Goal: Transaction & Acquisition: Purchase product/service

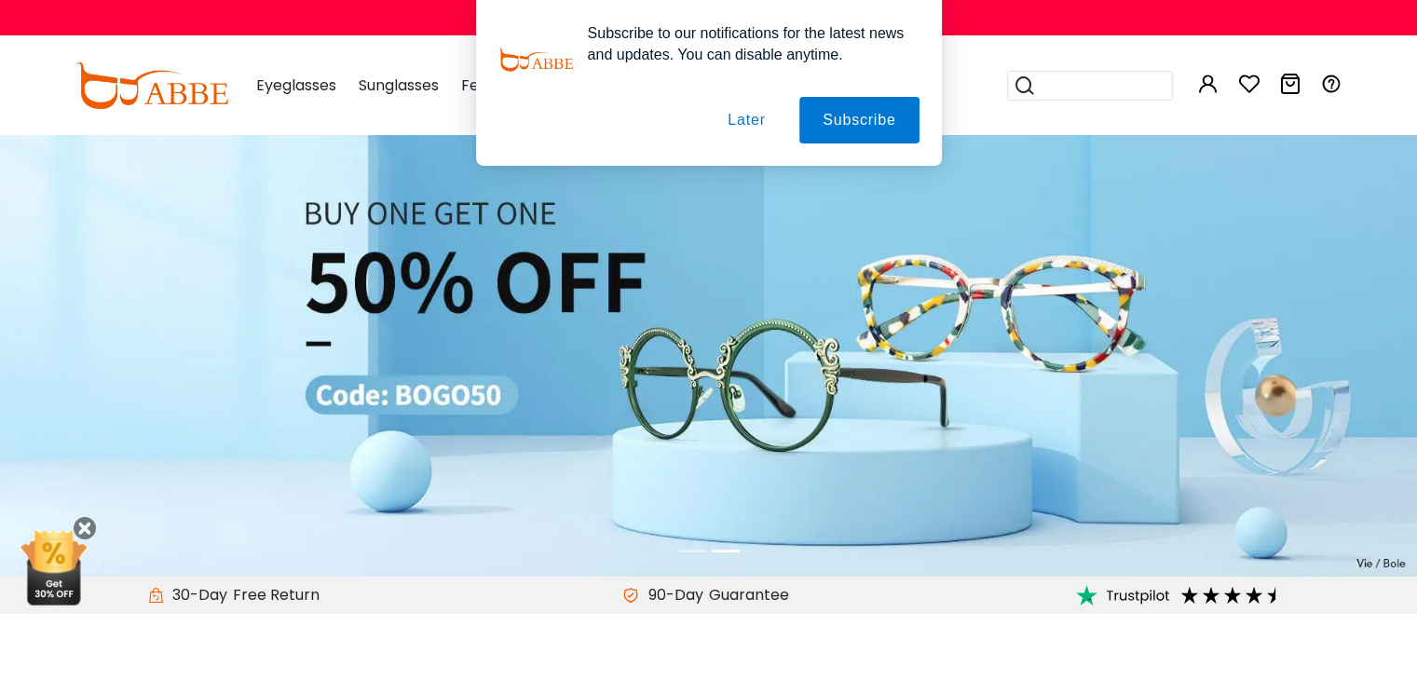
click at [760, 123] on button "Later" at bounding box center [746, 120] width 84 height 47
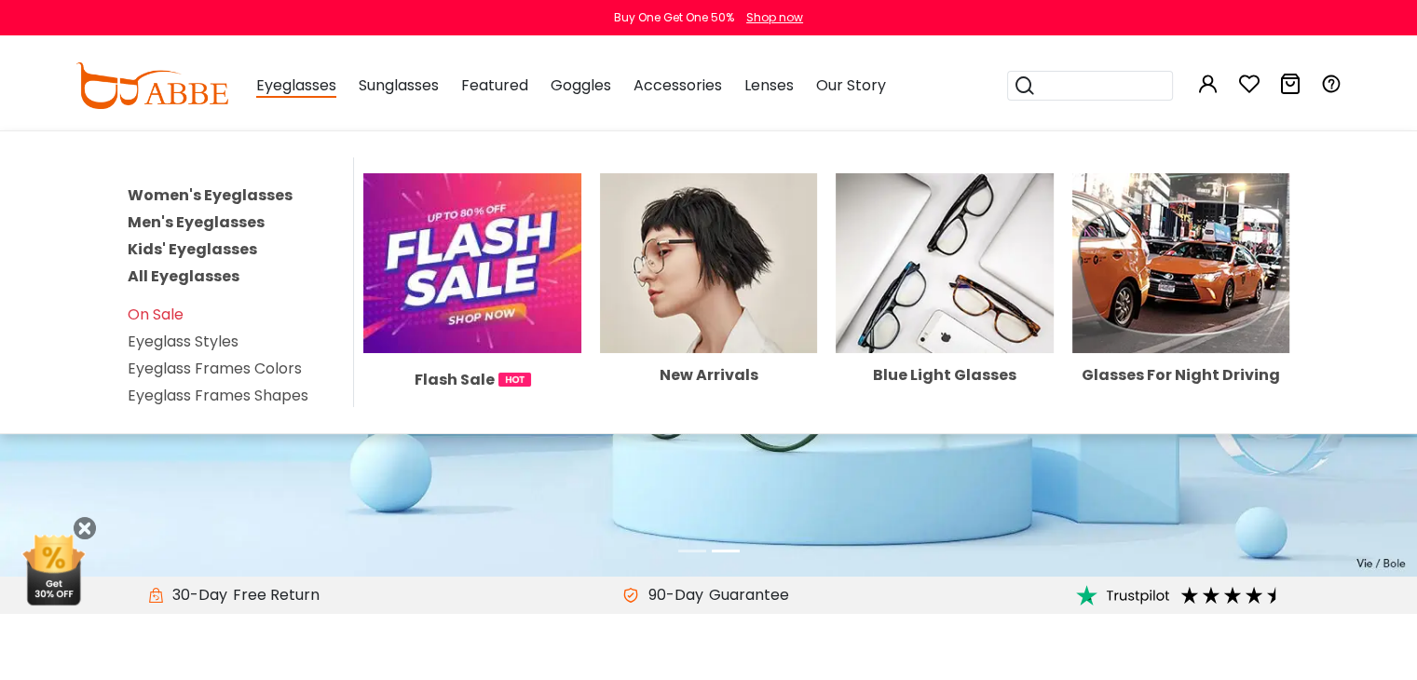
click at [214, 217] on link "Men's Eyeglasses" at bounding box center [196, 221] width 137 height 21
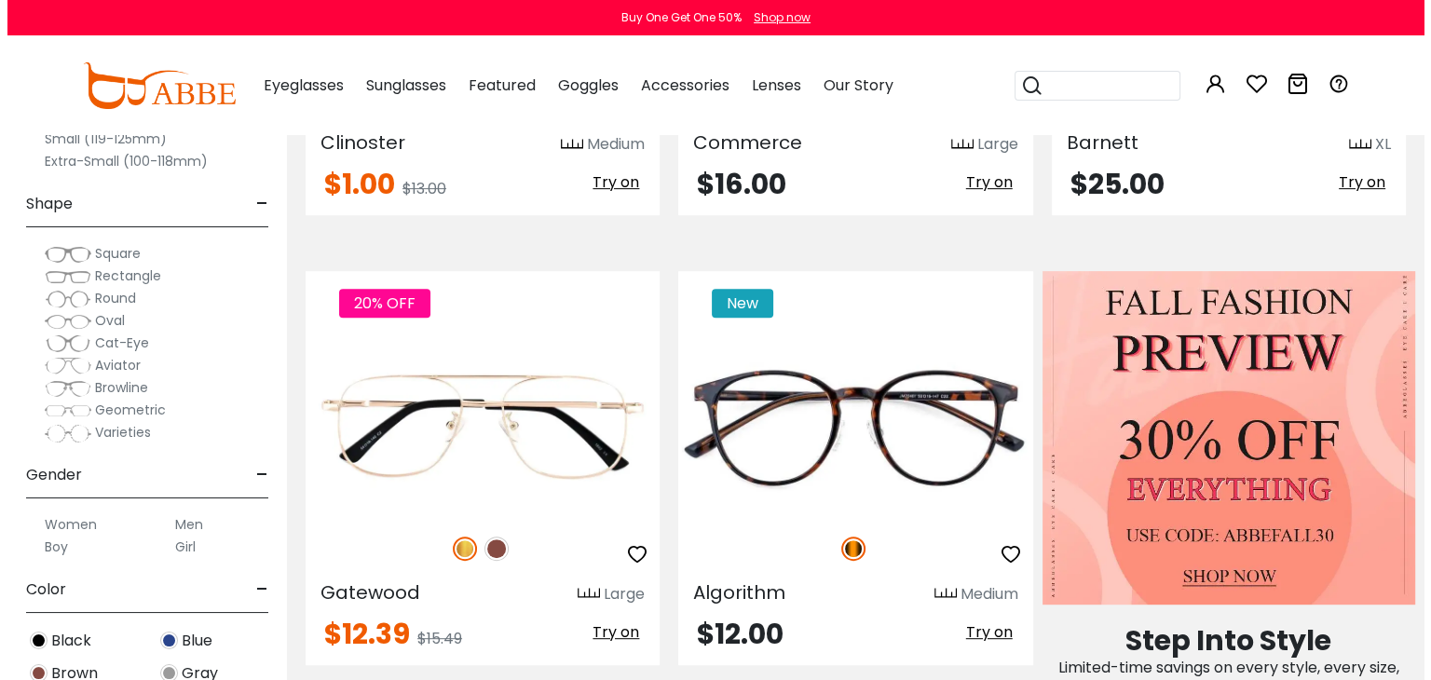
scroll to position [745, 0]
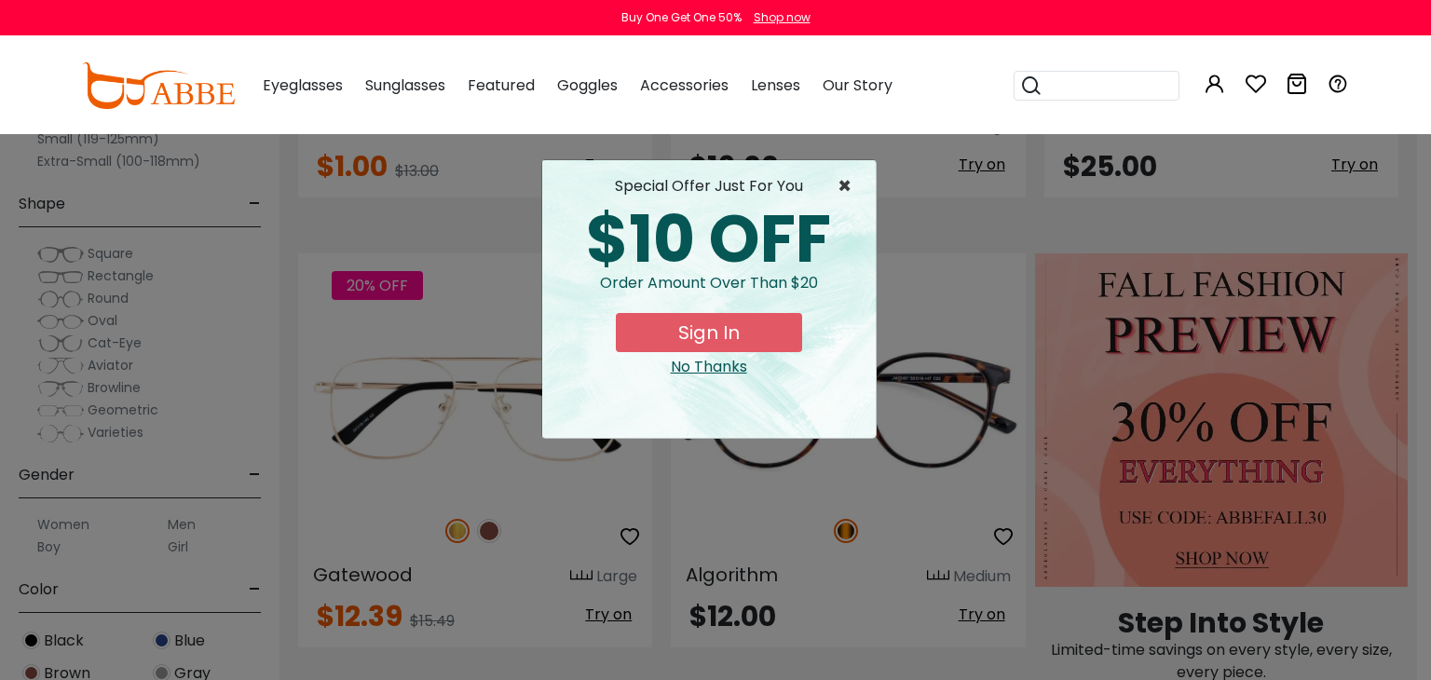
click at [848, 182] on span "×" at bounding box center [848, 186] width 23 height 22
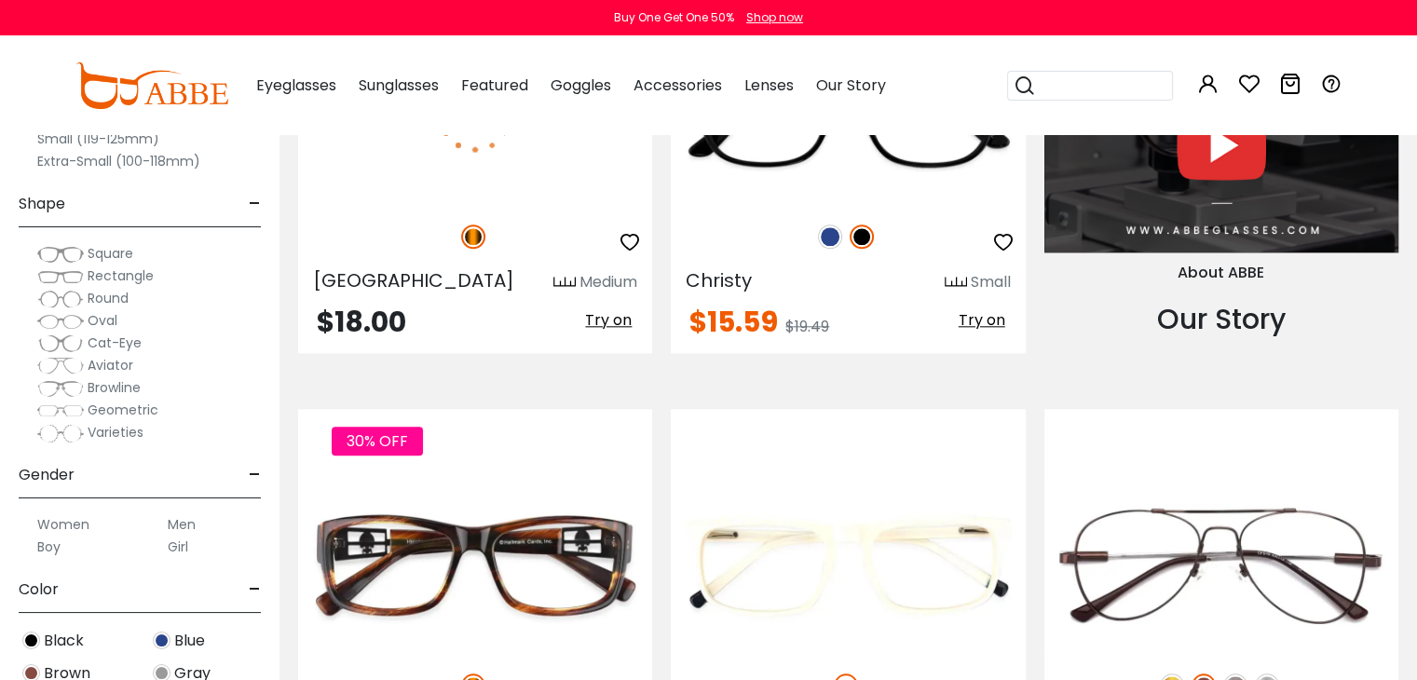
scroll to position [1863, 0]
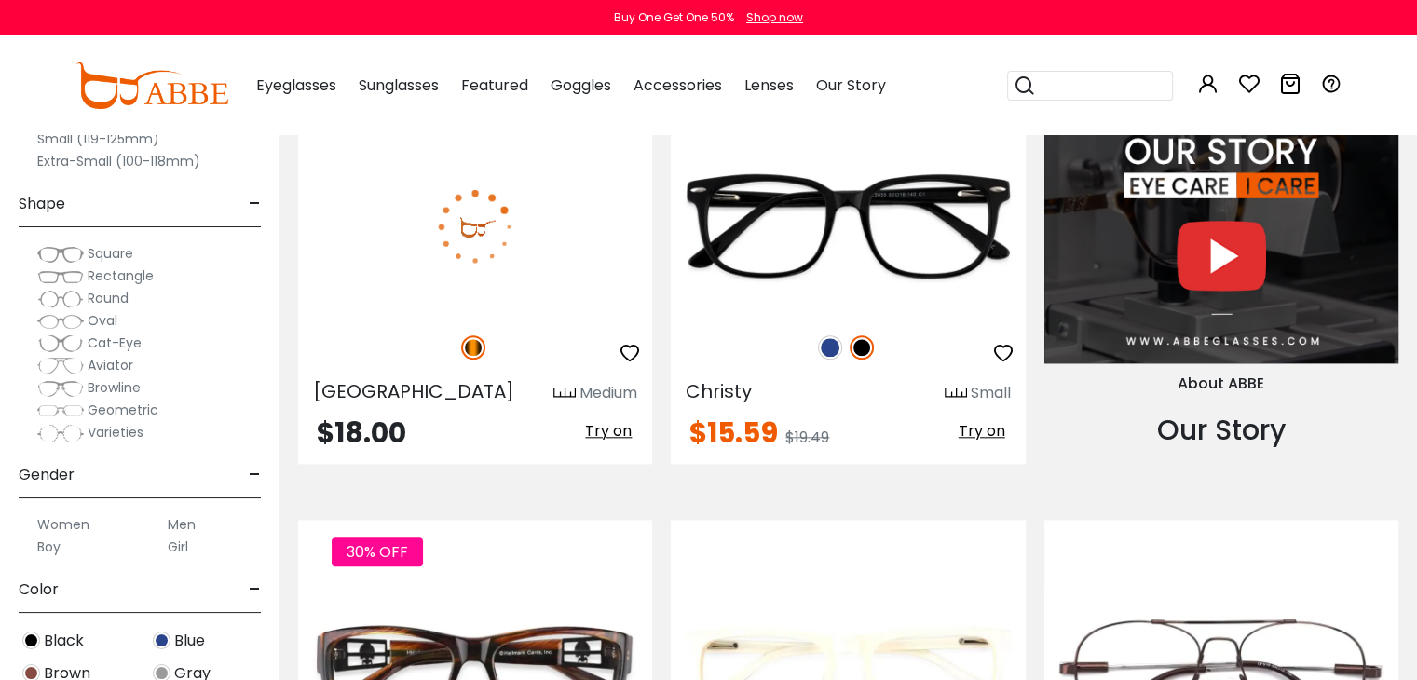
click at [576, 237] on img at bounding box center [475, 226] width 354 height 177
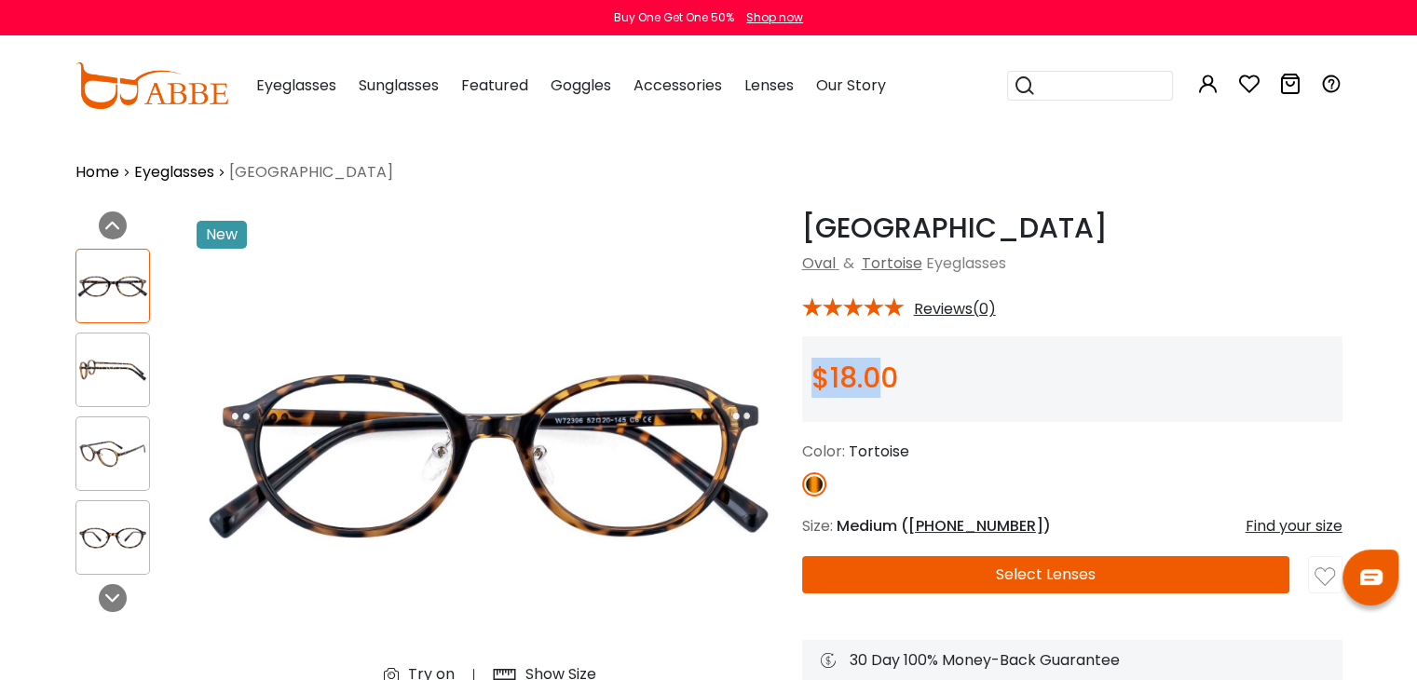
drag, startPoint x: 816, startPoint y: 375, endPoint x: 905, endPoint y: 375, distance: 89.4
click at [904, 375] on div "$18.00" at bounding box center [1072, 379] width 540 height 86
click at [912, 374] on div "$18.00" at bounding box center [1072, 379] width 540 height 86
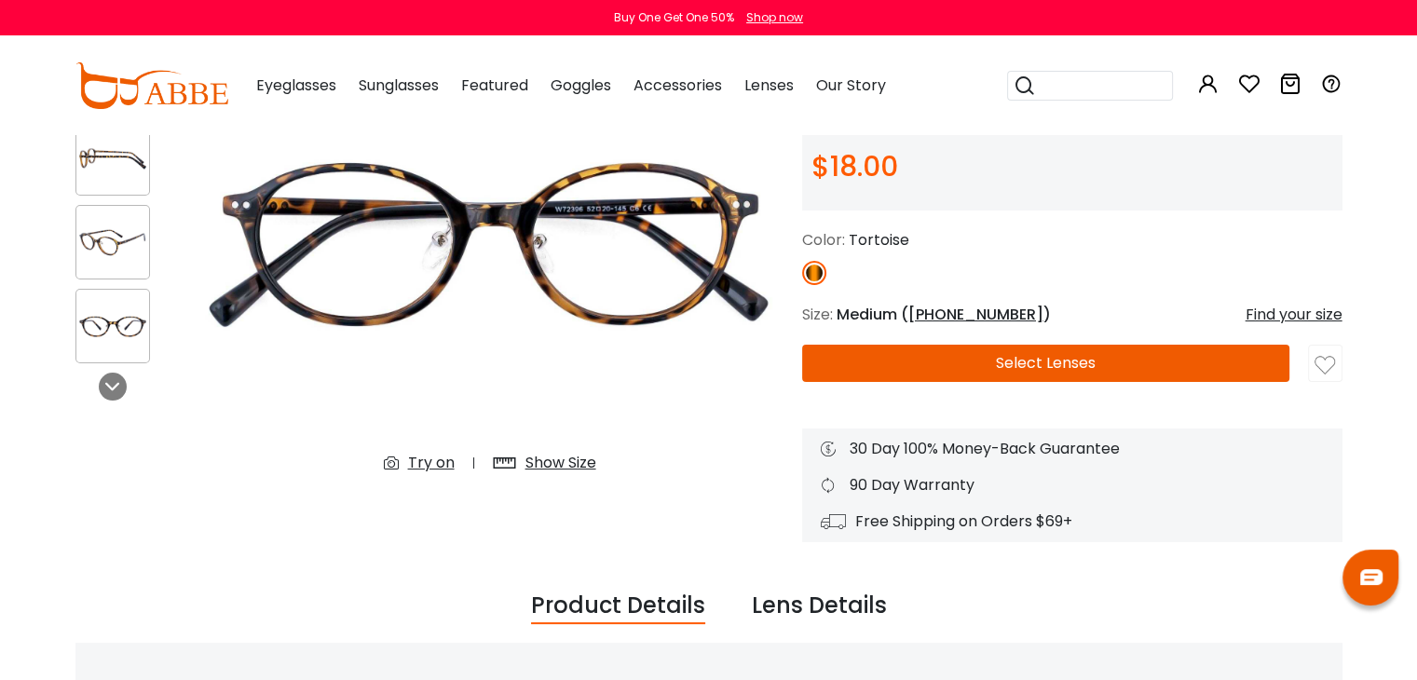
scroll to position [373, 0]
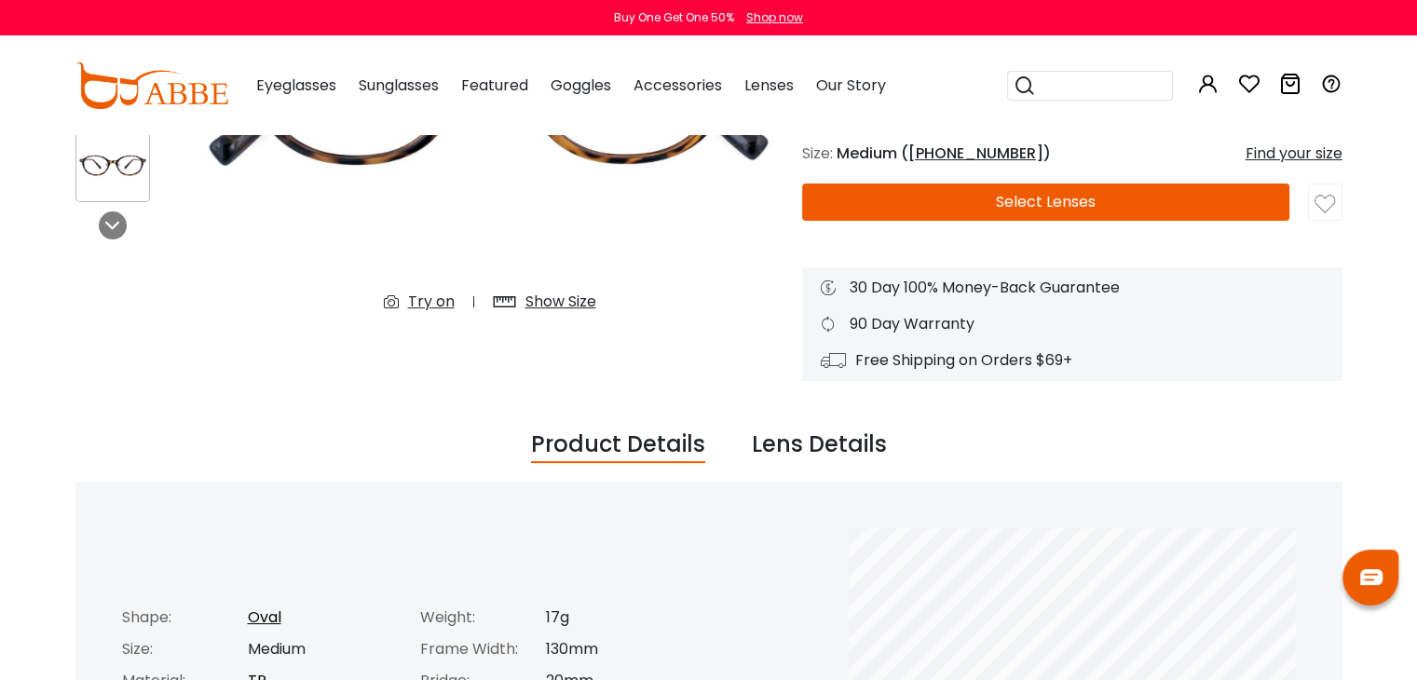
click at [826, 440] on div "Lens Details" at bounding box center [819, 445] width 135 height 35
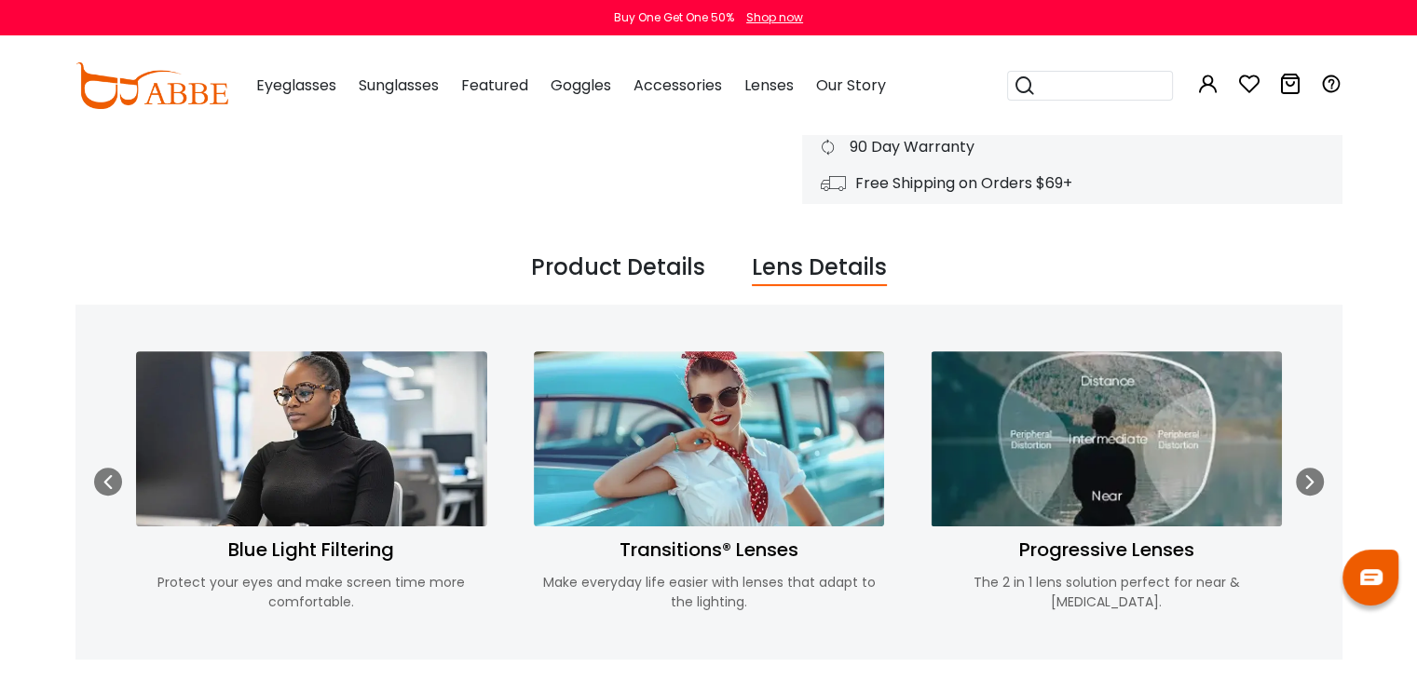
scroll to position [745, 0]
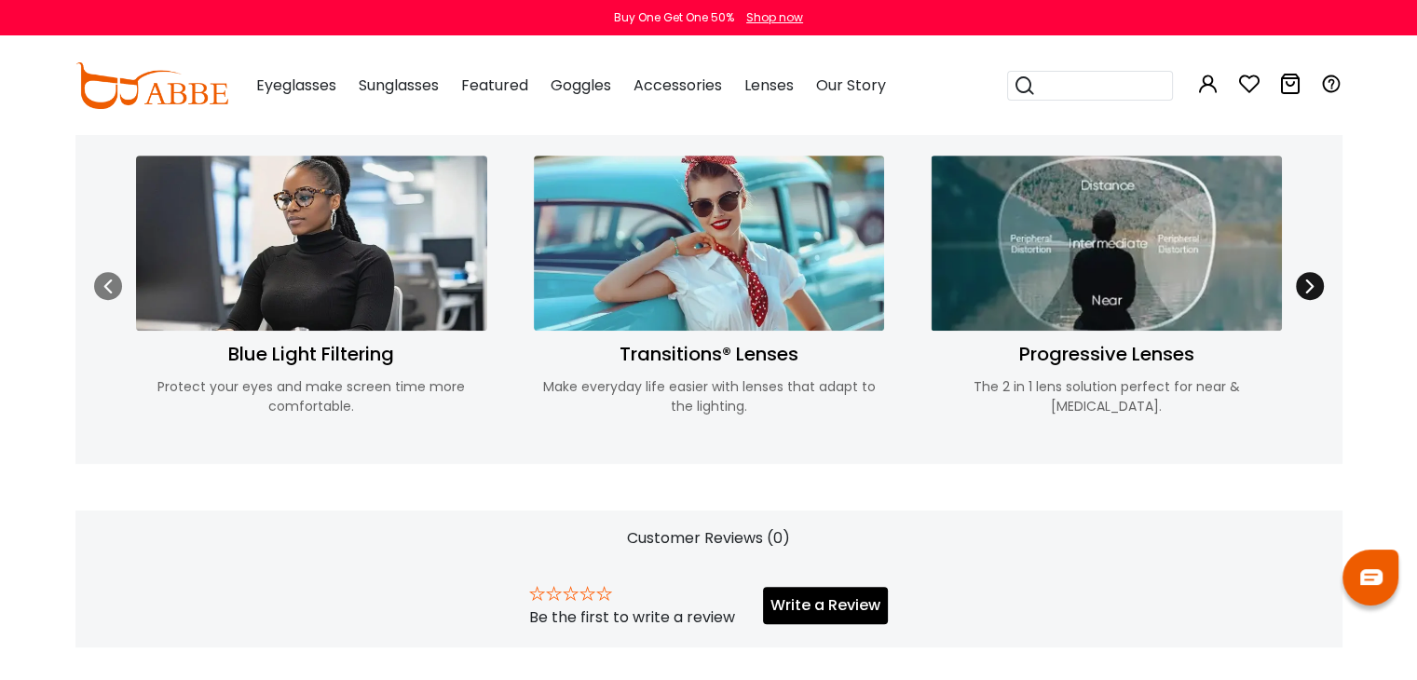
click at [1307, 280] on icon at bounding box center [1309, 286] width 15 height 15
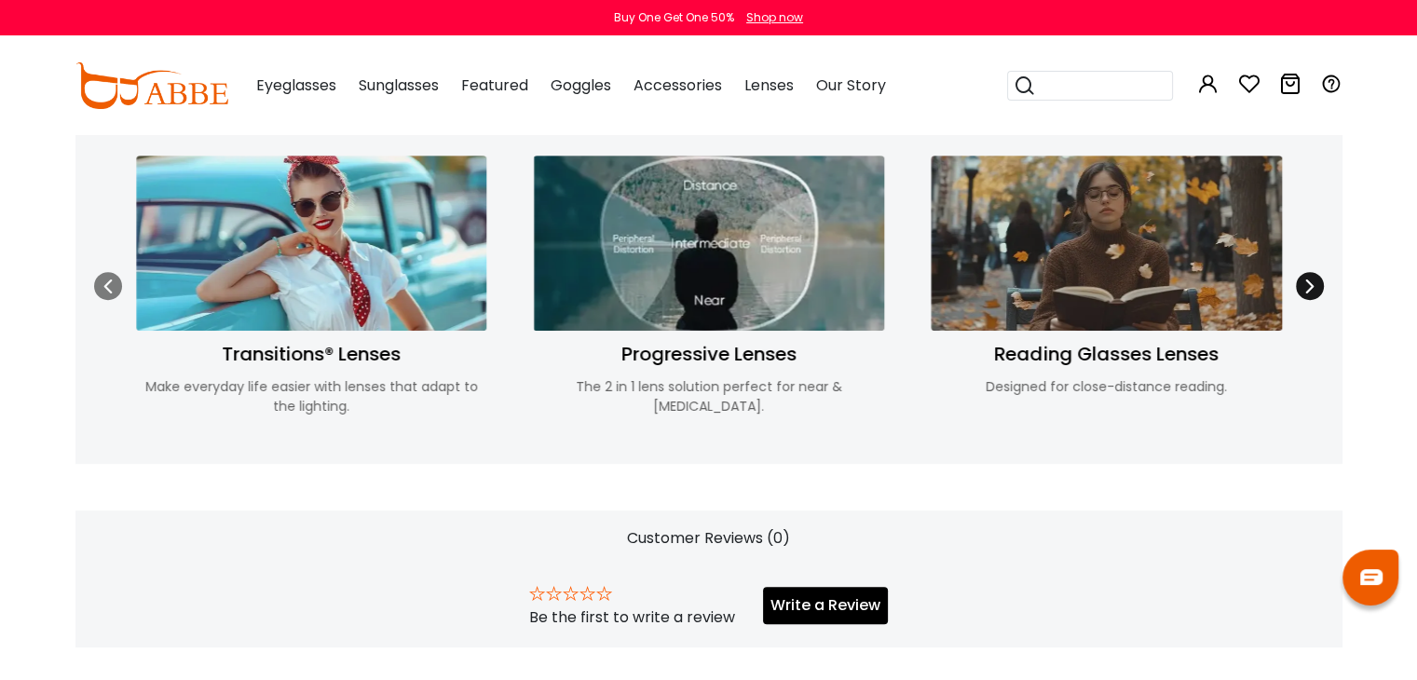
click at [1311, 280] on icon at bounding box center [1309, 286] width 15 height 15
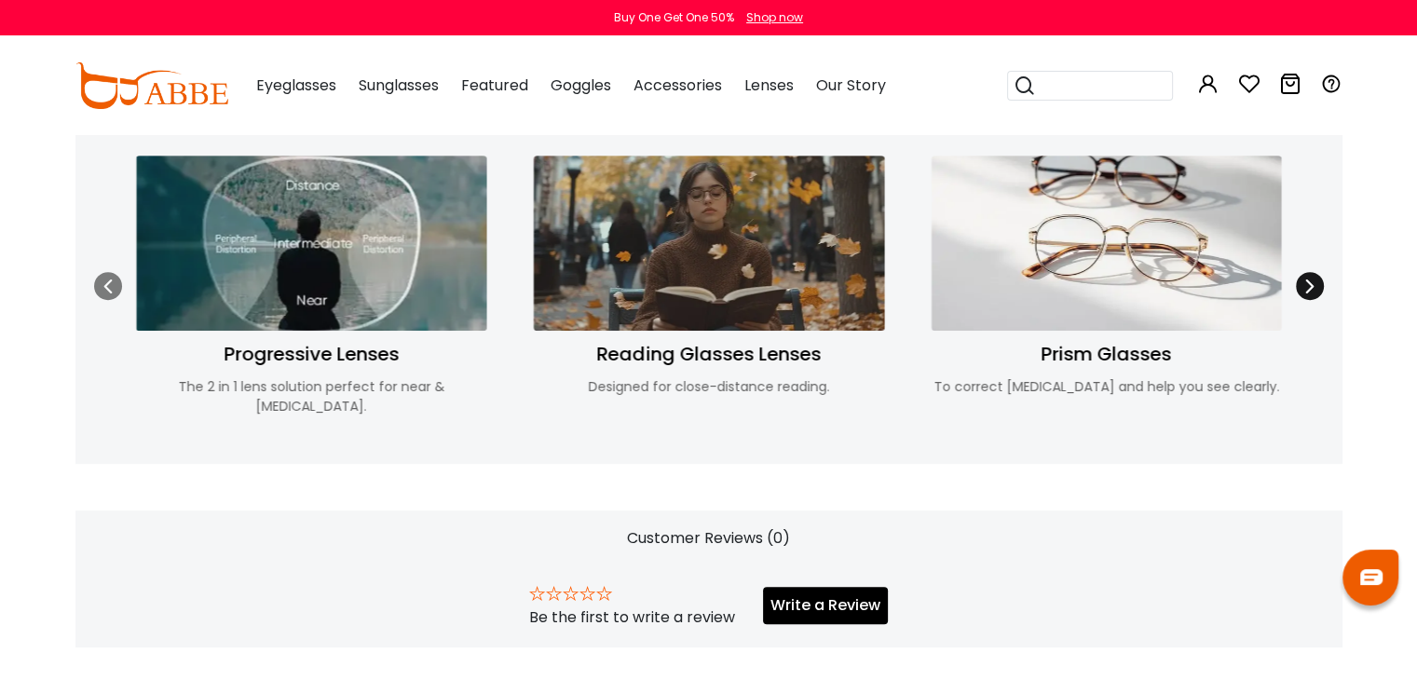
click at [1311, 280] on icon at bounding box center [1309, 286] width 15 height 15
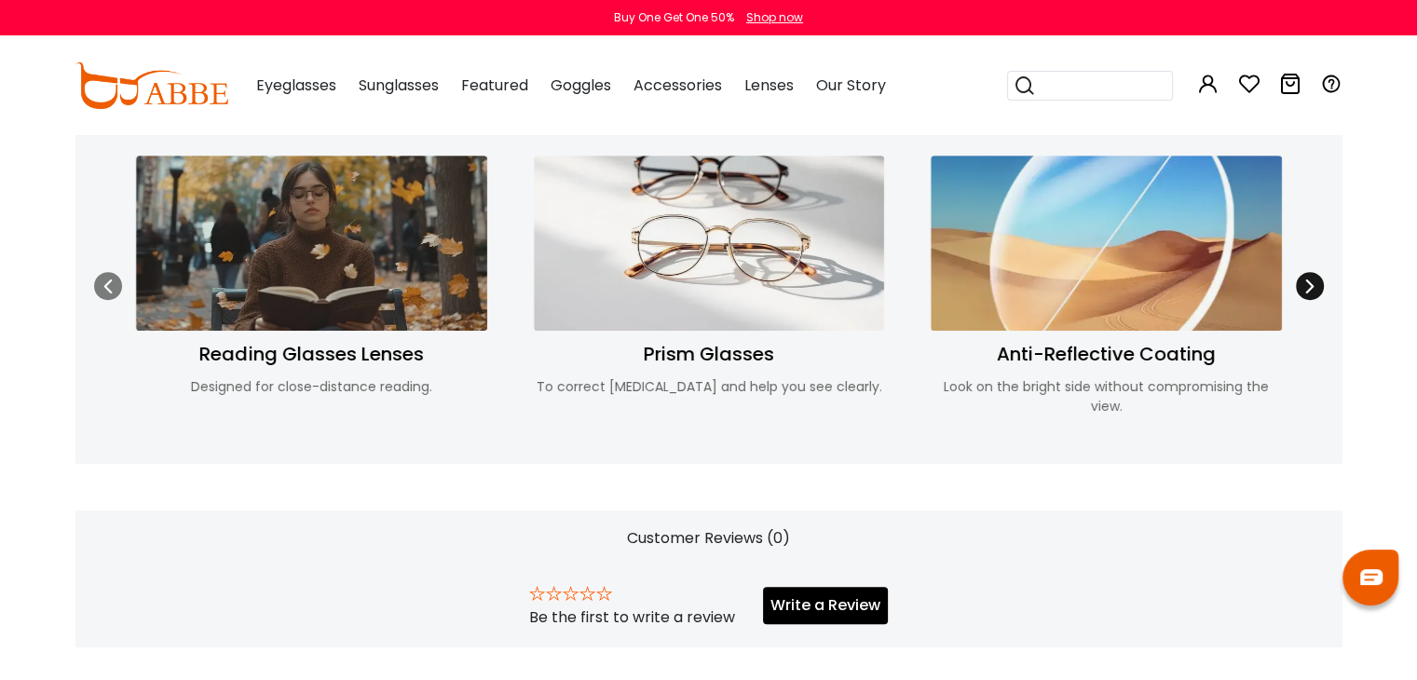
click at [1311, 280] on icon at bounding box center [1309, 286] width 15 height 15
click at [116, 279] on div at bounding box center [108, 286] width 28 height 28
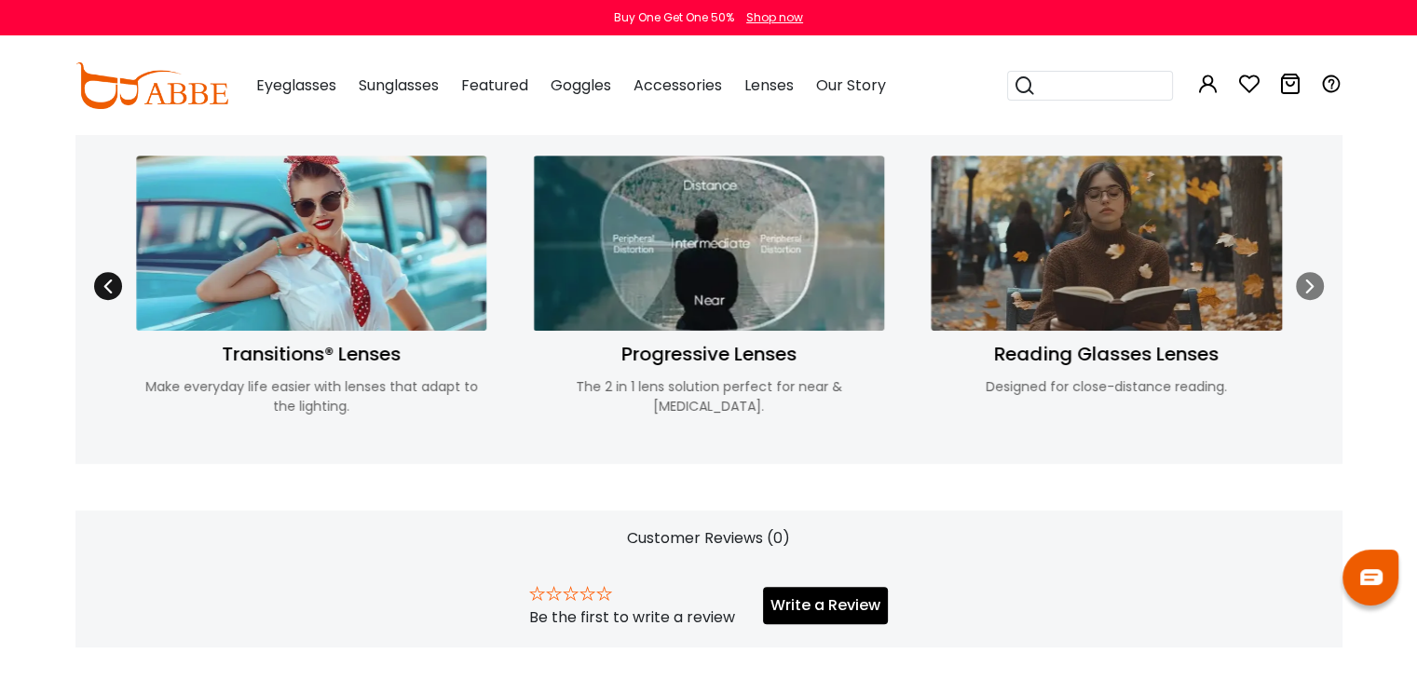
click at [116, 279] on div at bounding box center [108, 286] width 28 height 28
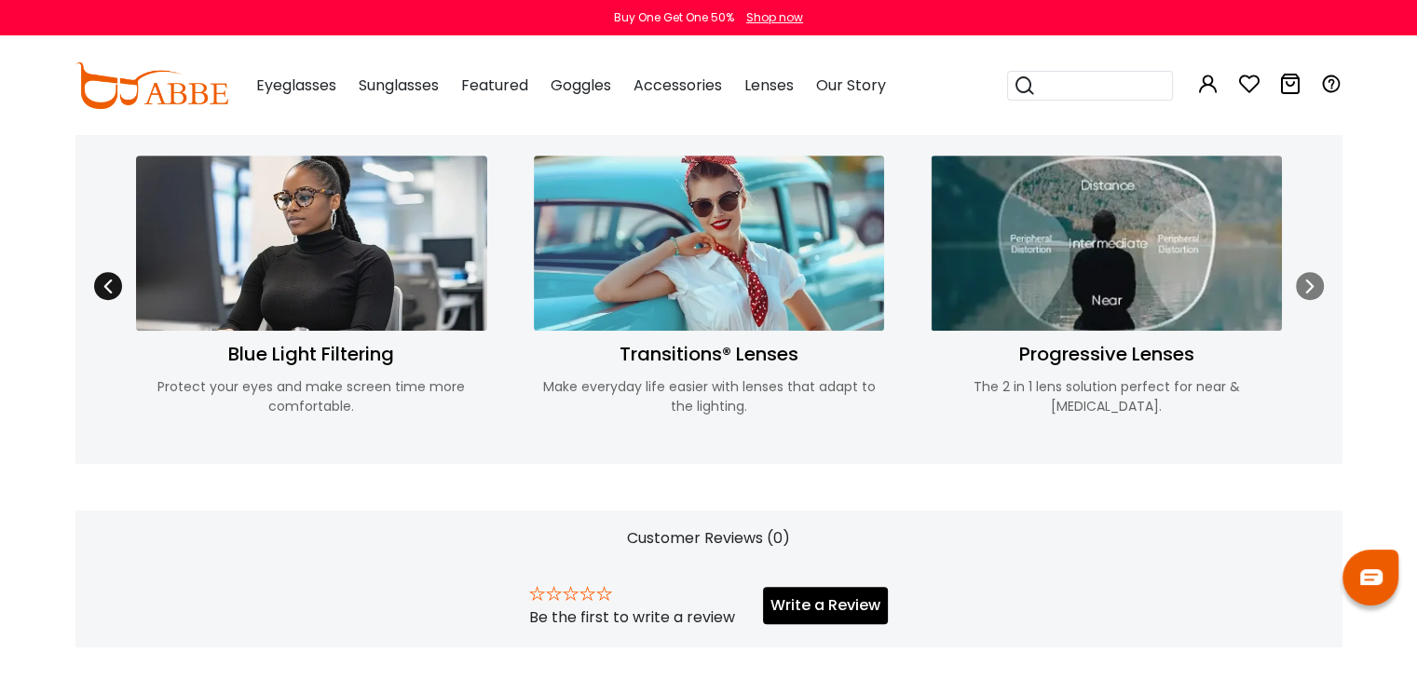
click at [116, 279] on div at bounding box center [108, 286] width 28 height 28
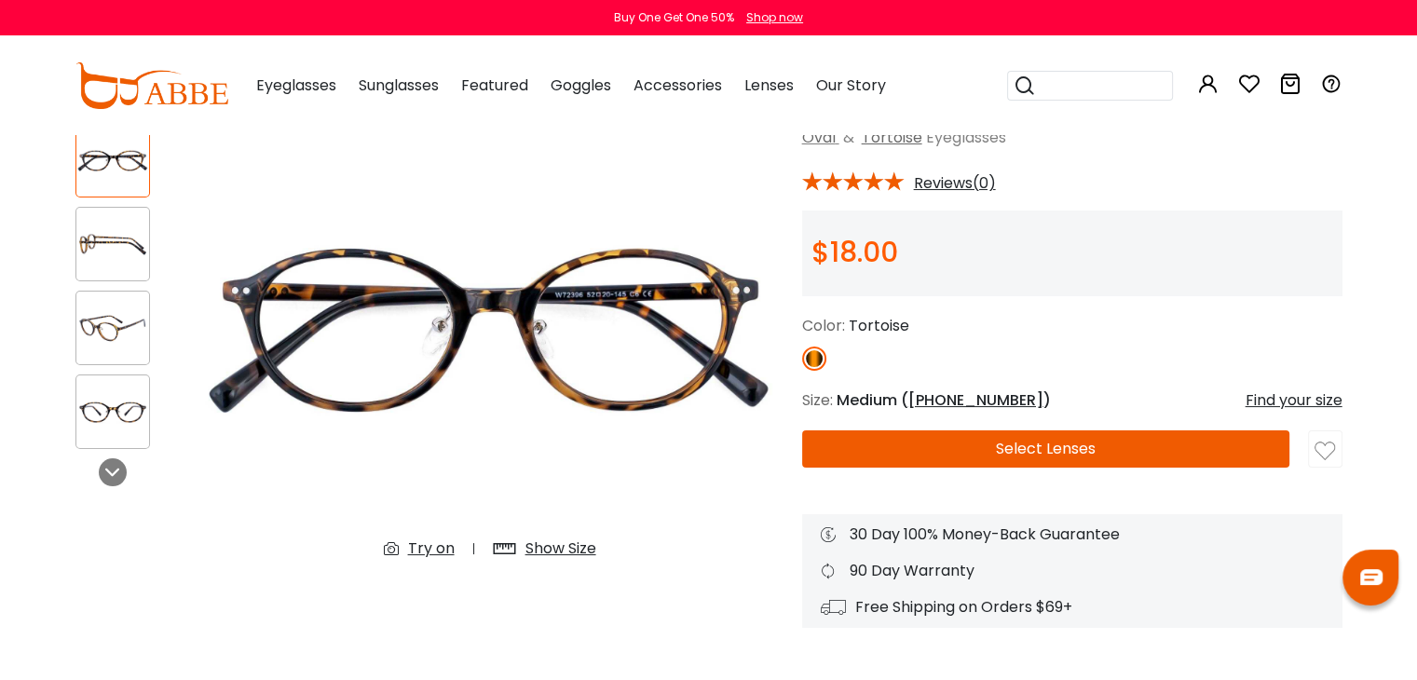
scroll to position [93, 0]
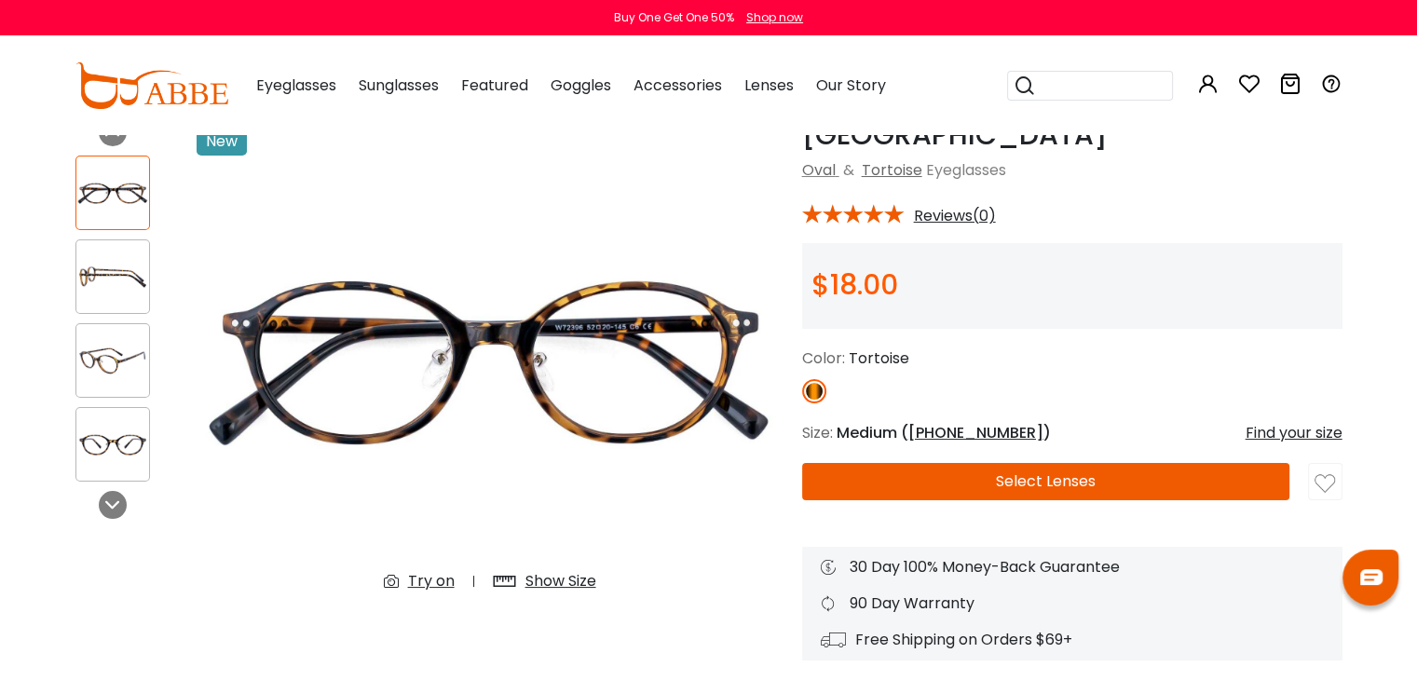
click at [970, 480] on button "Select Lenses" at bounding box center [1046, 481] width 488 height 37
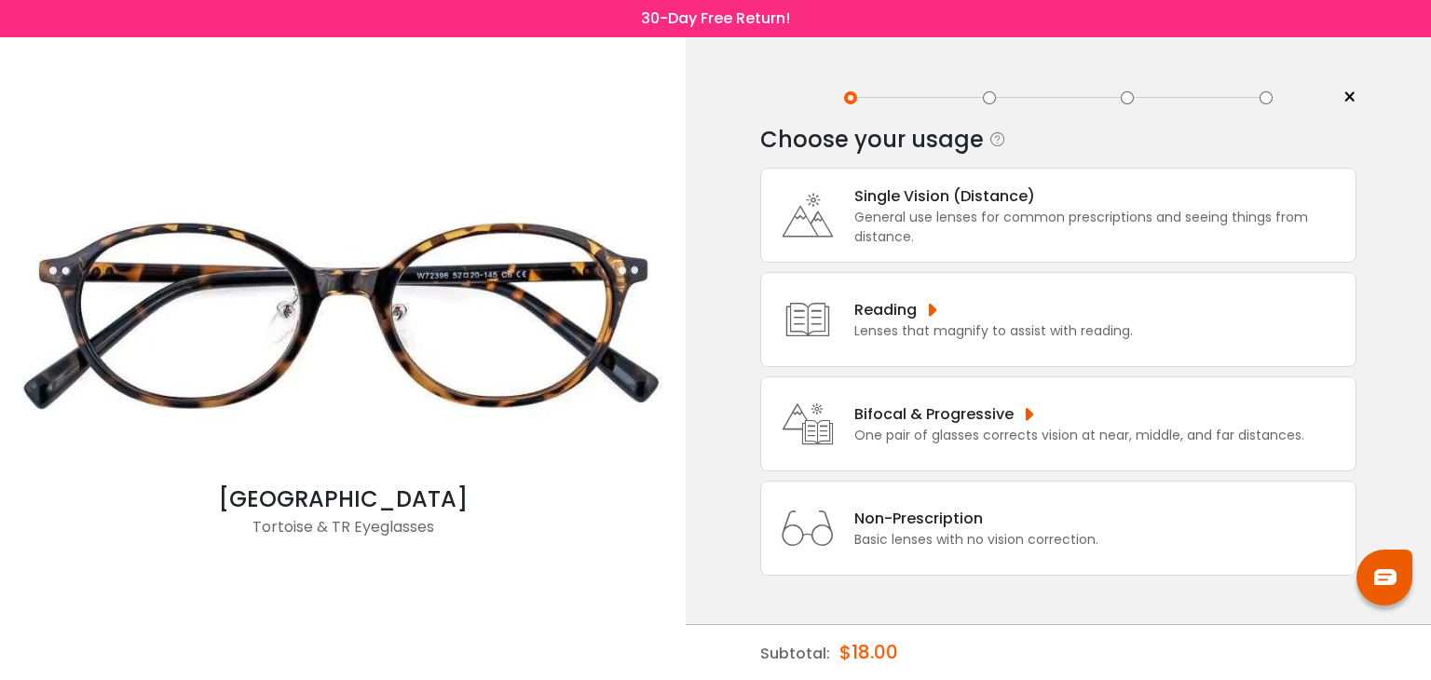
click at [1043, 218] on div "General use lenses for common prescriptions and seeing things from distance." at bounding box center [1100, 227] width 492 height 39
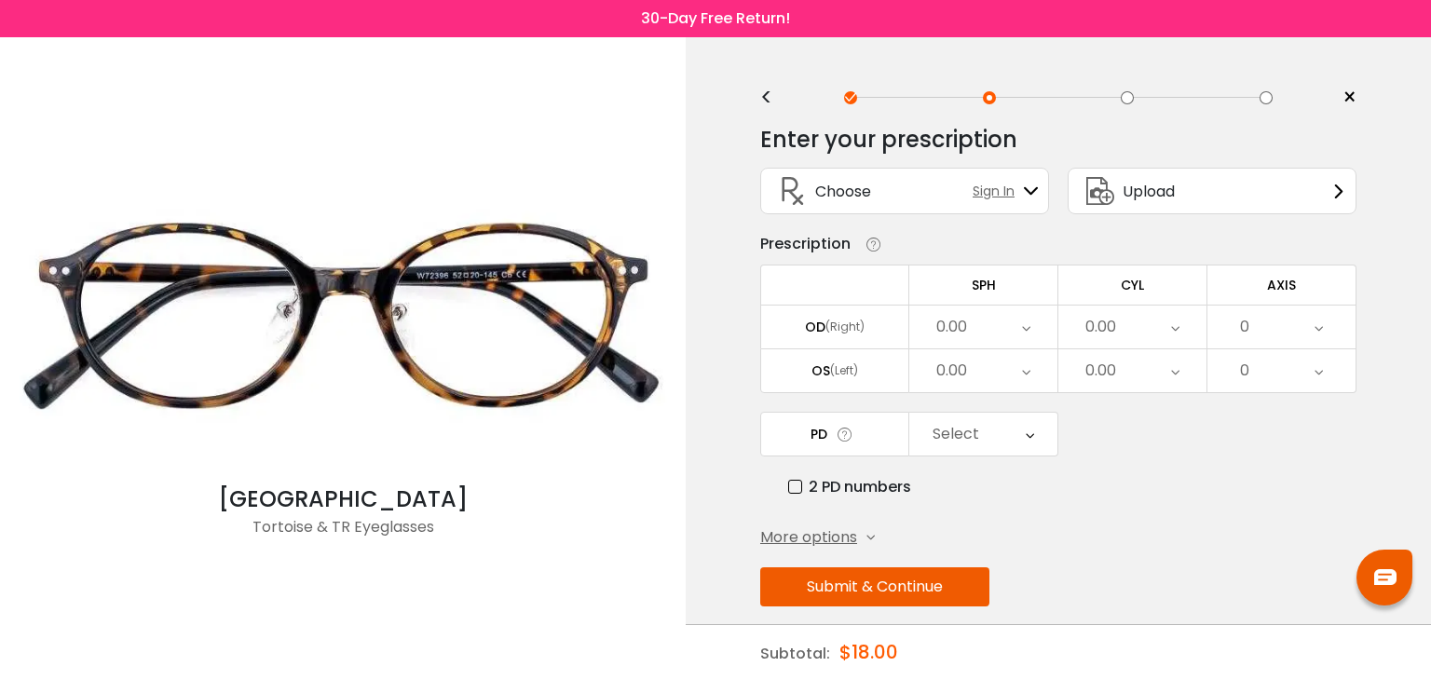
click at [1007, 327] on div "0.00" at bounding box center [983, 327] width 148 height 43
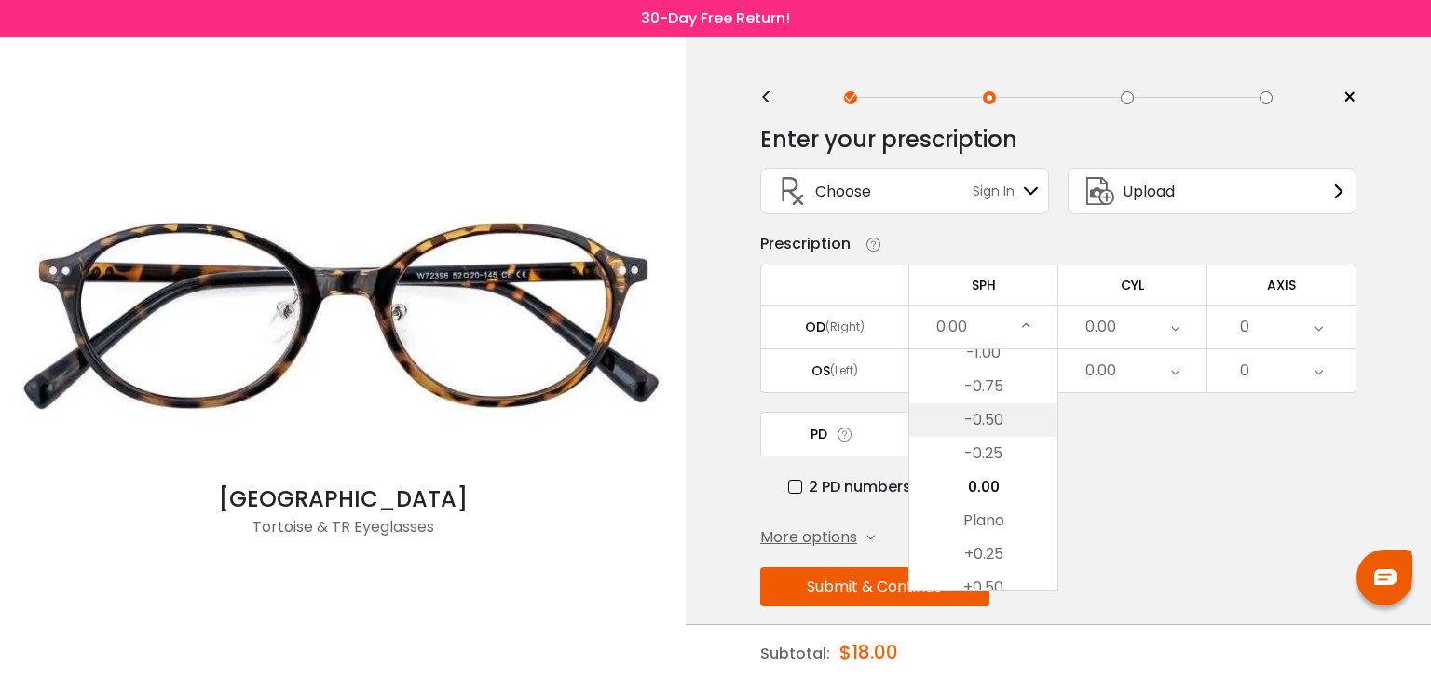
click at [1001, 419] on li "-0.50" at bounding box center [983, 420] width 148 height 34
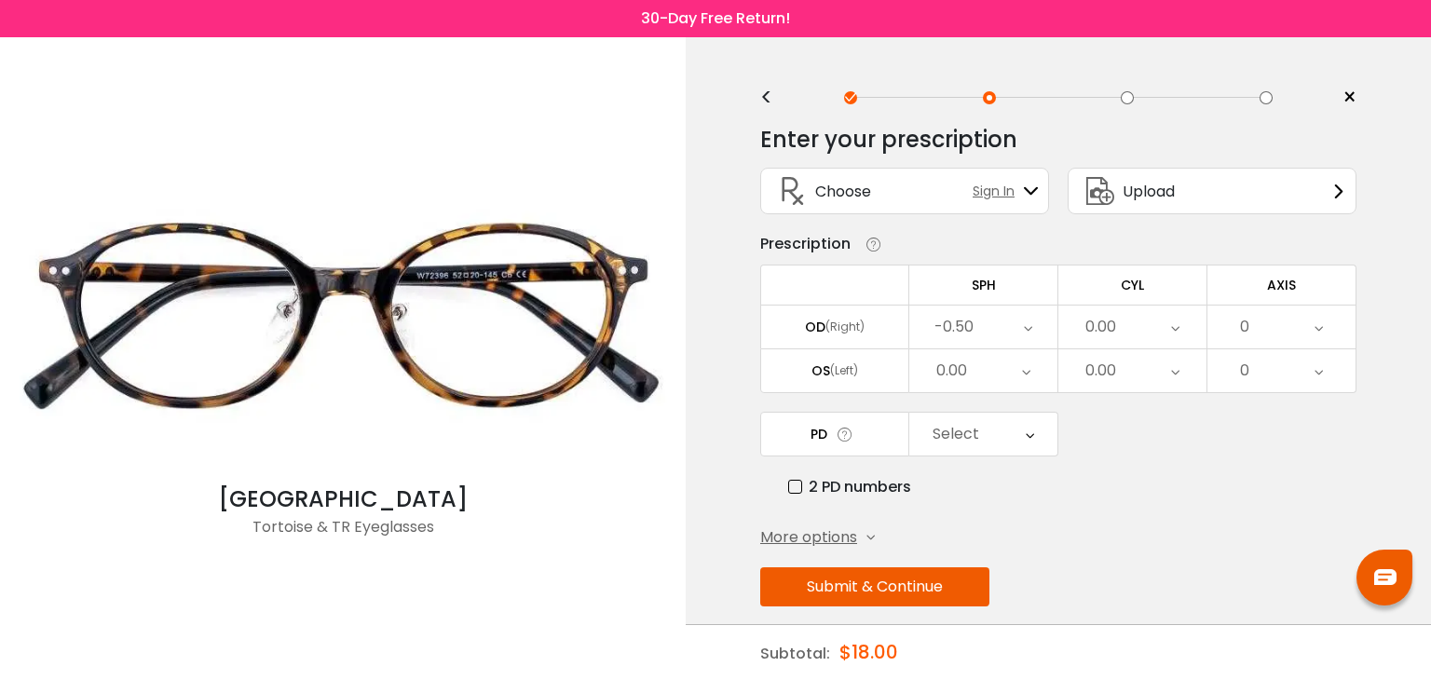
click at [1008, 375] on div "0.00" at bounding box center [983, 370] width 148 height 43
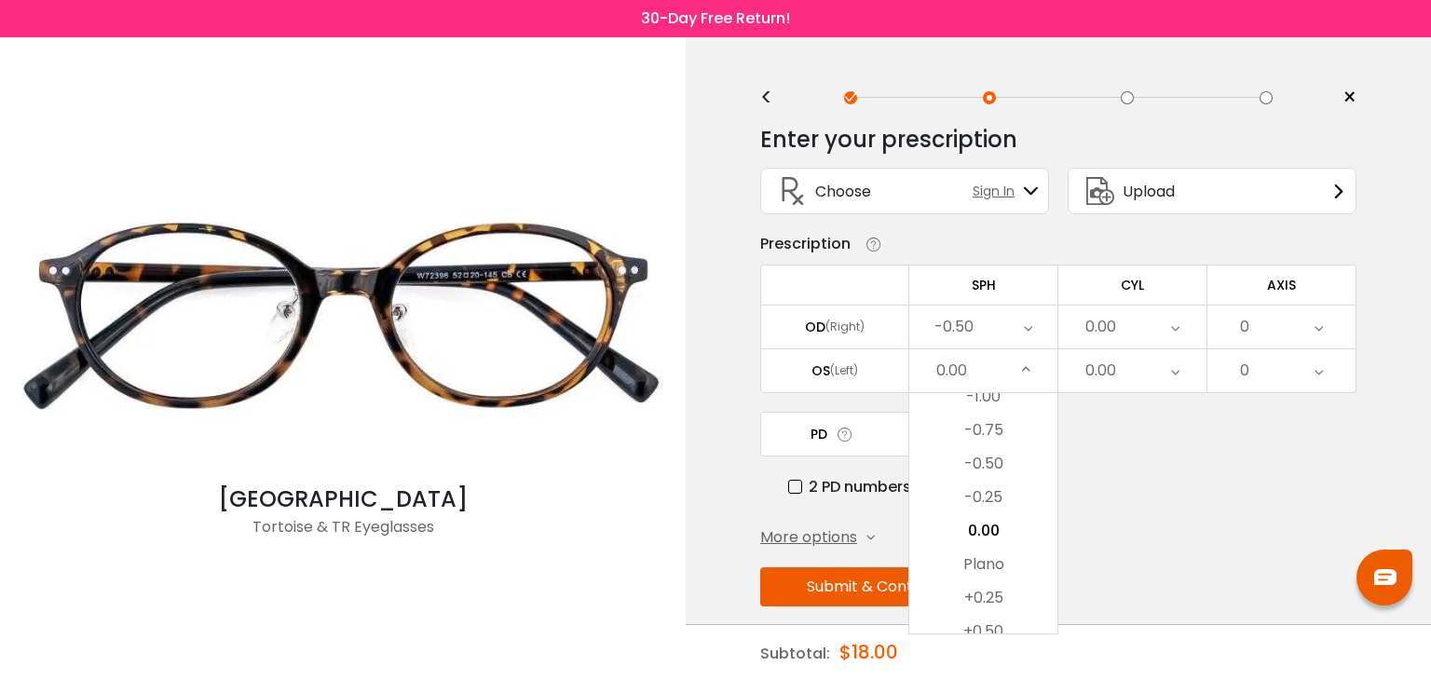
click at [1013, 458] on li "-0.50" at bounding box center [983, 464] width 148 height 34
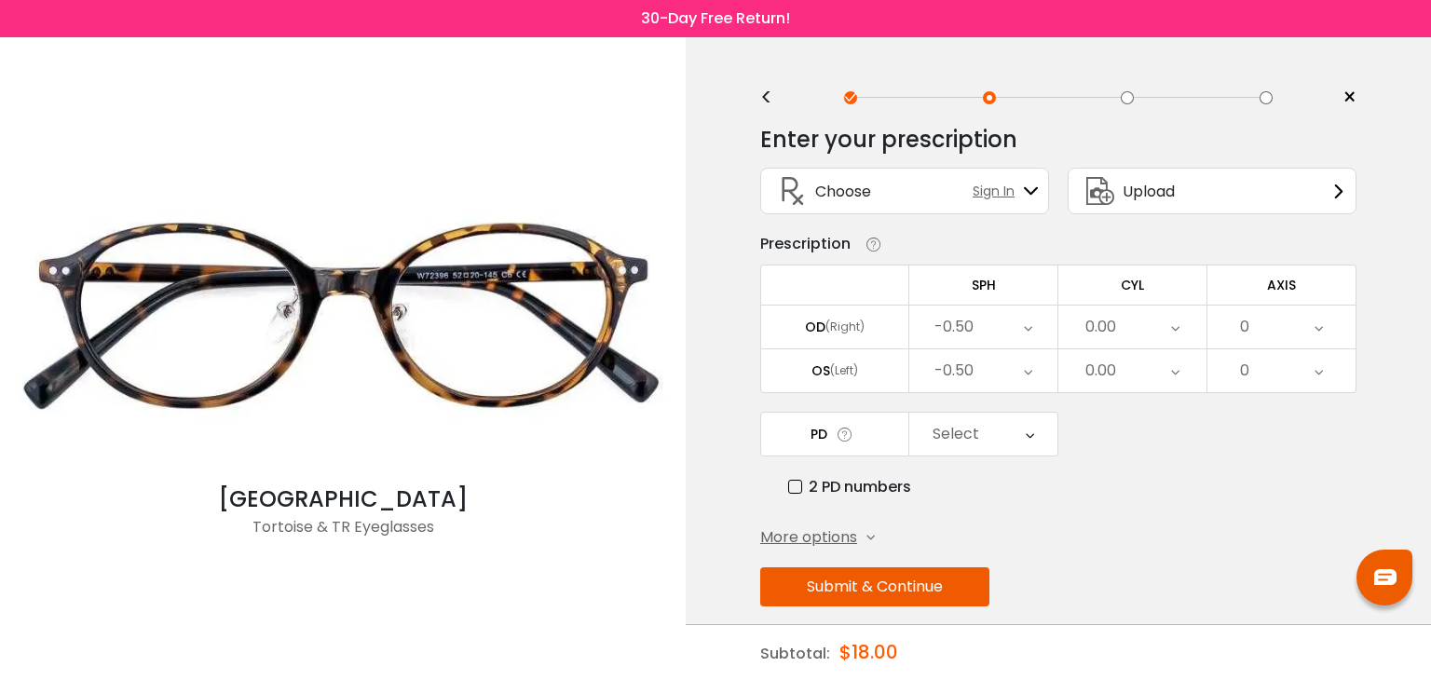
click at [1106, 339] on div "0.00" at bounding box center [1100, 326] width 31 height 37
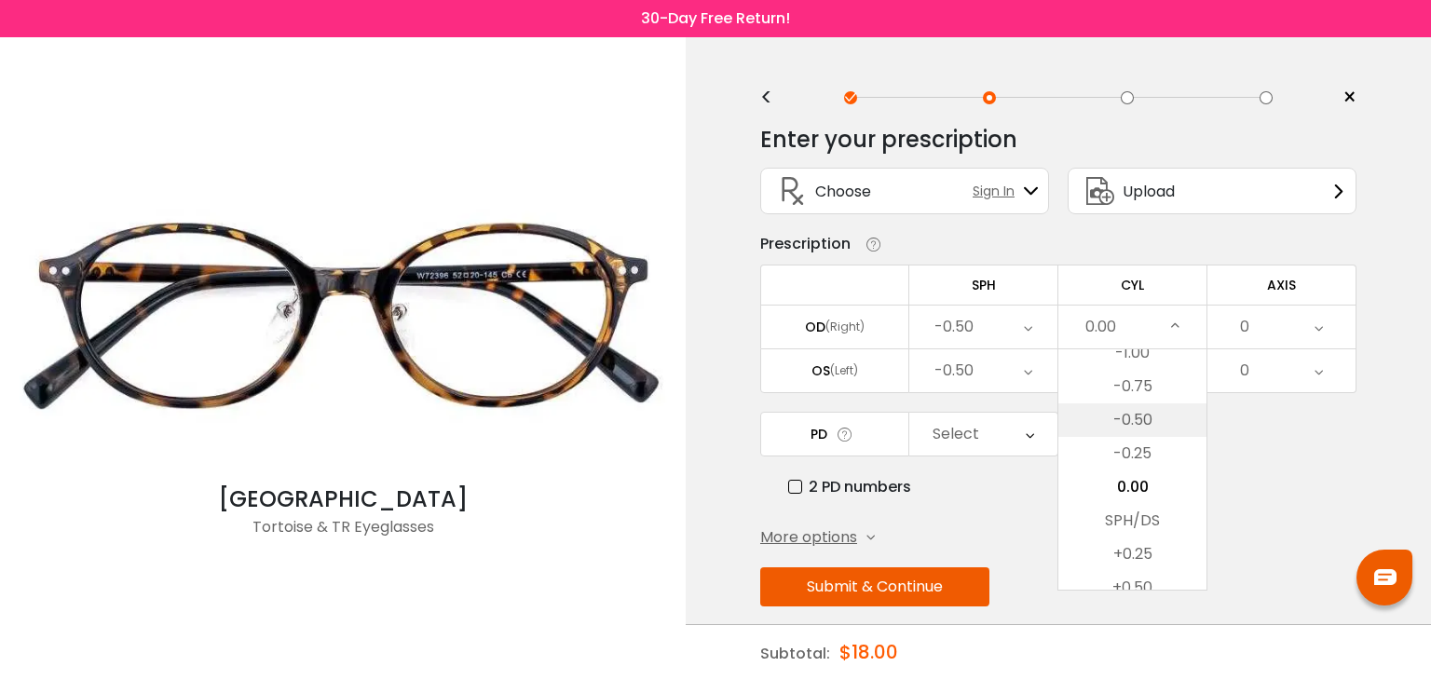
click at [1130, 419] on li "-0.50" at bounding box center [1132, 420] width 148 height 34
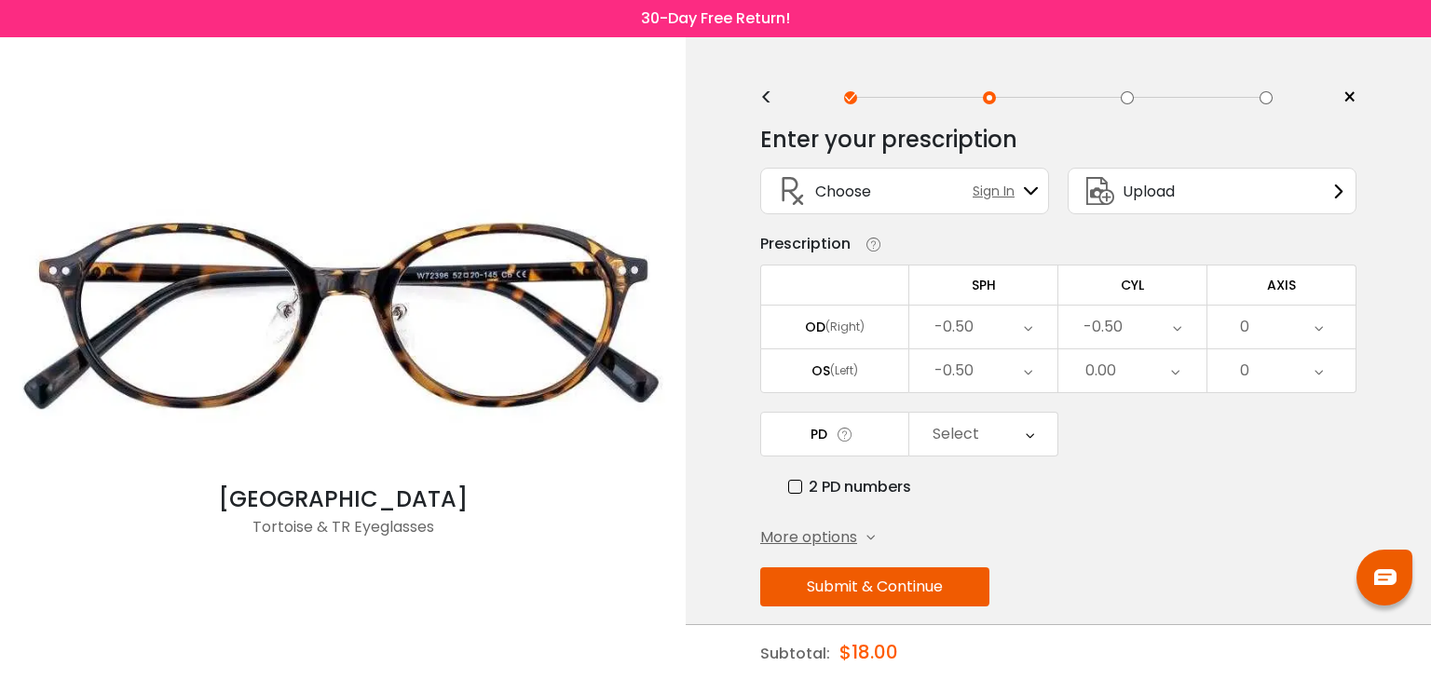
click at [1142, 374] on div "0.00" at bounding box center [1132, 370] width 148 height 43
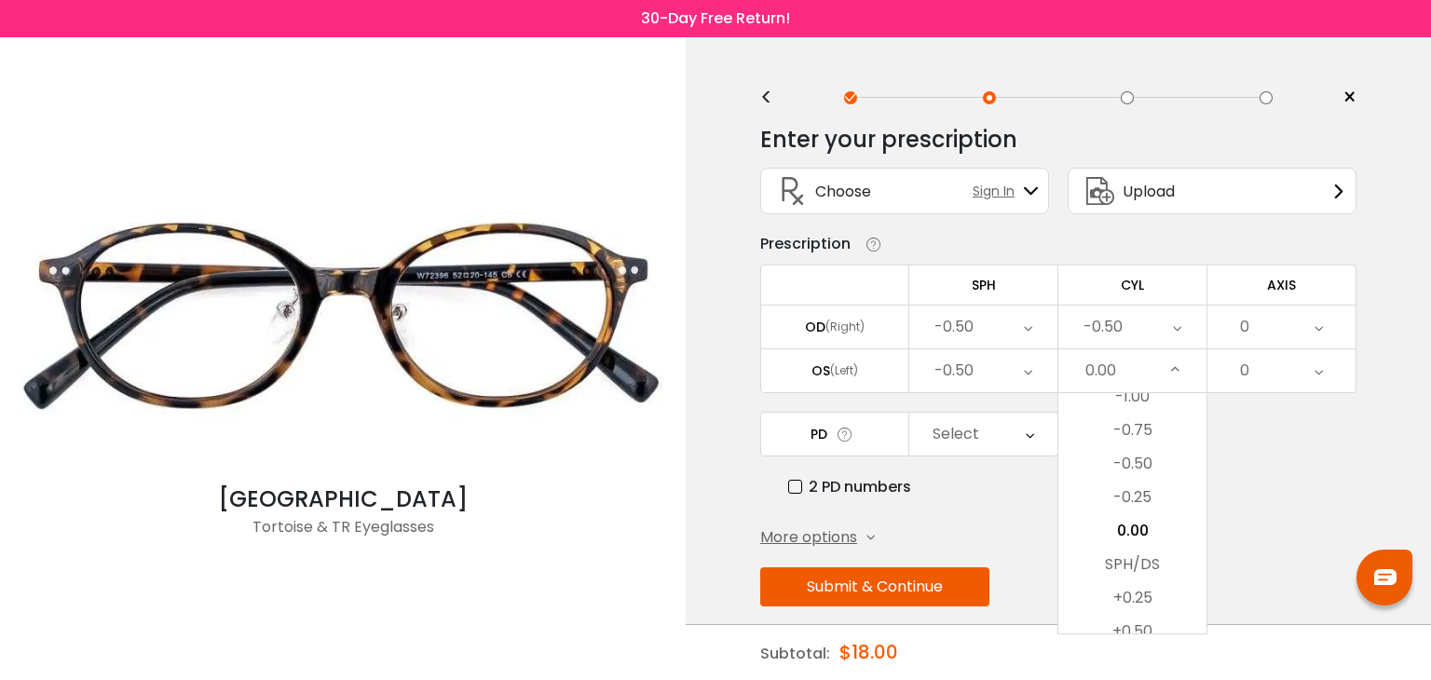
drag, startPoint x: 1135, startPoint y: 459, endPoint x: 1160, endPoint y: 432, distance: 36.3
click at [1136, 459] on li "-0.50" at bounding box center [1132, 464] width 148 height 34
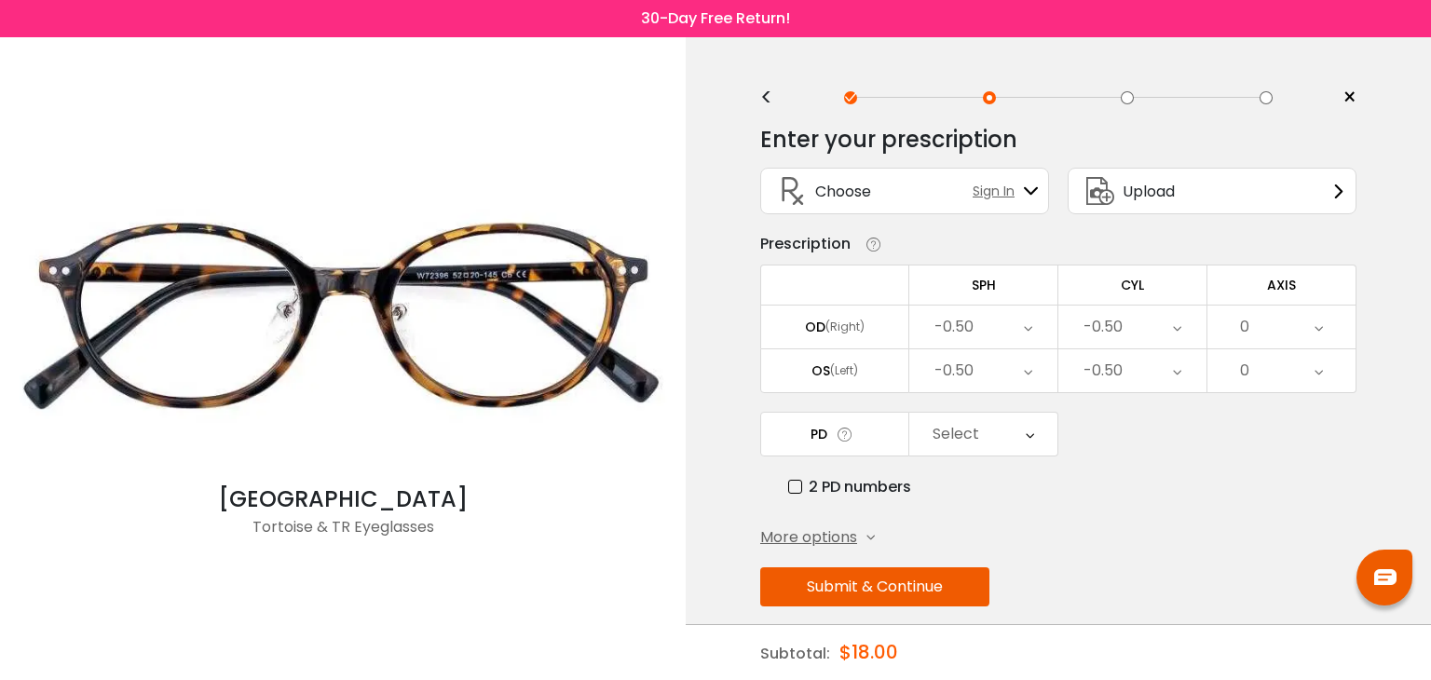
click at [1277, 338] on div "0" at bounding box center [1281, 327] width 148 height 43
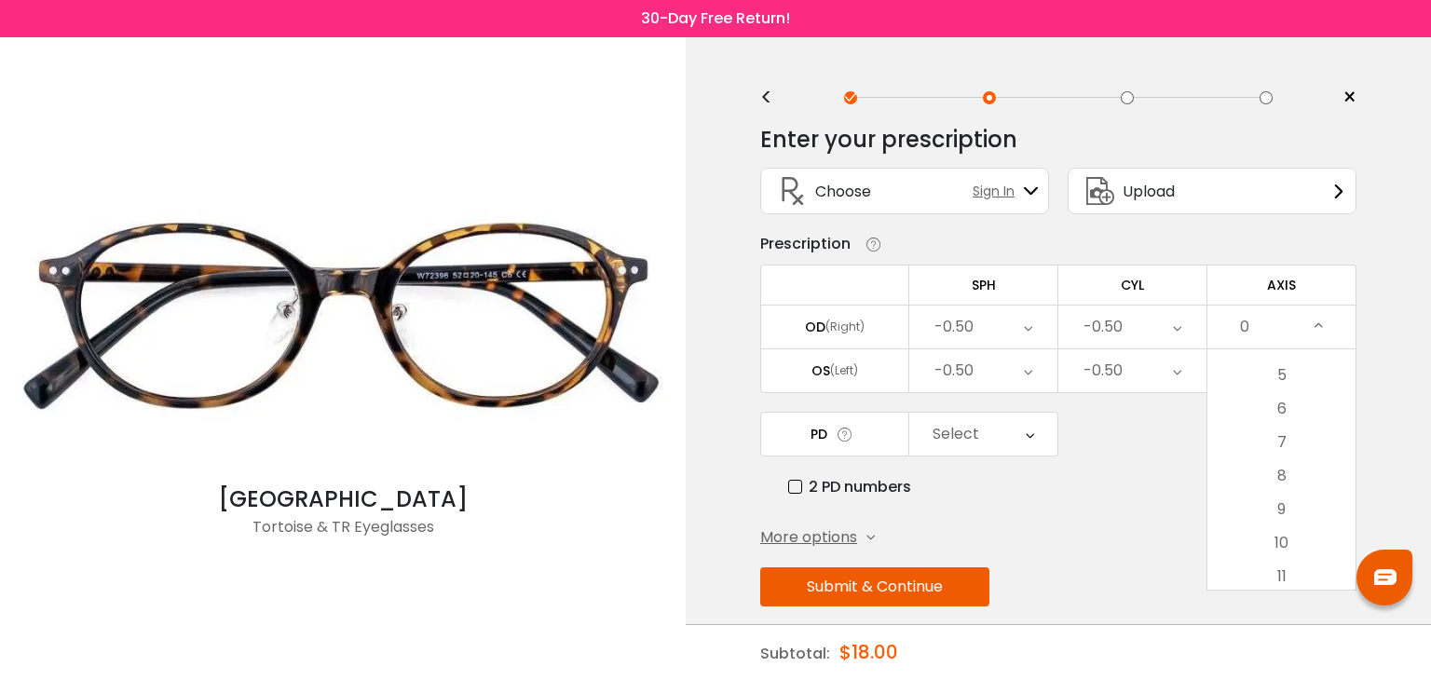
scroll to position [0, 0]
click at [1282, 329] on div "0" at bounding box center [1281, 327] width 148 height 43
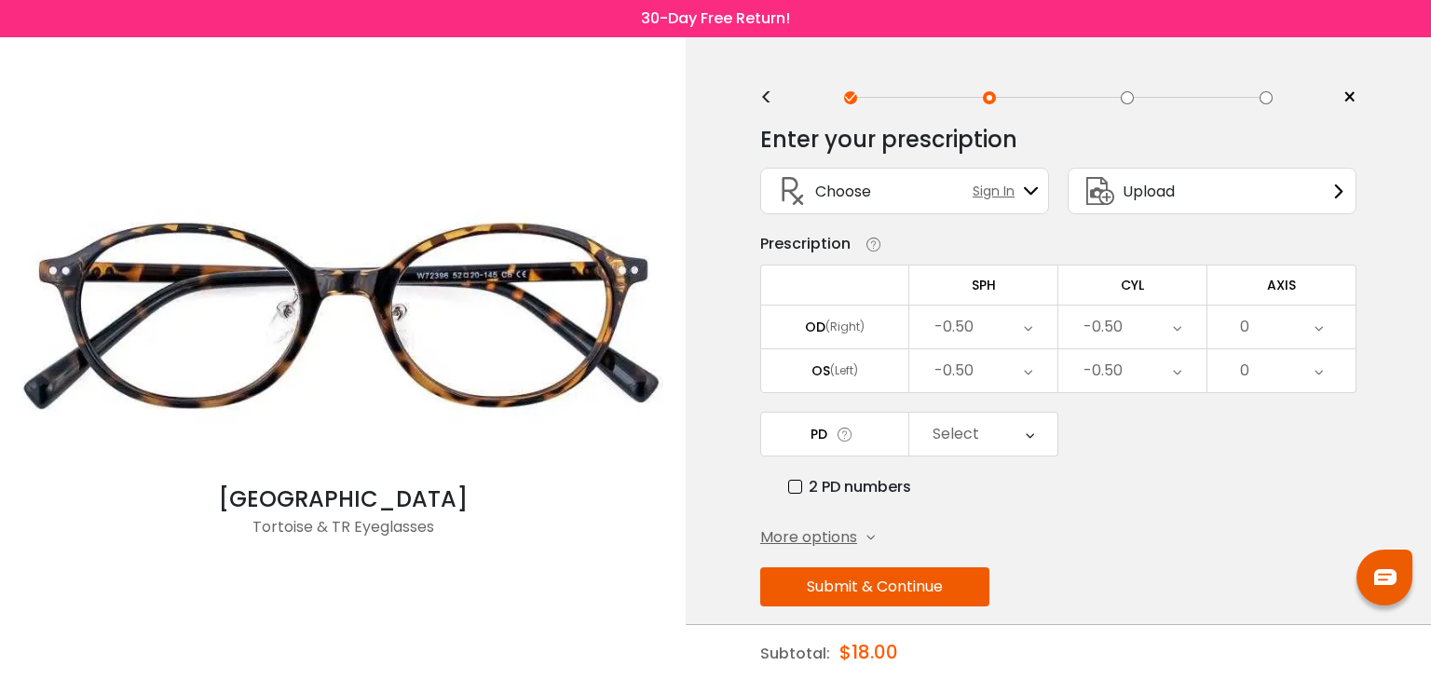
click at [983, 434] on div "Select" at bounding box center [983, 434] width 148 height 43
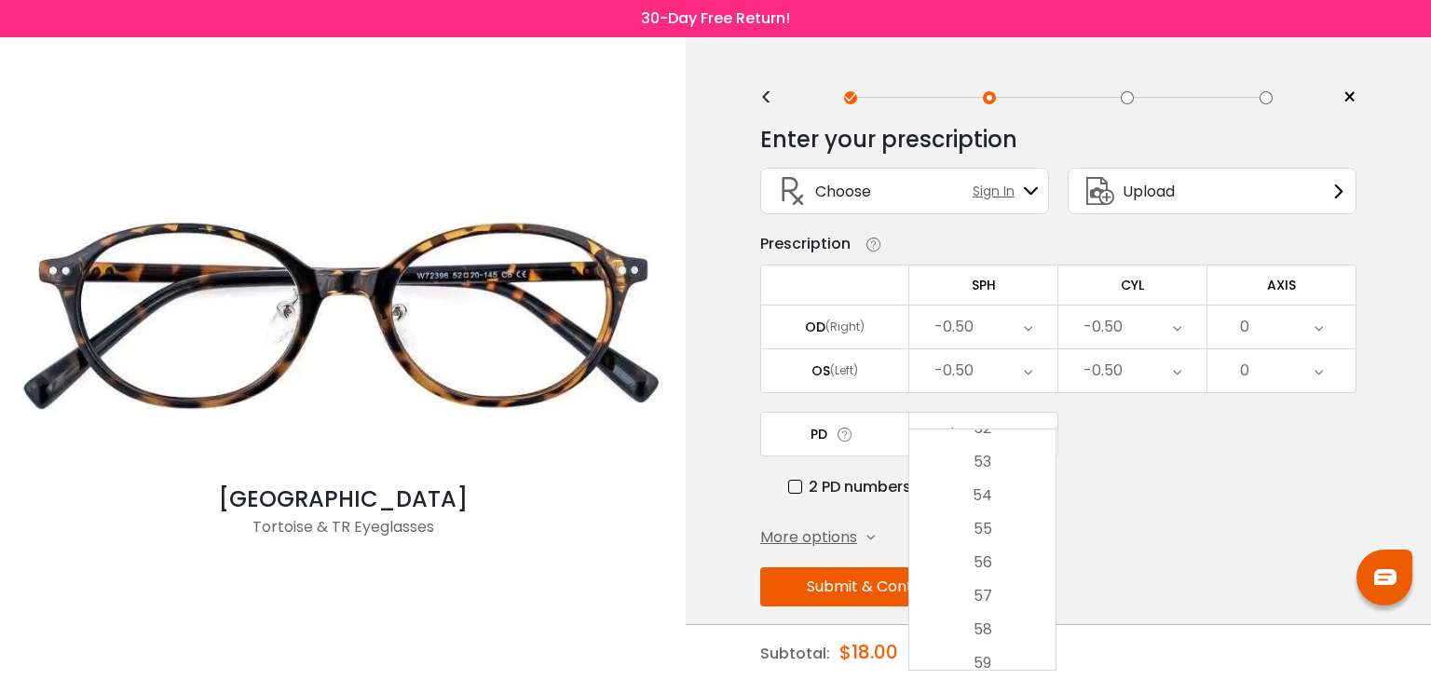
scroll to position [186, 0]
click at [1271, 329] on div "0" at bounding box center [1281, 327] width 148 height 43
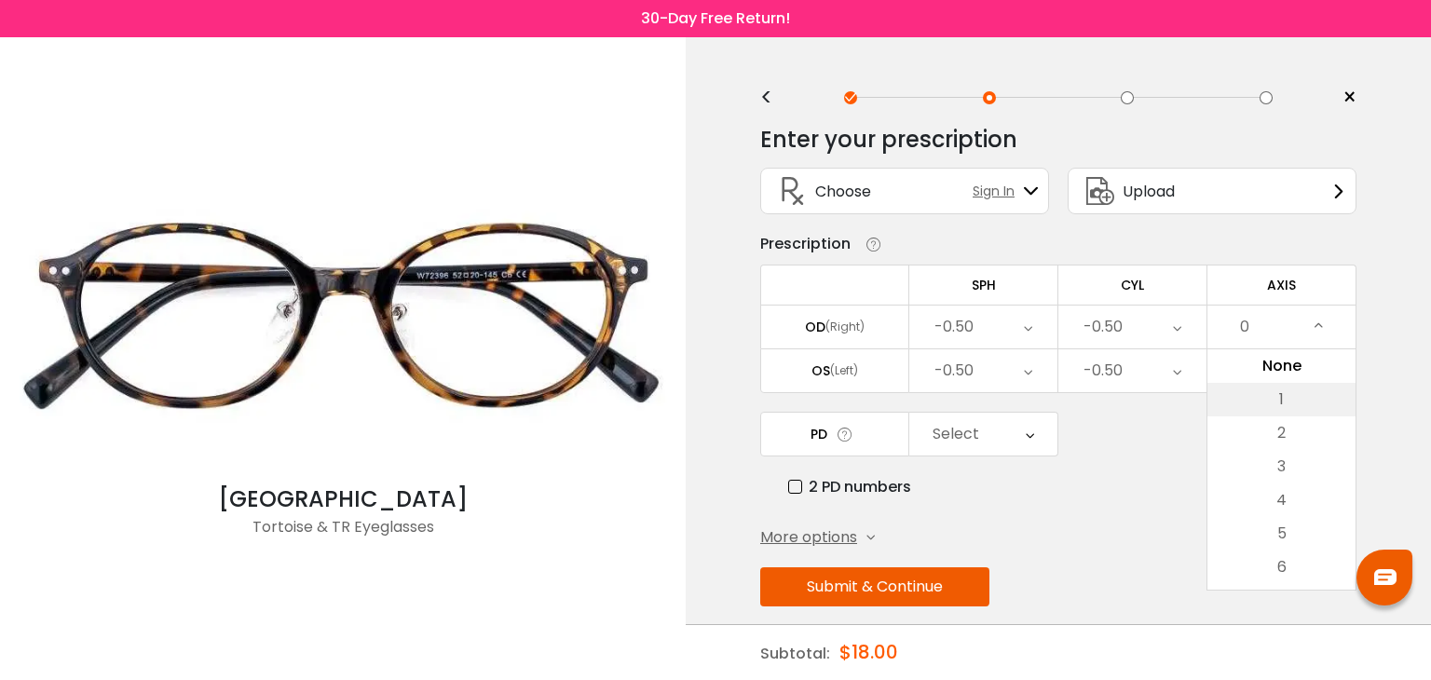
click at [1271, 391] on li "1" at bounding box center [1281, 400] width 148 height 34
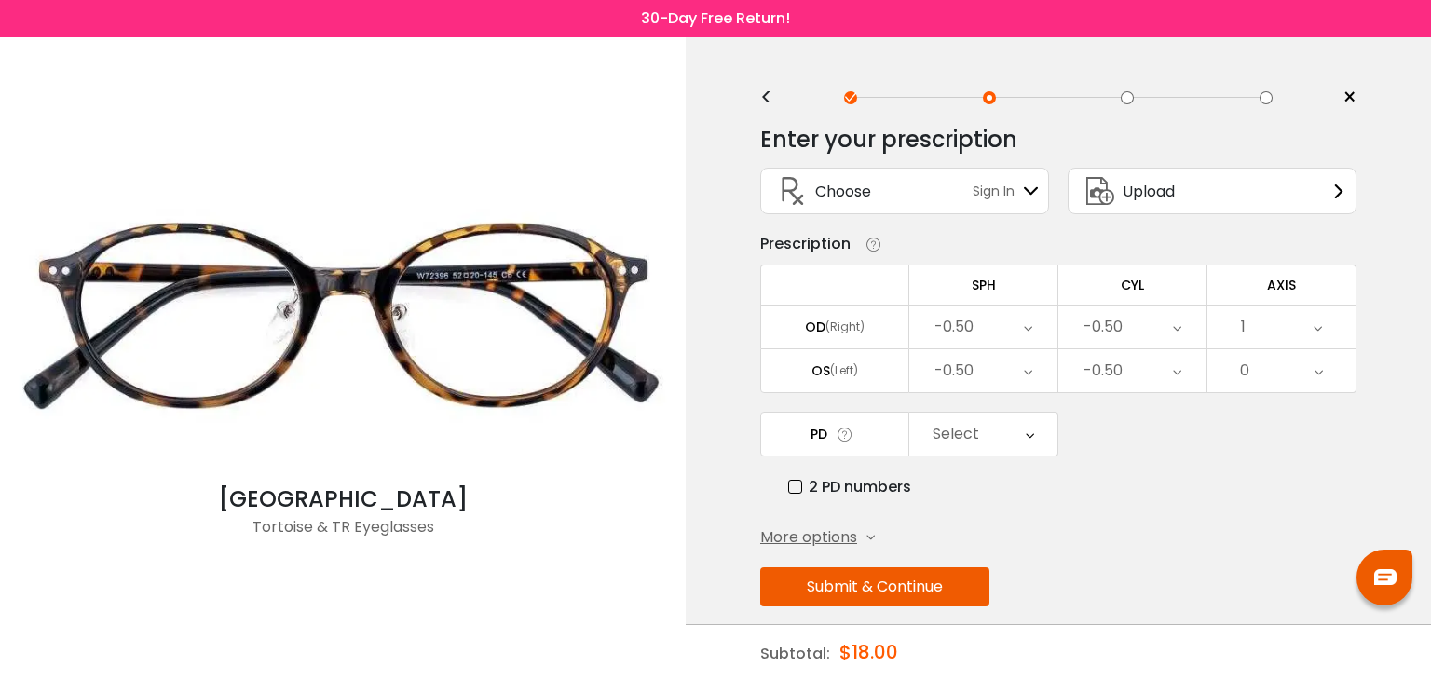
click at [1265, 371] on div "0" at bounding box center [1281, 370] width 148 height 43
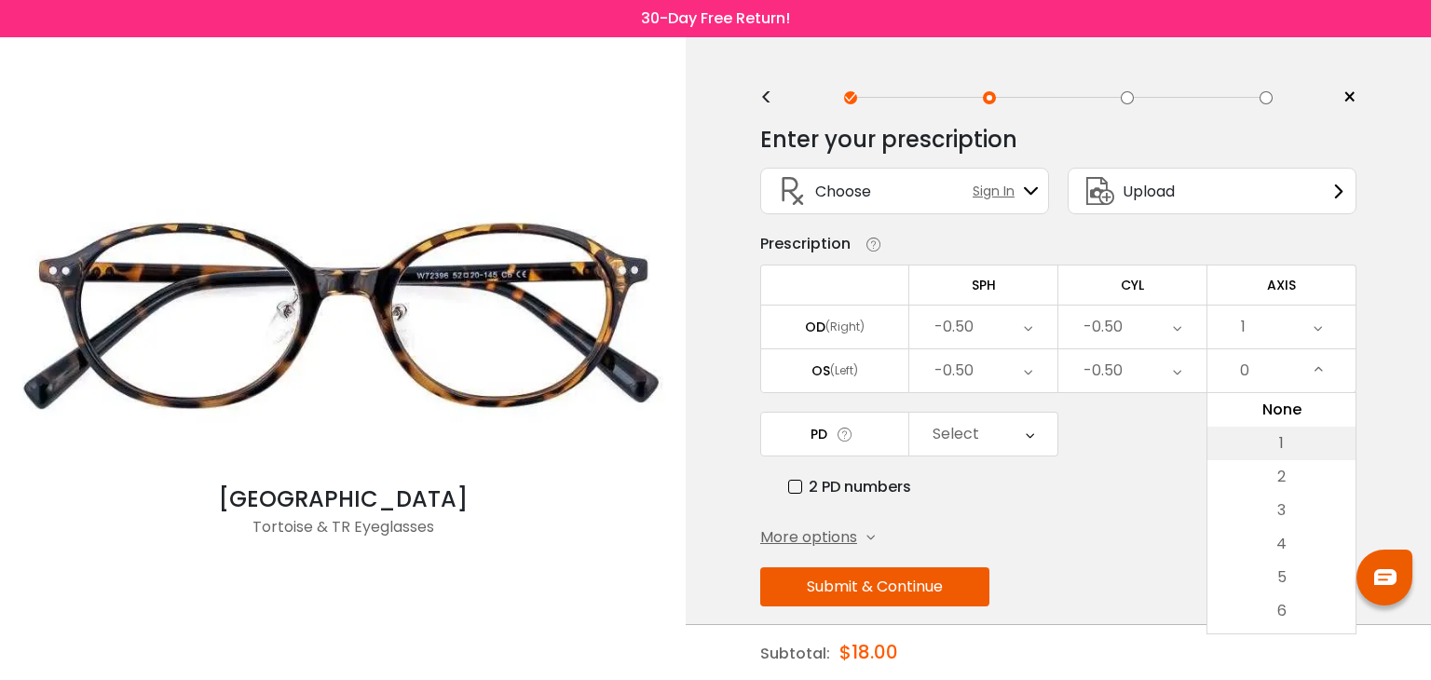
click at [1273, 429] on li "1" at bounding box center [1281, 444] width 148 height 34
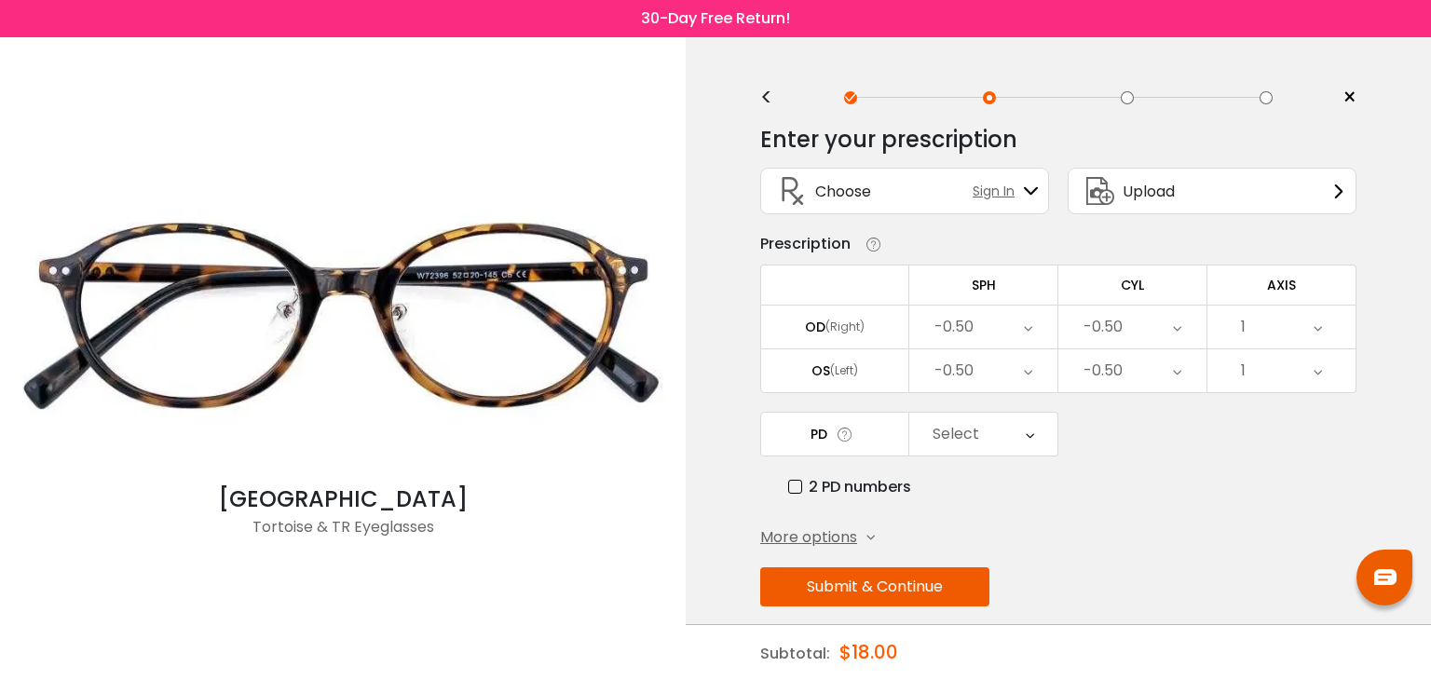
click at [991, 437] on div "Select" at bounding box center [983, 434] width 148 height 43
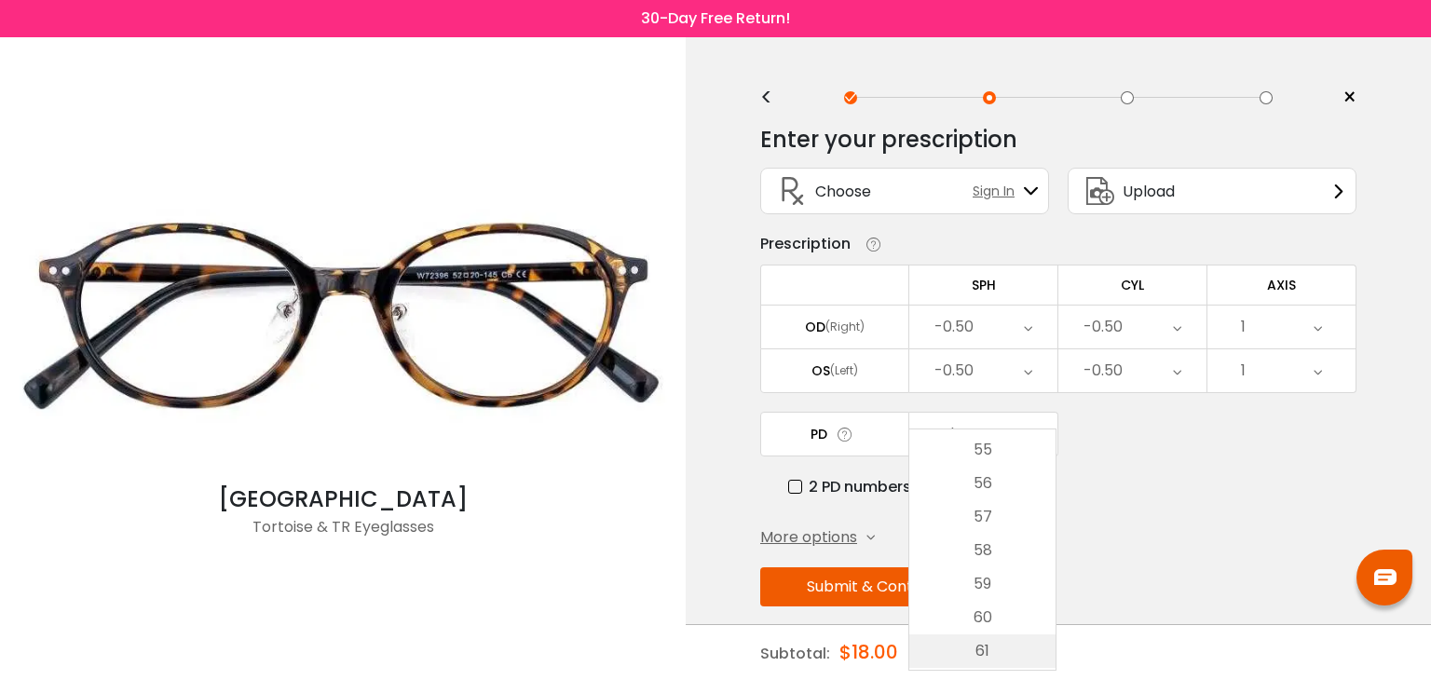
scroll to position [0, 0]
click at [1136, 469] on div "PD Select Cancel PD Save 46 47 48 49 50 51 52 53 54 55 56 57 58 59 60 61 62 63 …" at bounding box center [1058, 455] width 596 height 87
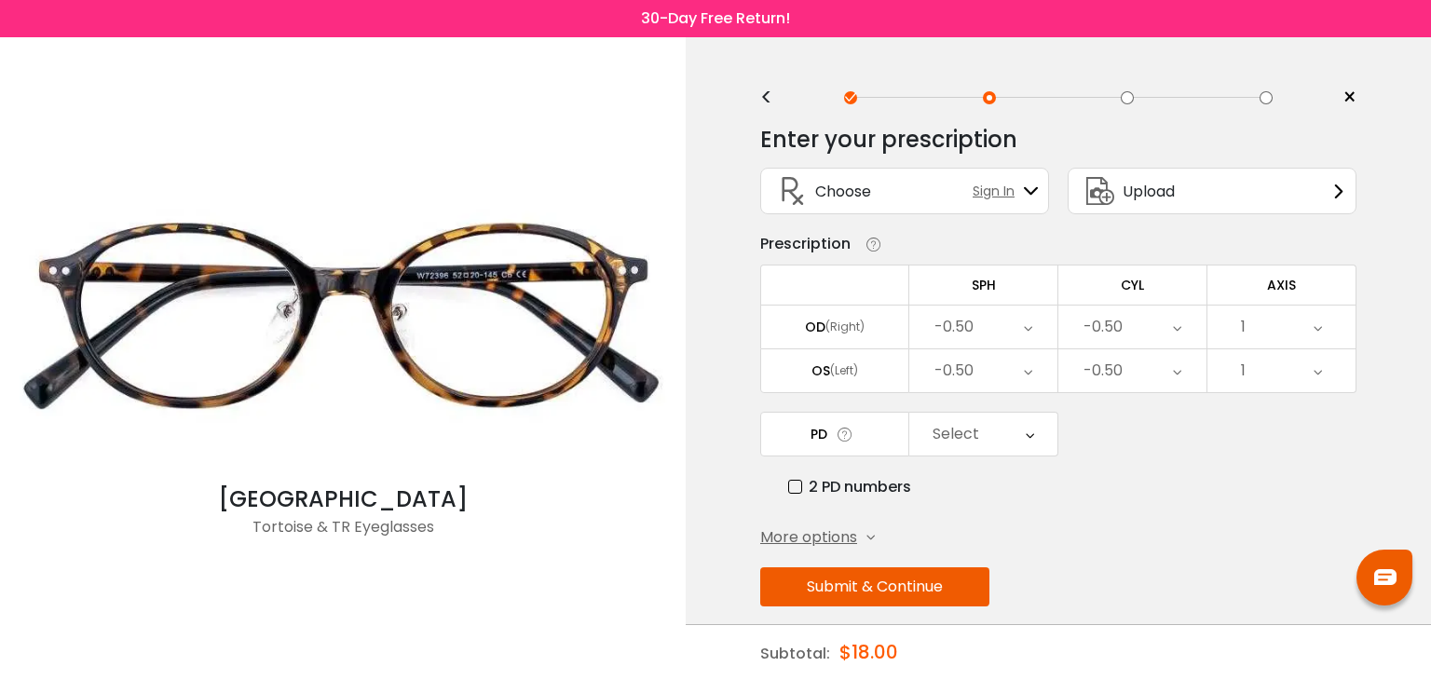
click at [807, 483] on label "2 PD numbers" at bounding box center [849, 486] width 123 height 23
click at [999, 434] on div "Right PD" at bounding box center [983, 434] width 148 height 43
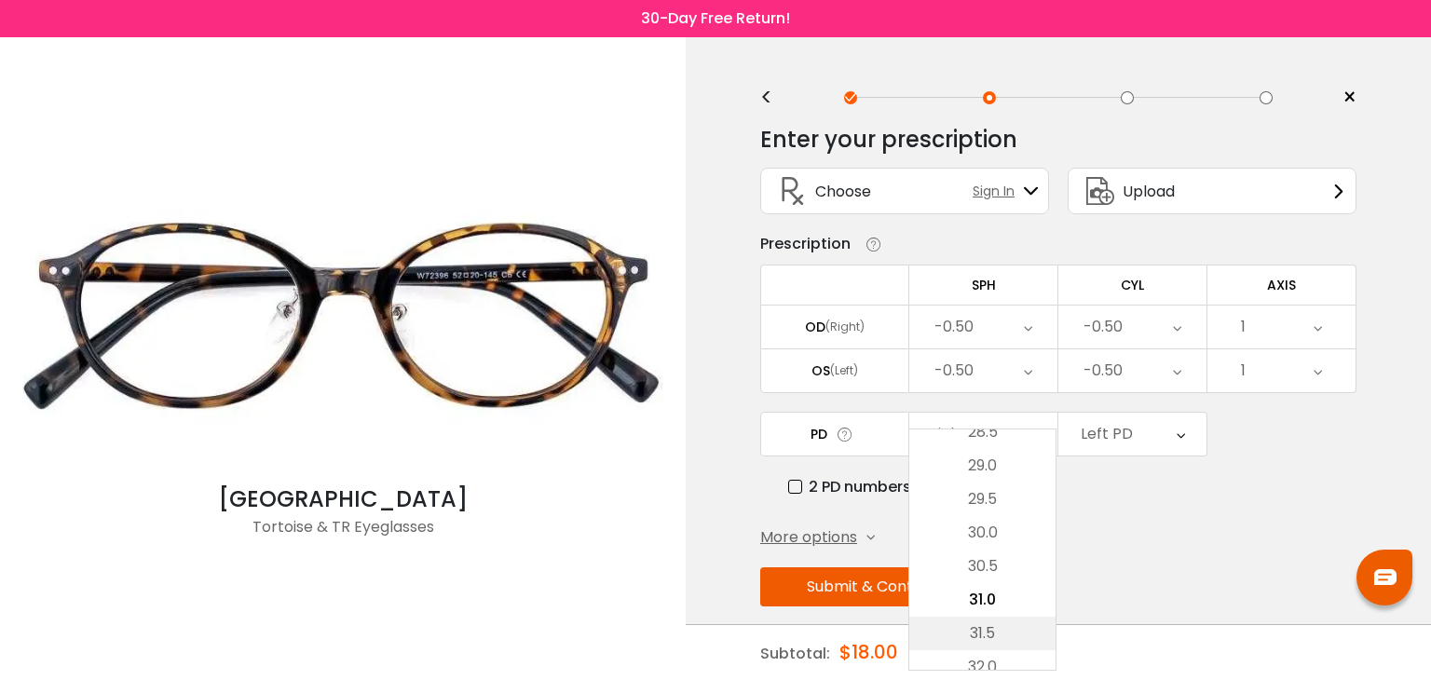
scroll to position [415, 0]
click at [1002, 622] on li "32.0" at bounding box center [982, 635] width 146 height 34
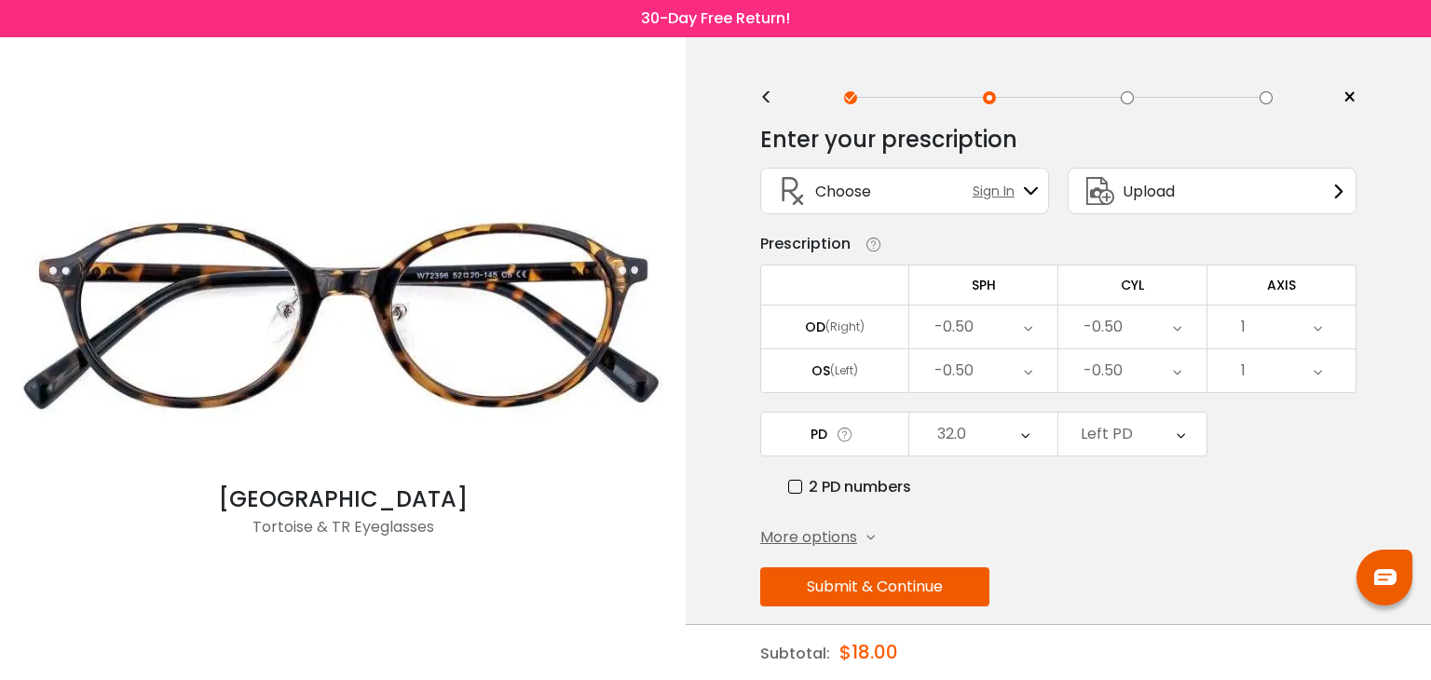
click at [1146, 442] on div "Left PD" at bounding box center [1132, 434] width 148 height 43
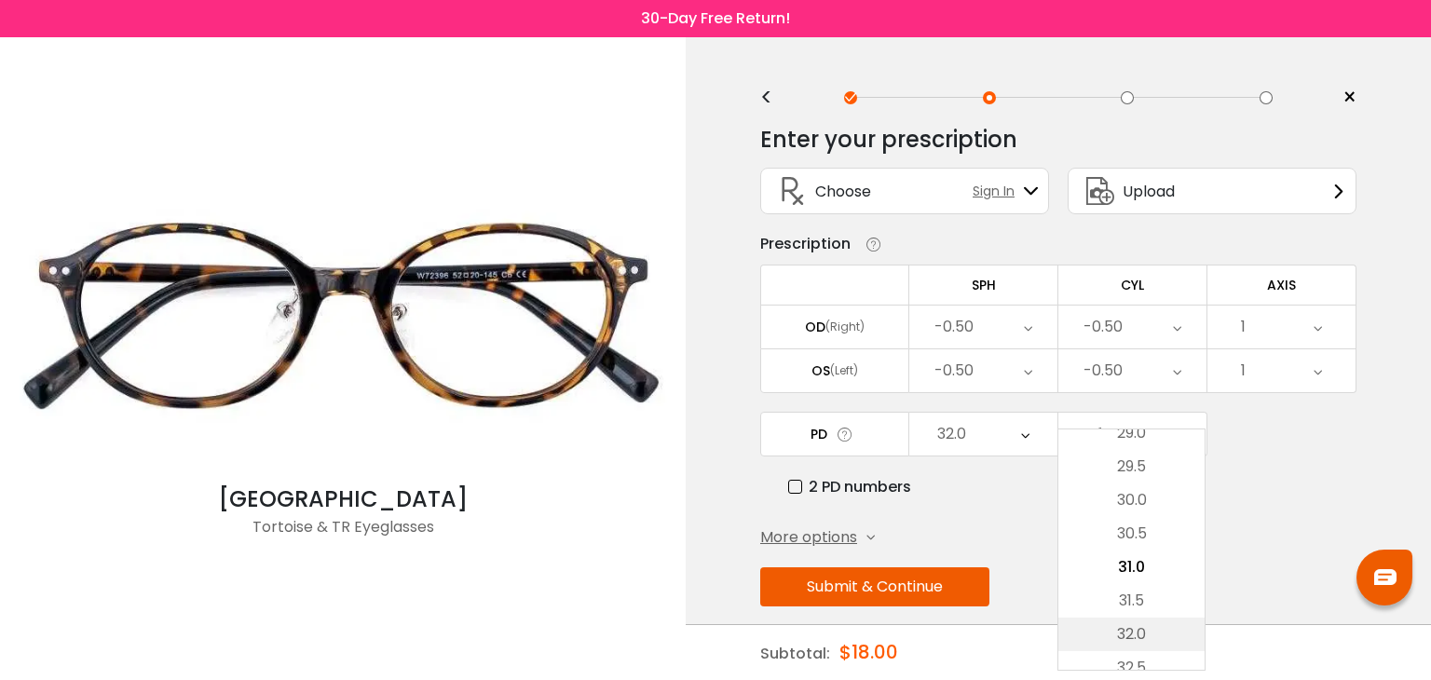
click at [1149, 631] on li "32.0" at bounding box center [1131, 635] width 146 height 34
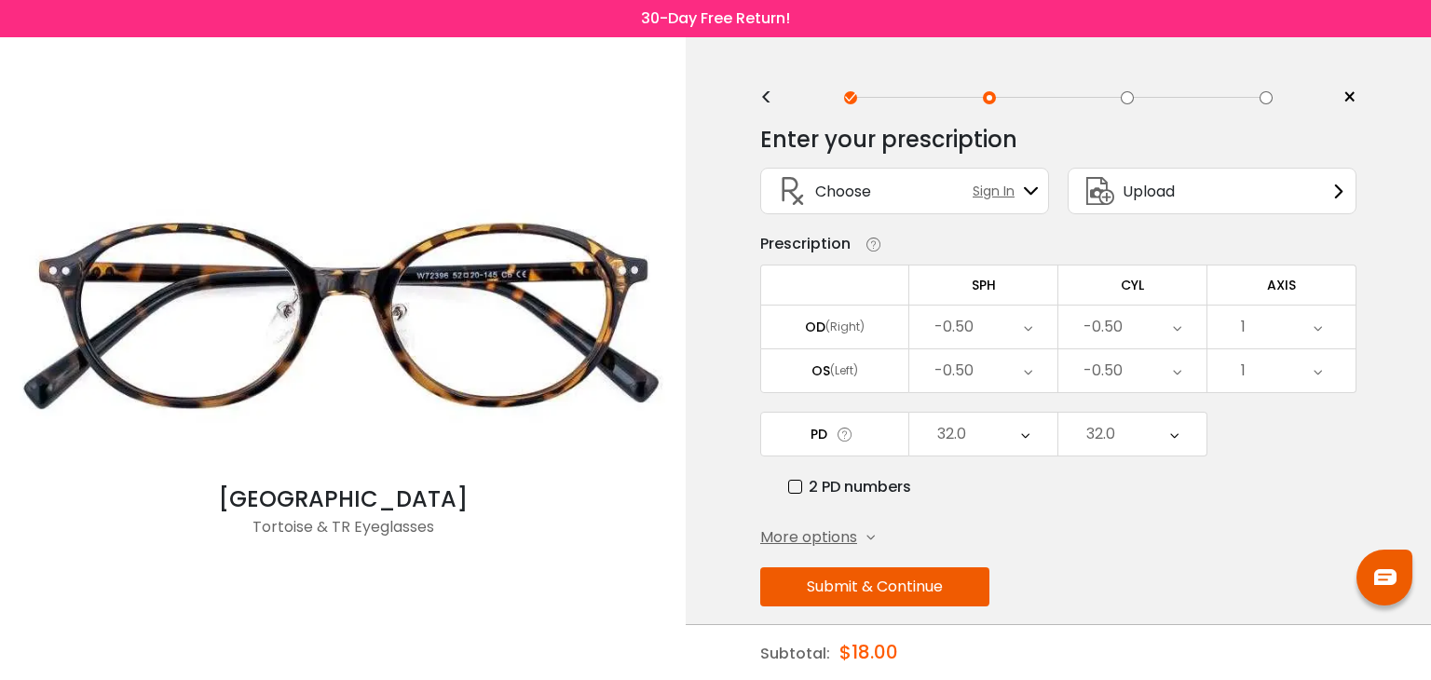
click at [1272, 331] on div "1" at bounding box center [1281, 327] width 148 height 43
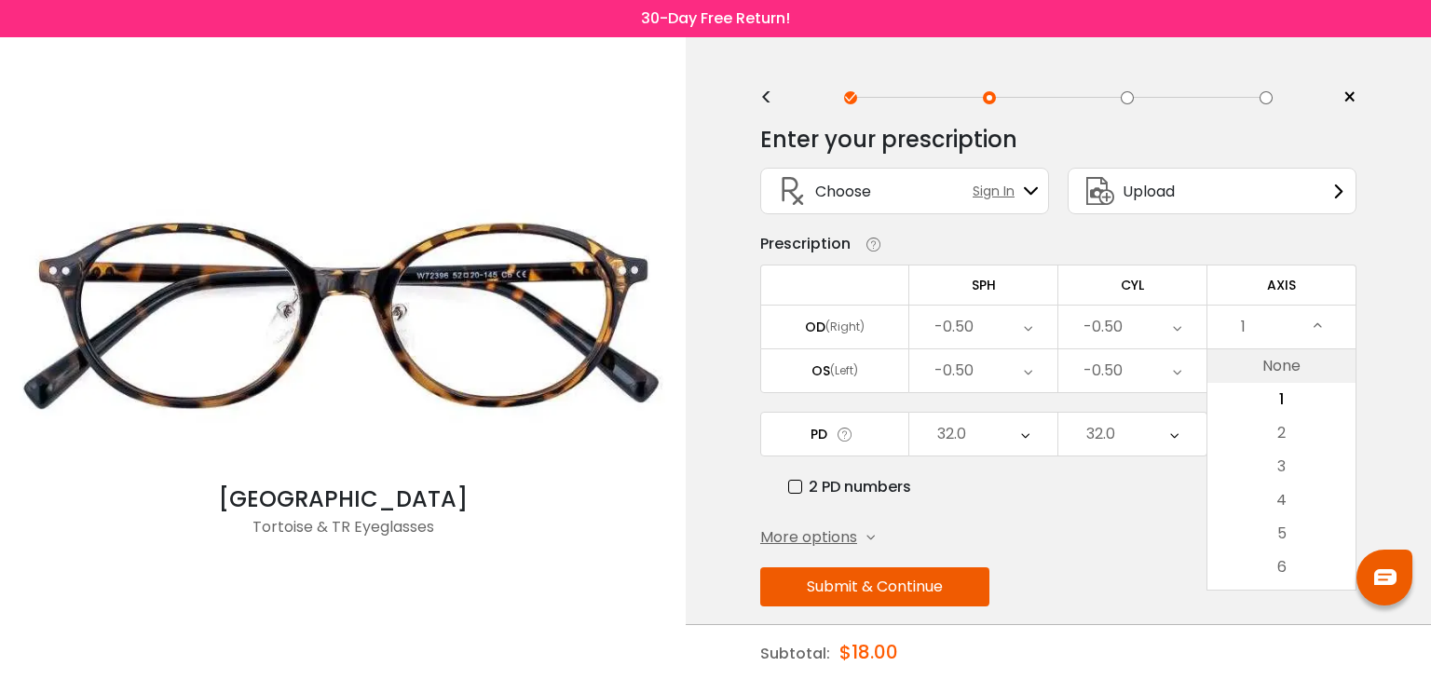
click at [1284, 360] on li "None" at bounding box center [1281, 366] width 148 height 34
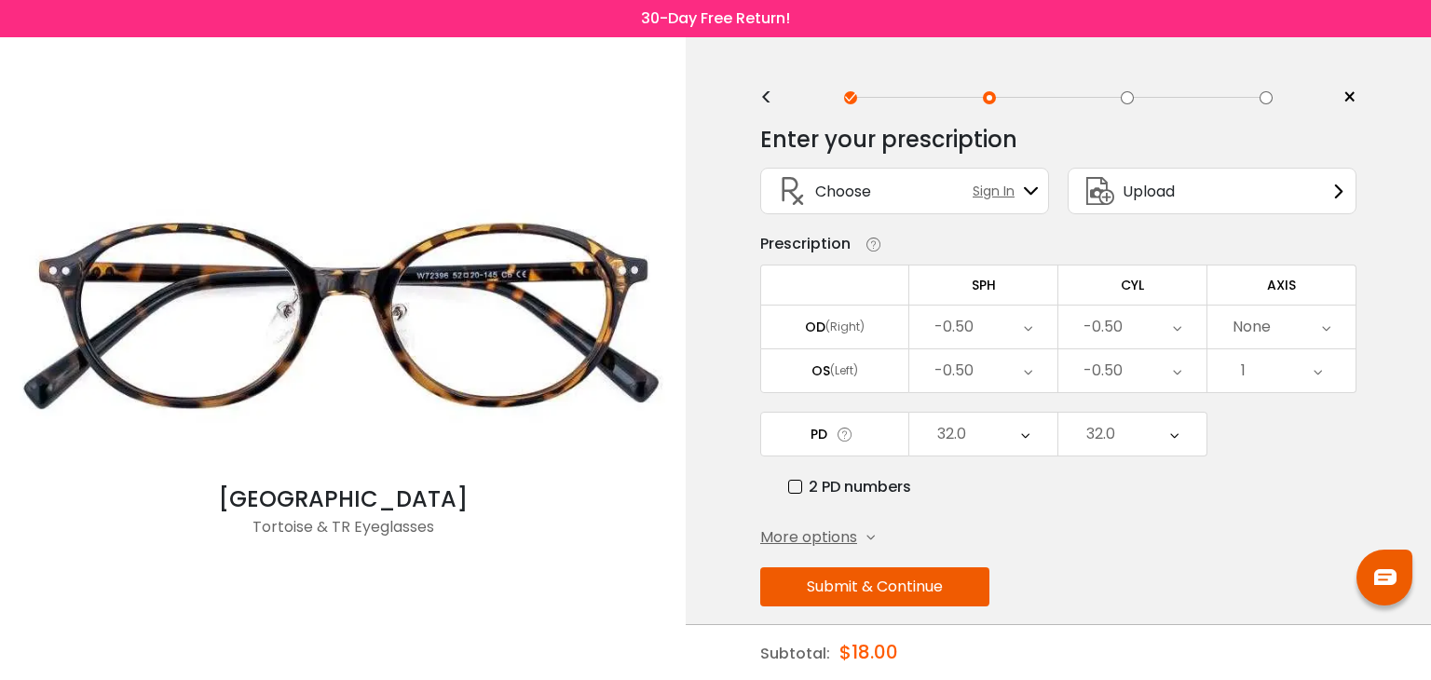
click at [1288, 378] on div "1" at bounding box center [1281, 370] width 148 height 43
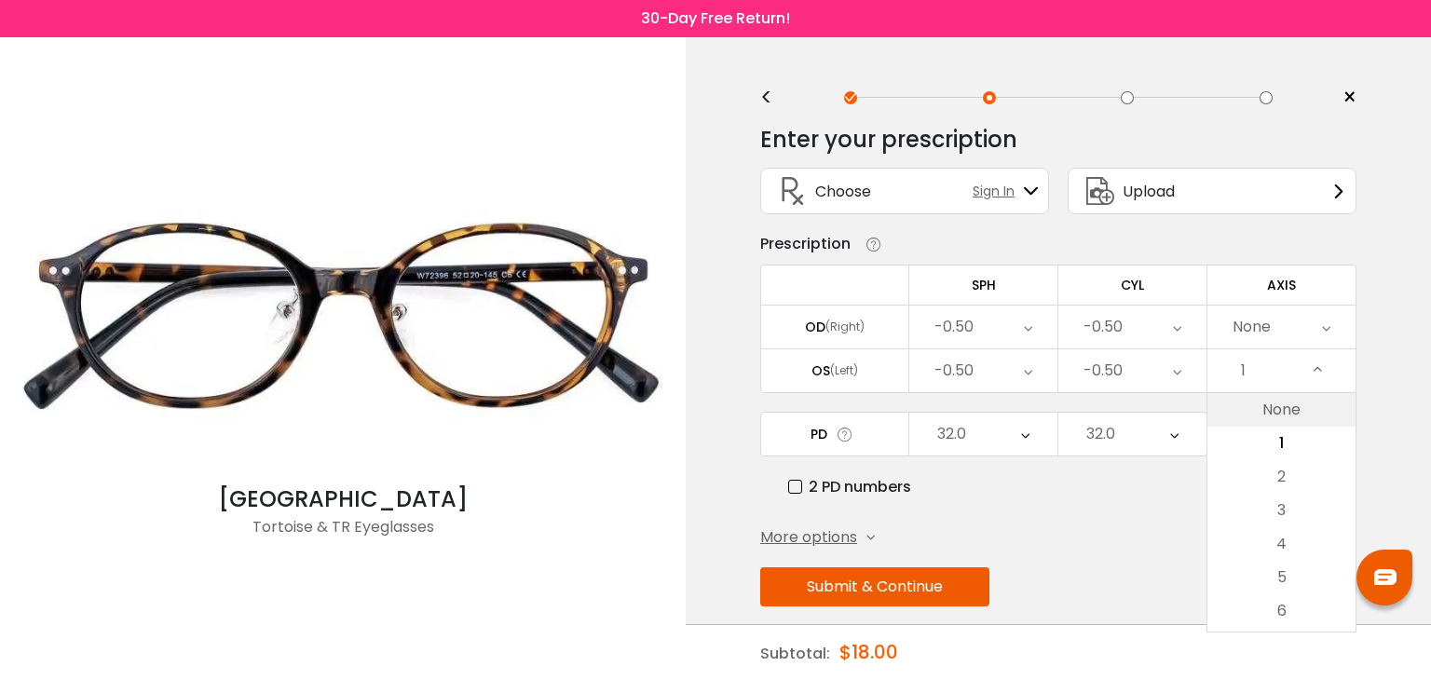
click at [1269, 410] on li "None" at bounding box center [1281, 410] width 148 height 34
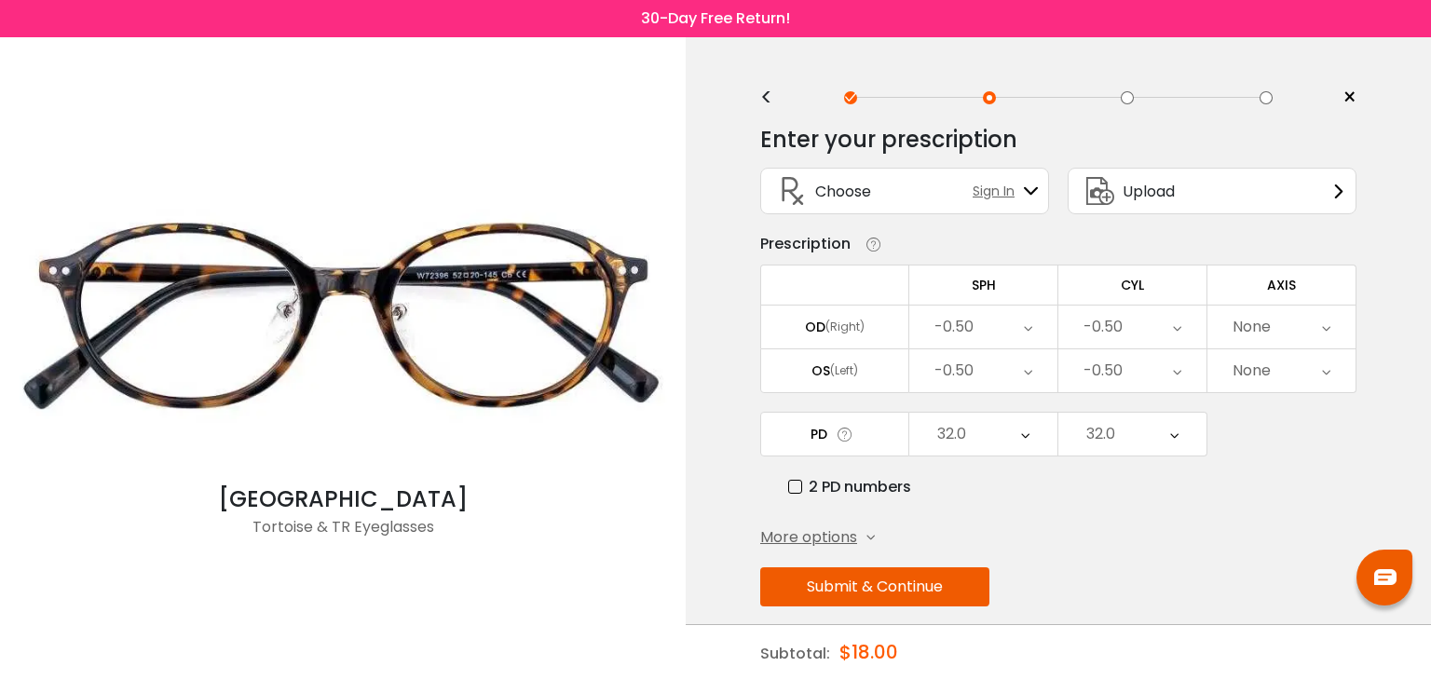
click at [867, 534] on icon at bounding box center [870, 538] width 8 height 8
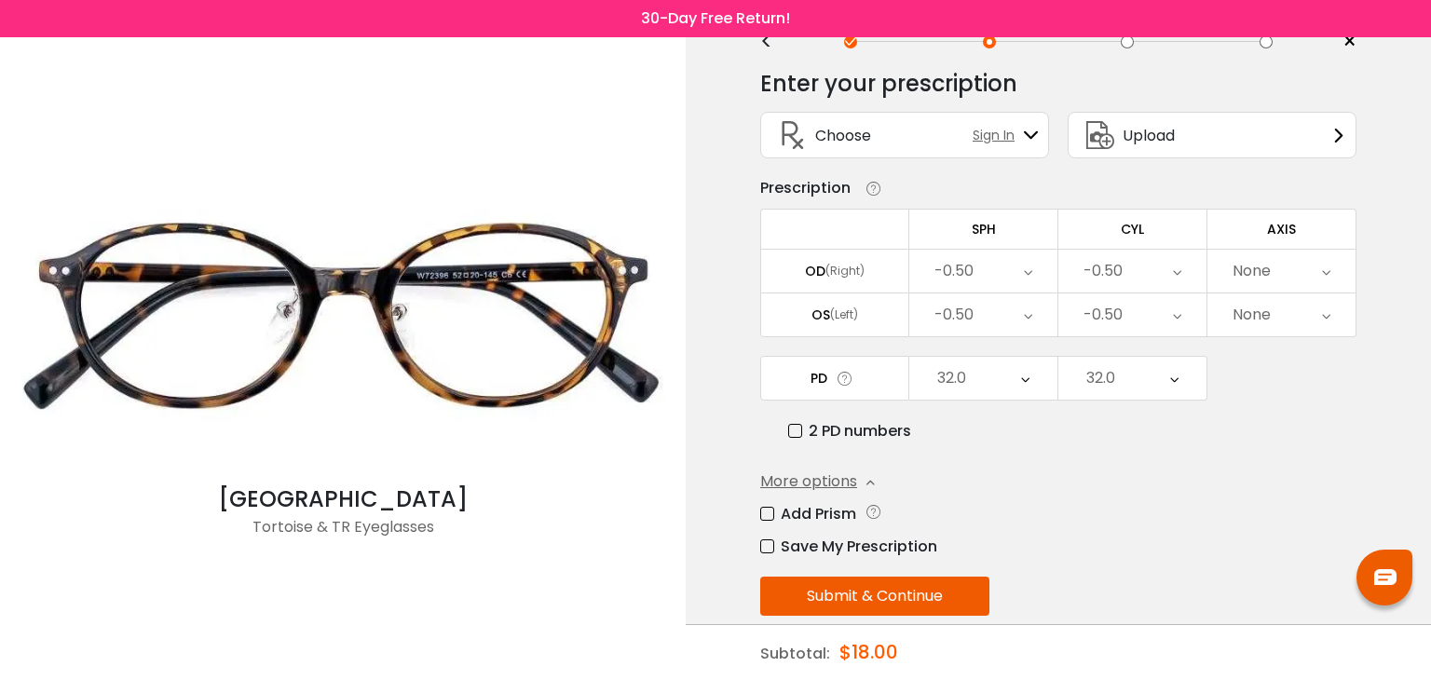
scroll to position [82, 0]
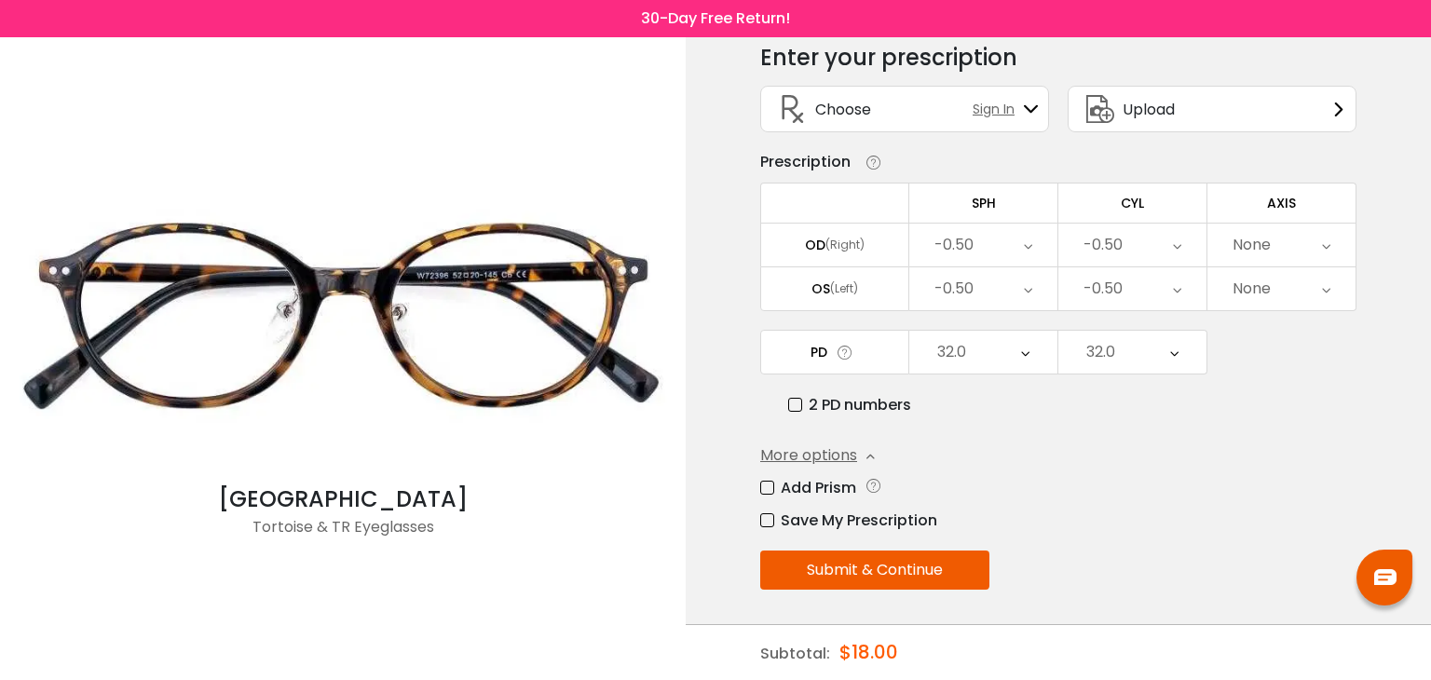
click at [958, 562] on button "Submit & Continue" at bounding box center [874, 570] width 229 height 39
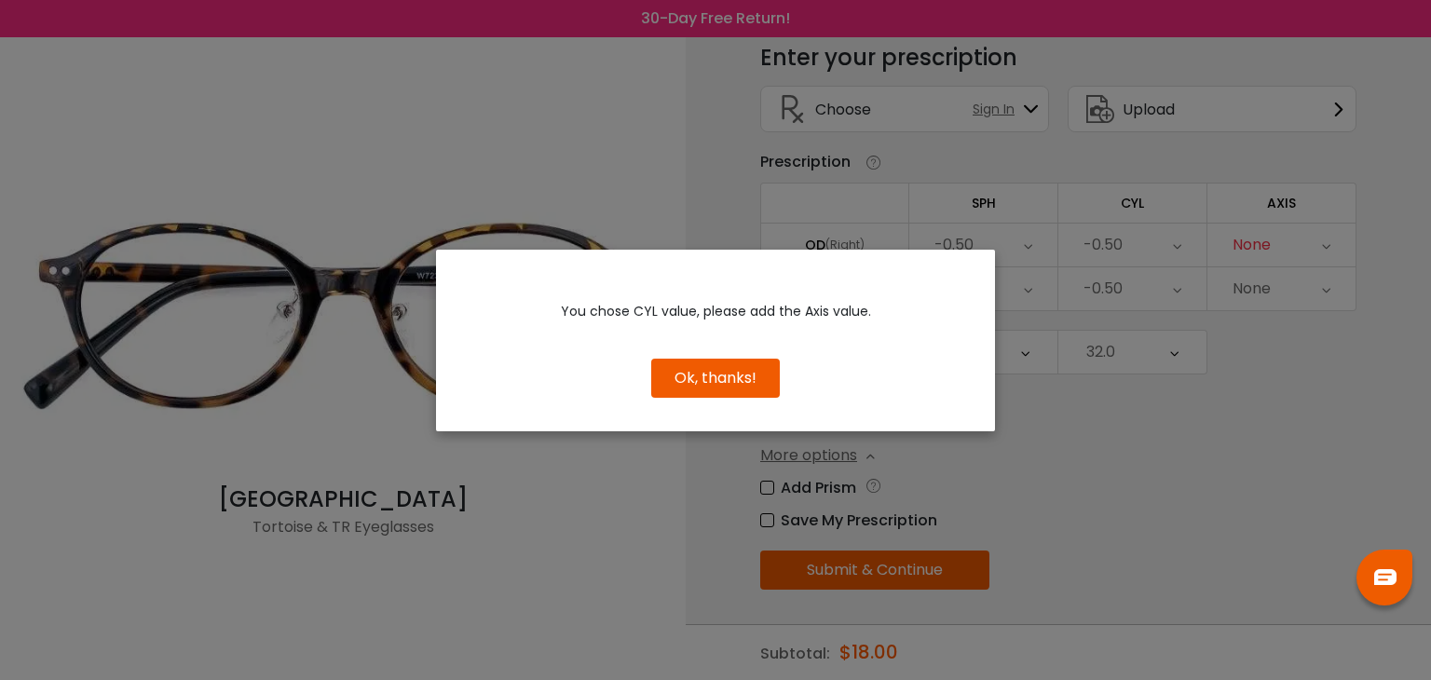
click at [748, 372] on button "Ok, thanks!" at bounding box center [715, 378] width 129 height 39
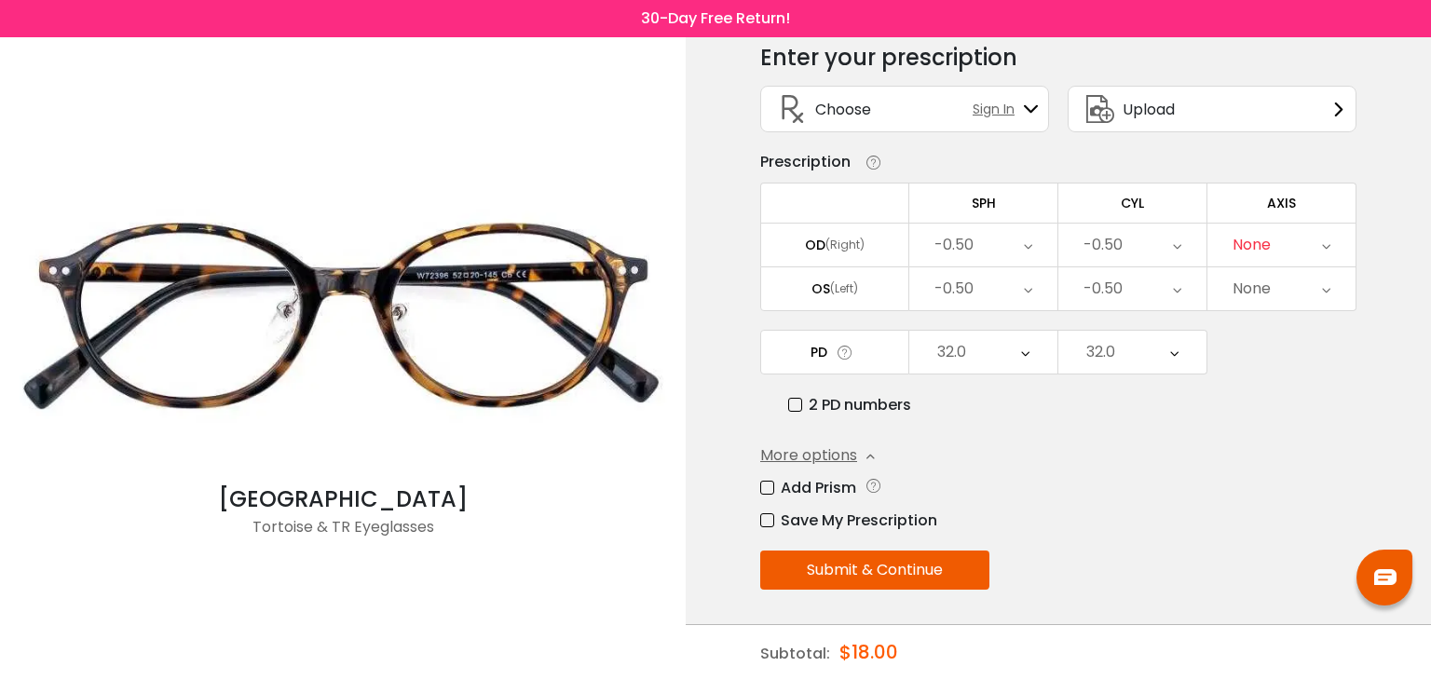
click at [1268, 249] on div "None" at bounding box center [1251, 244] width 38 height 37
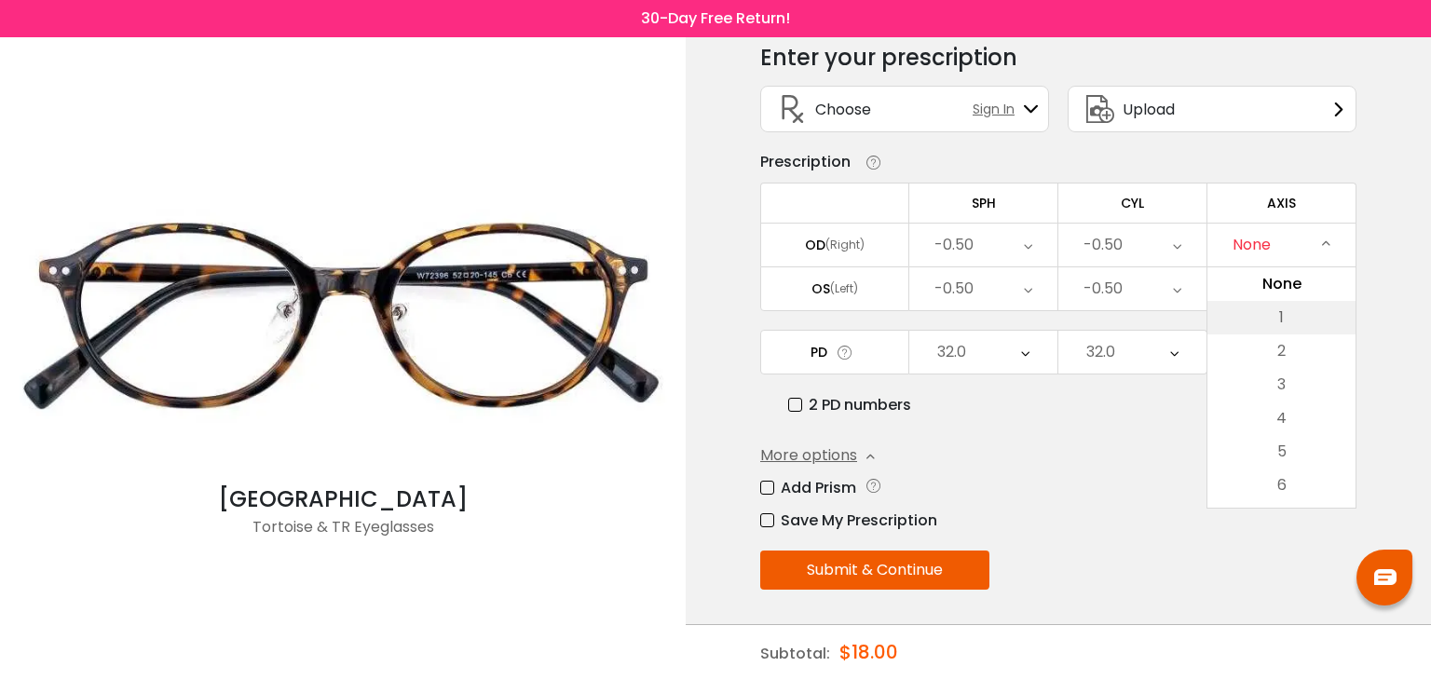
click at [1286, 318] on li "1" at bounding box center [1281, 318] width 148 height 34
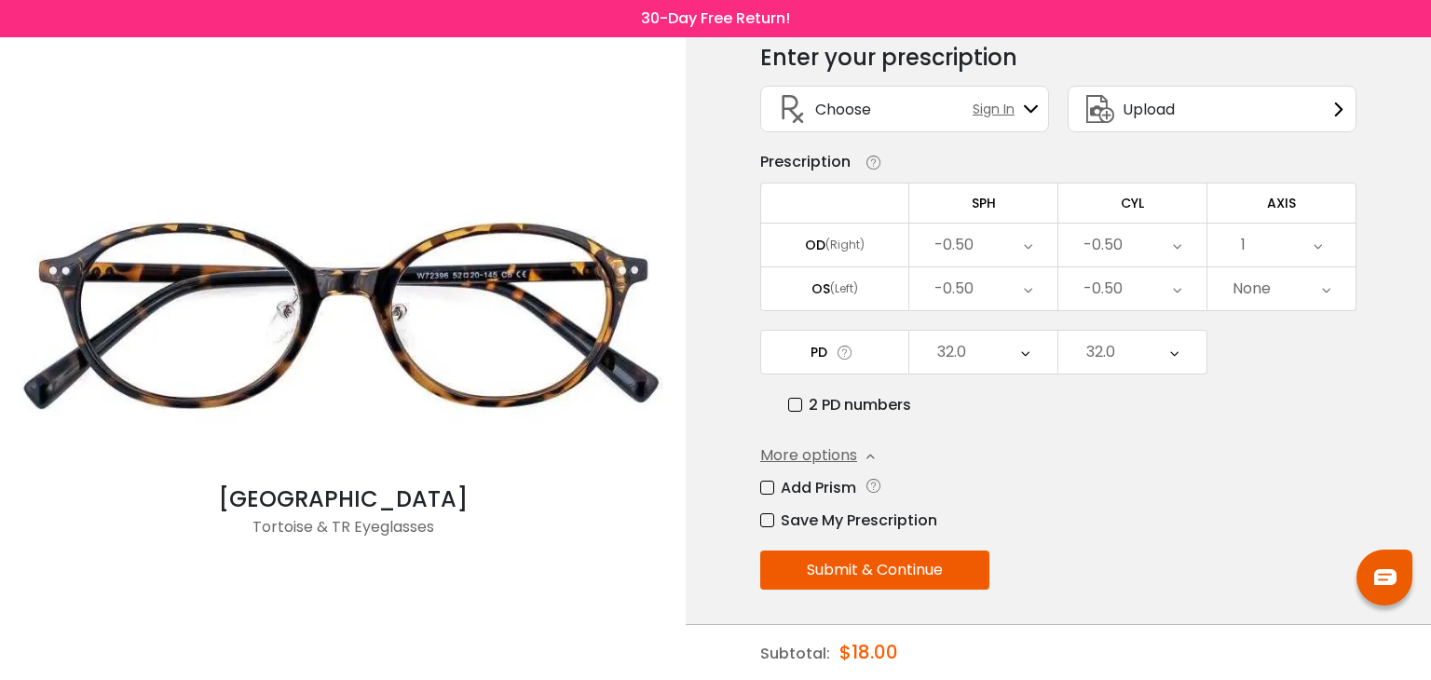
click at [1279, 288] on div "None" at bounding box center [1281, 288] width 148 height 43
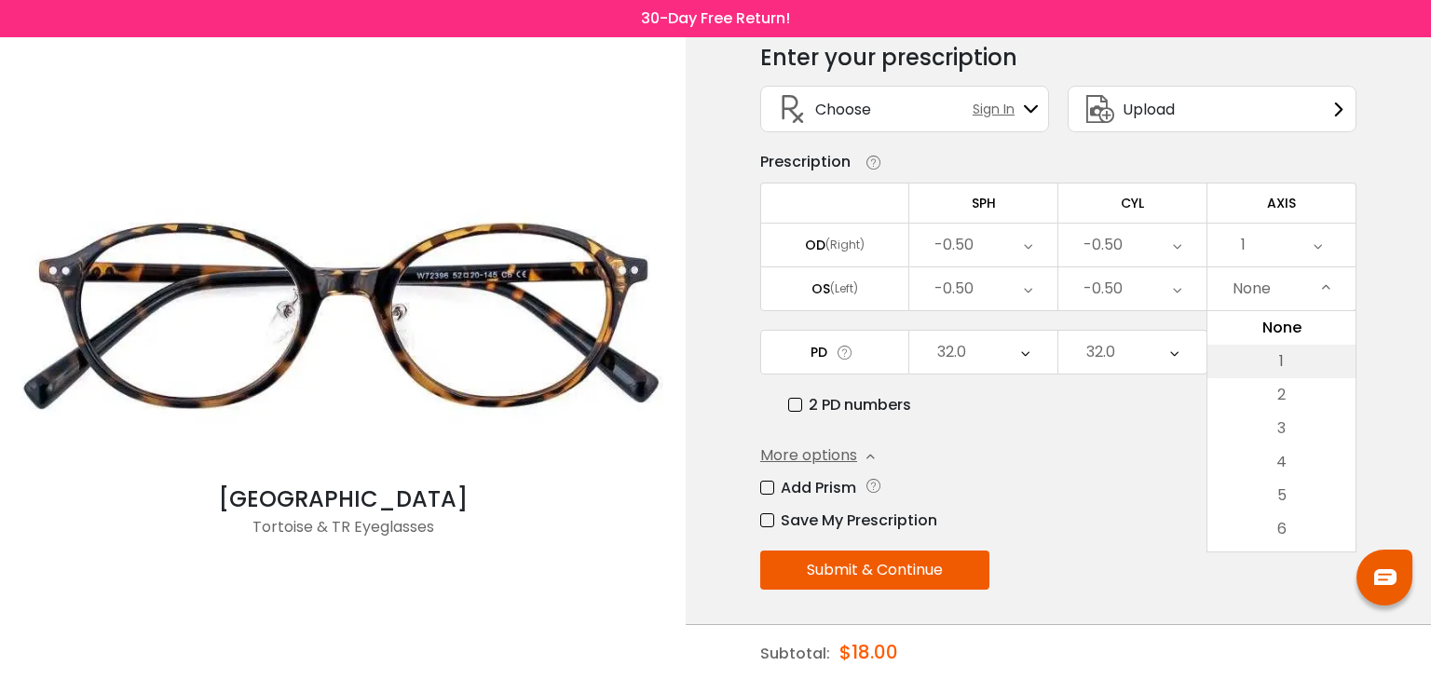
click at [1281, 356] on li "1" at bounding box center [1281, 362] width 148 height 34
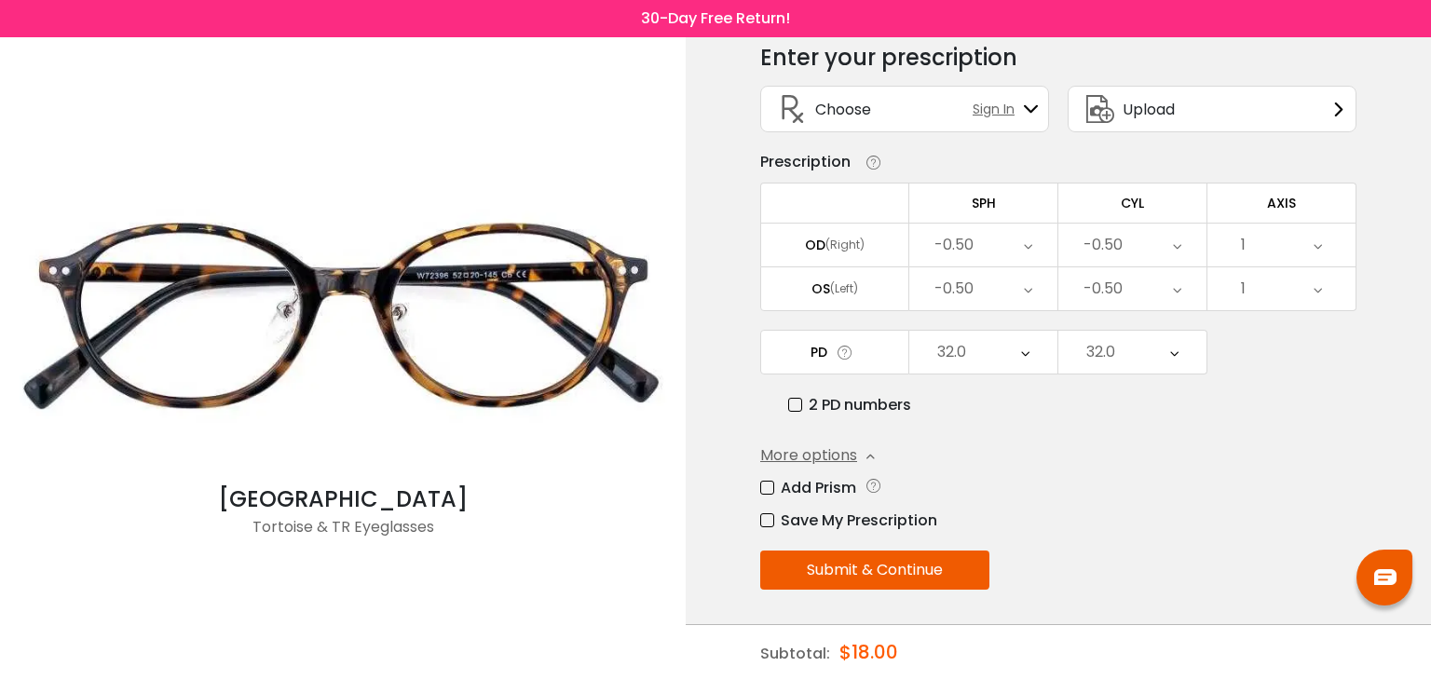
click at [1270, 263] on div "1" at bounding box center [1281, 245] width 148 height 43
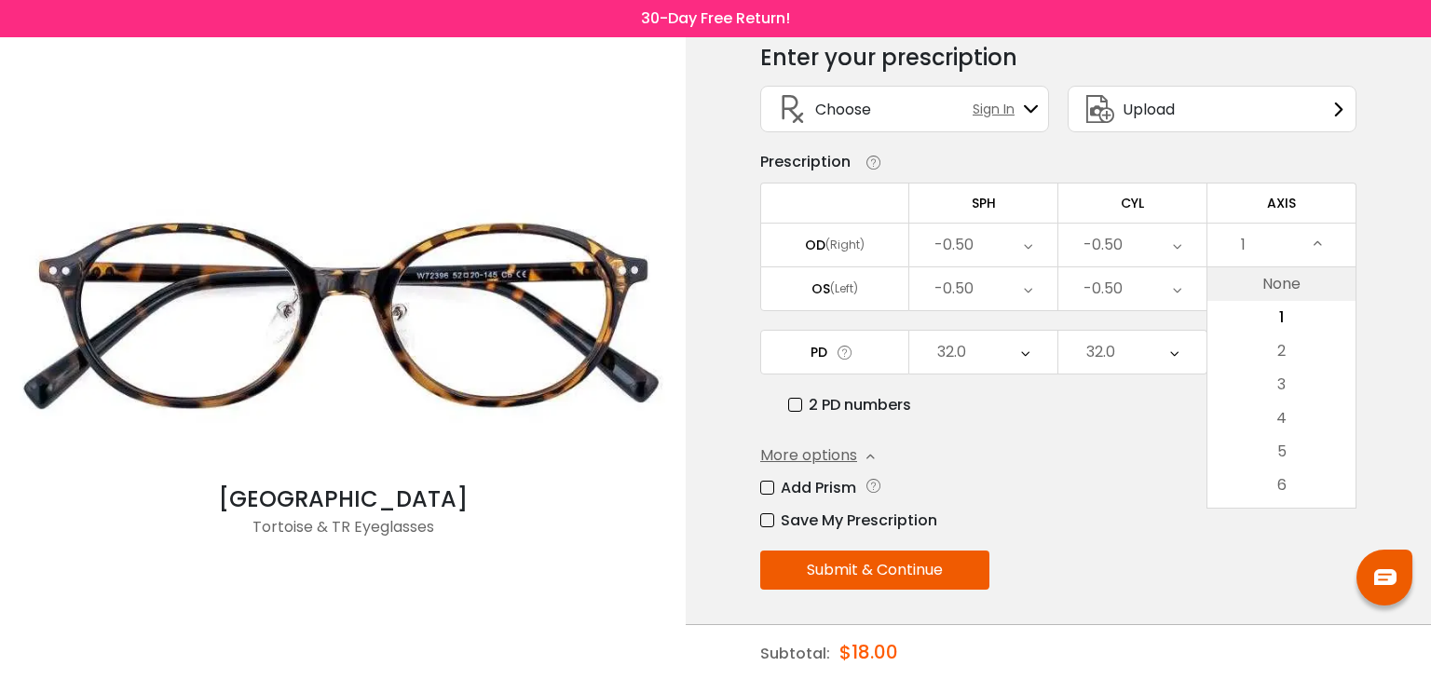
click at [1271, 288] on li "None" at bounding box center [1281, 284] width 148 height 34
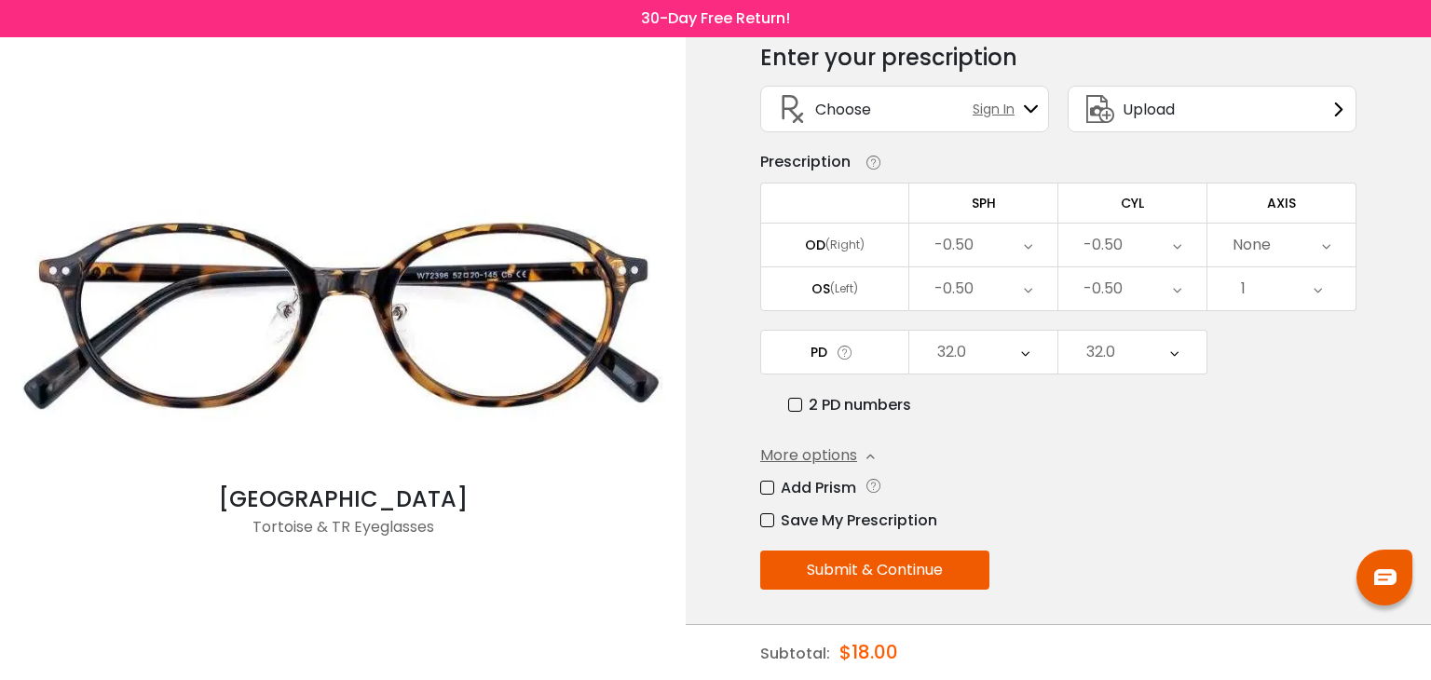
click at [1281, 244] on div "None" at bounding box center [1281, 245] width 148 height 43
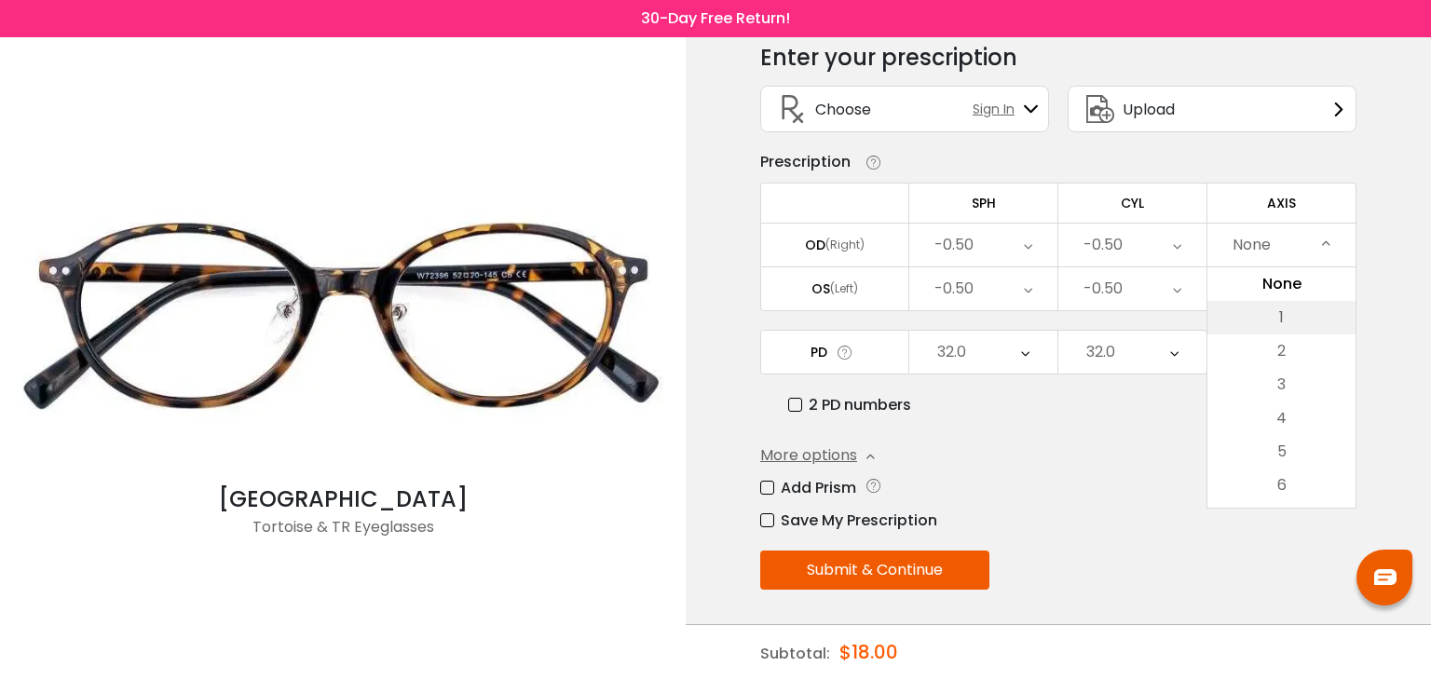
drag, startPoint x: 1277, startPoint y: 318, endPoint x: 1288, endPoint y: 336, distance: 21.7
click at [1278, 318] on li "1" at bounding box center [1281, 318] width 148 height 34
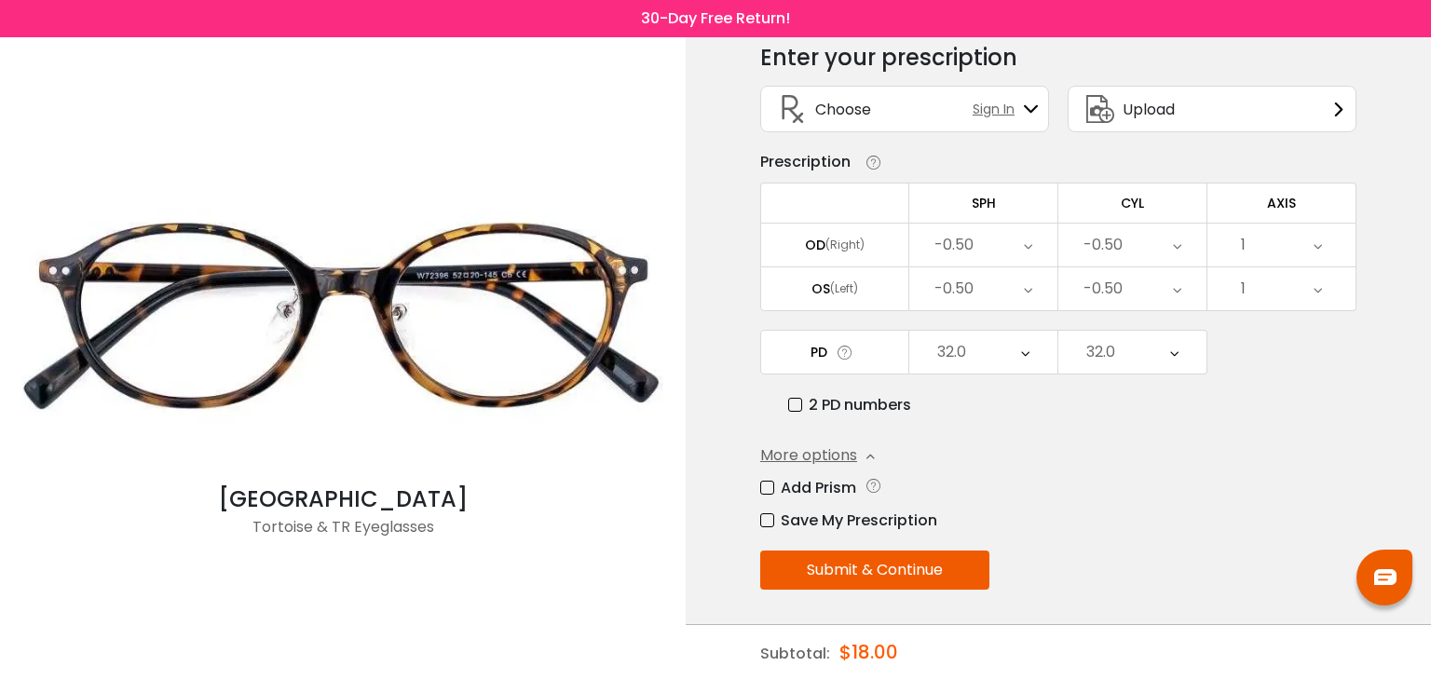
click at [1311, 288] on div "1" at bounding box center [1281, 288] width 148 height 43
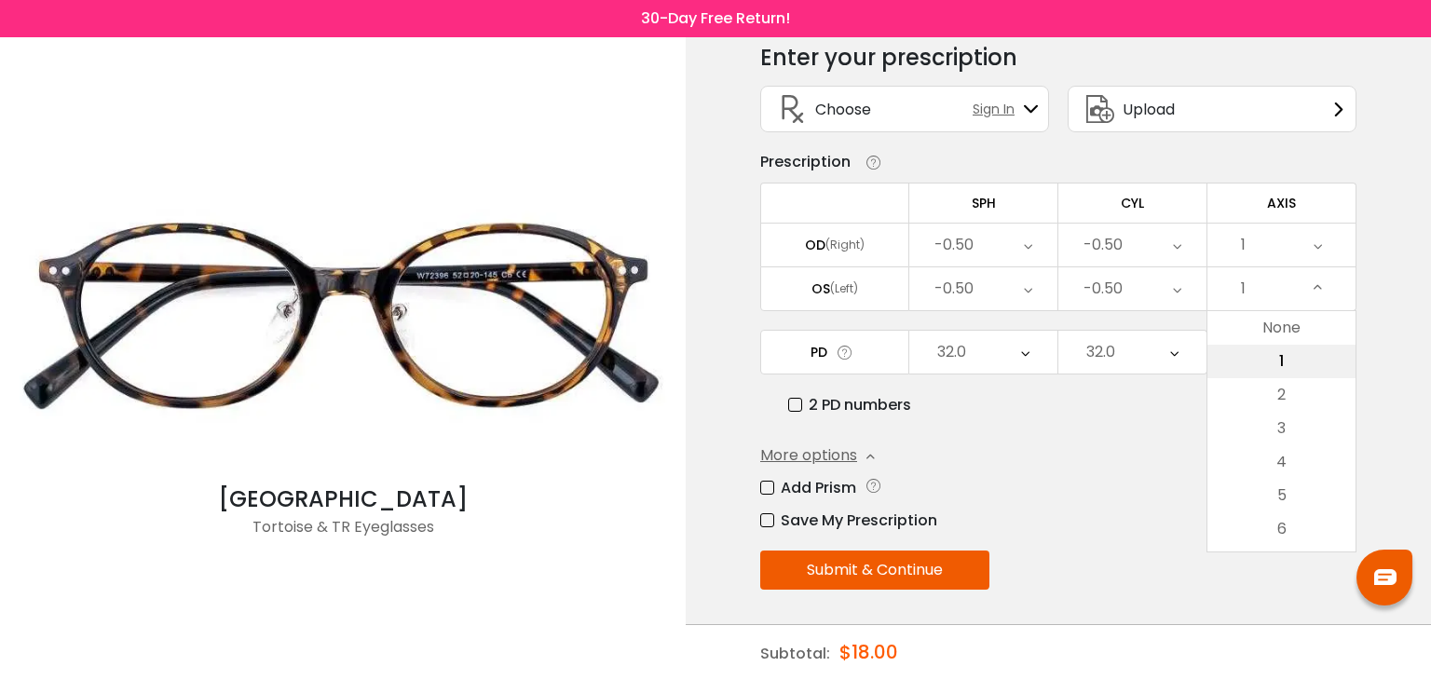
click at [1294, 362] on li "1" at bounding box center [1281, 362] width 148 height 34
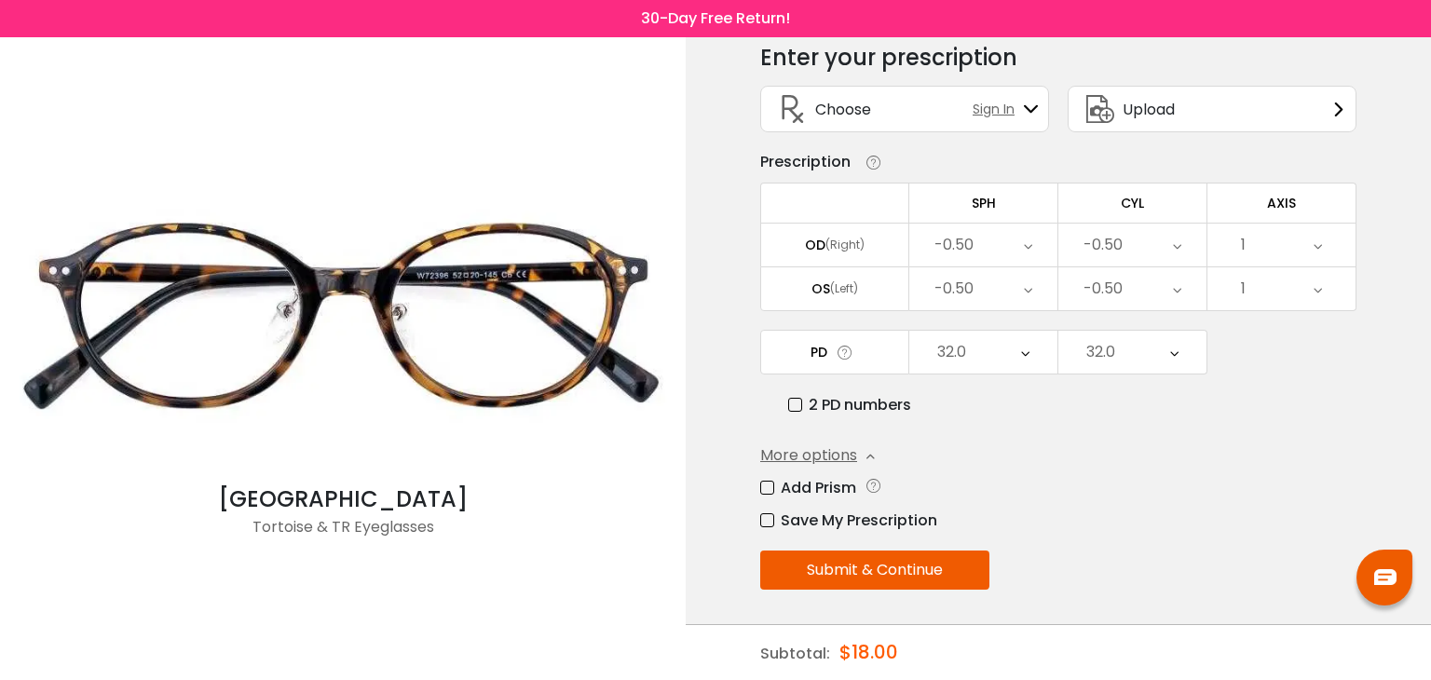
click at [928, 557] on button "Submit & Continue" at bounding box center [874, 570] width 229 height 39
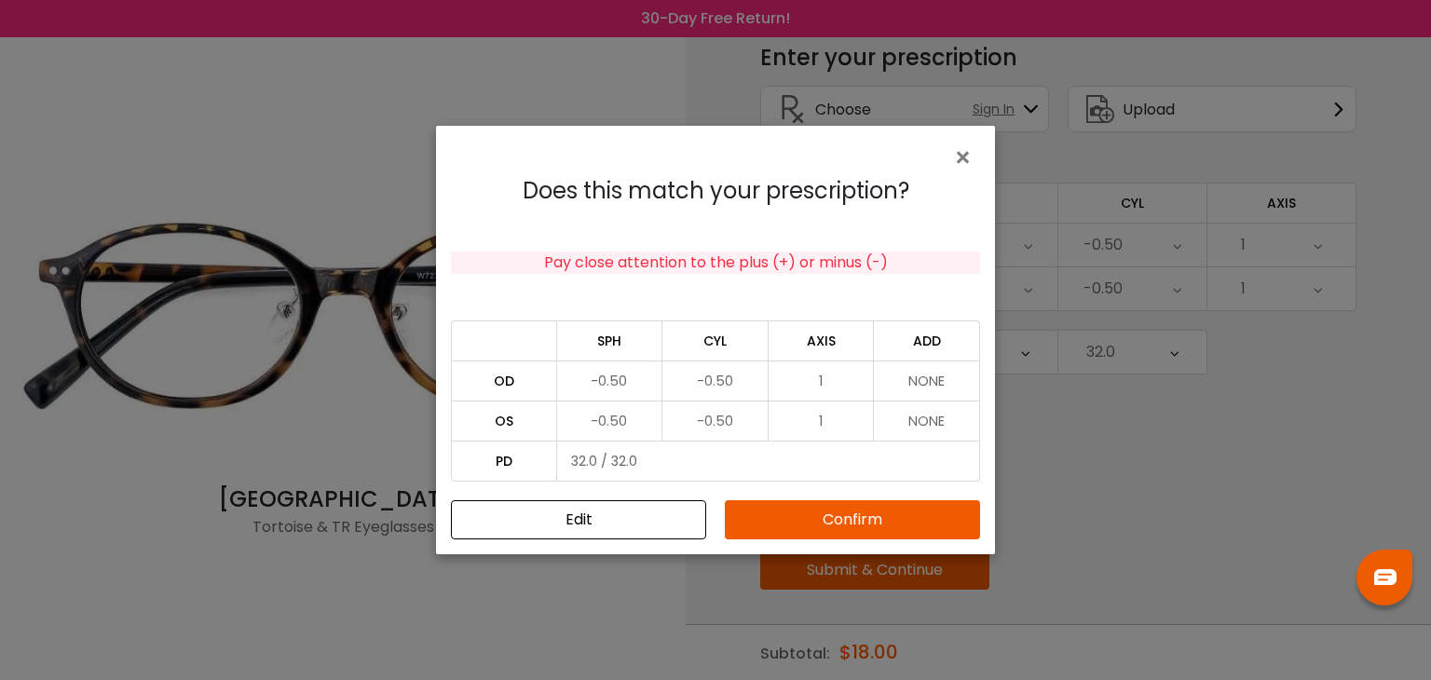
click at [804, 519] on button "Confirm" at bounding box center [852, 519] width 255 height 39
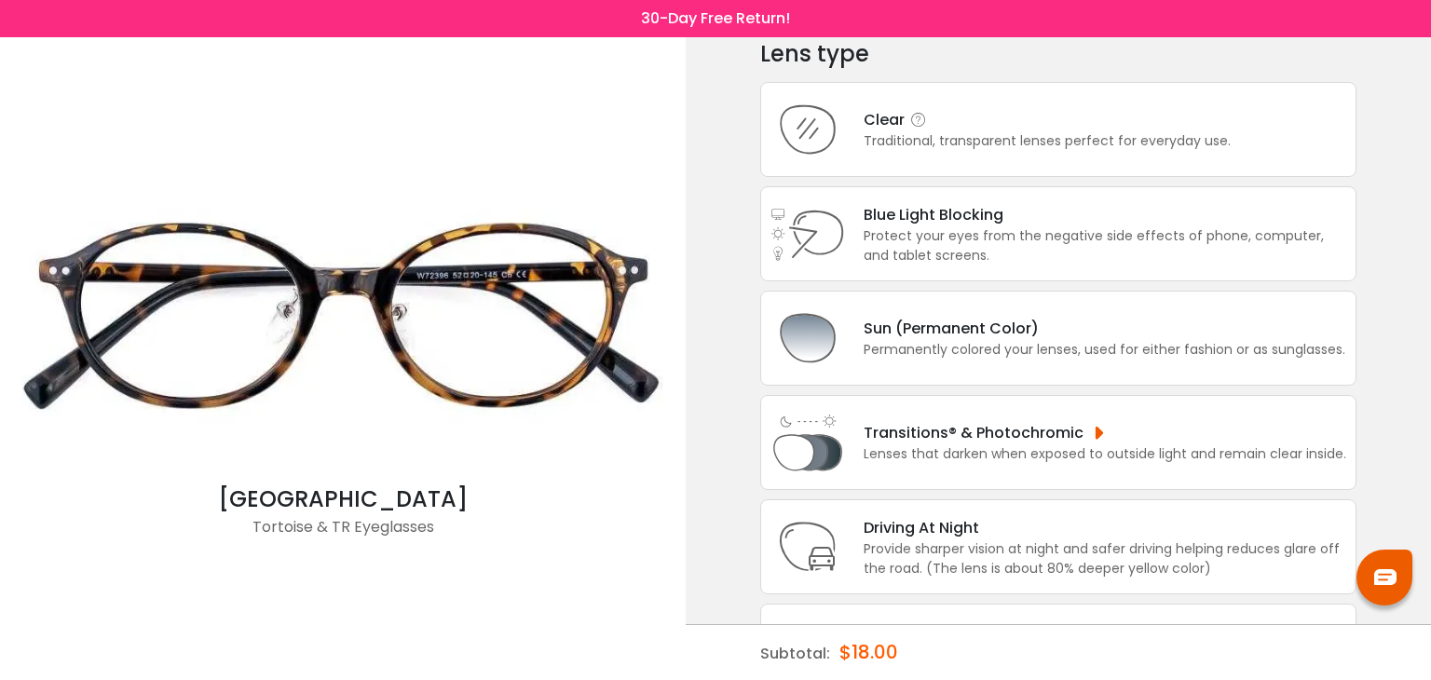
scroll to position [0, 0]
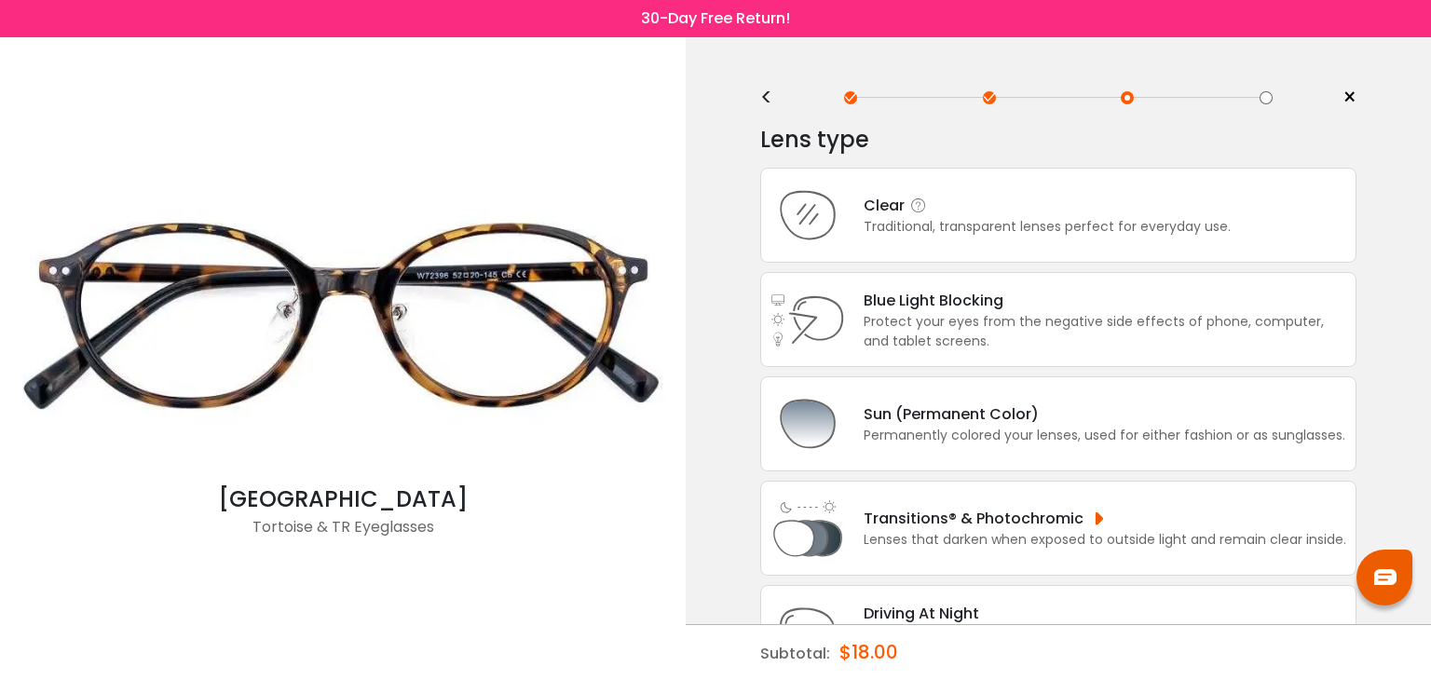
click at [1017, 220] on div "Traditional, transparent lenses perfect for everyday use." at bounding box center [1046, 227] width 367 height 20
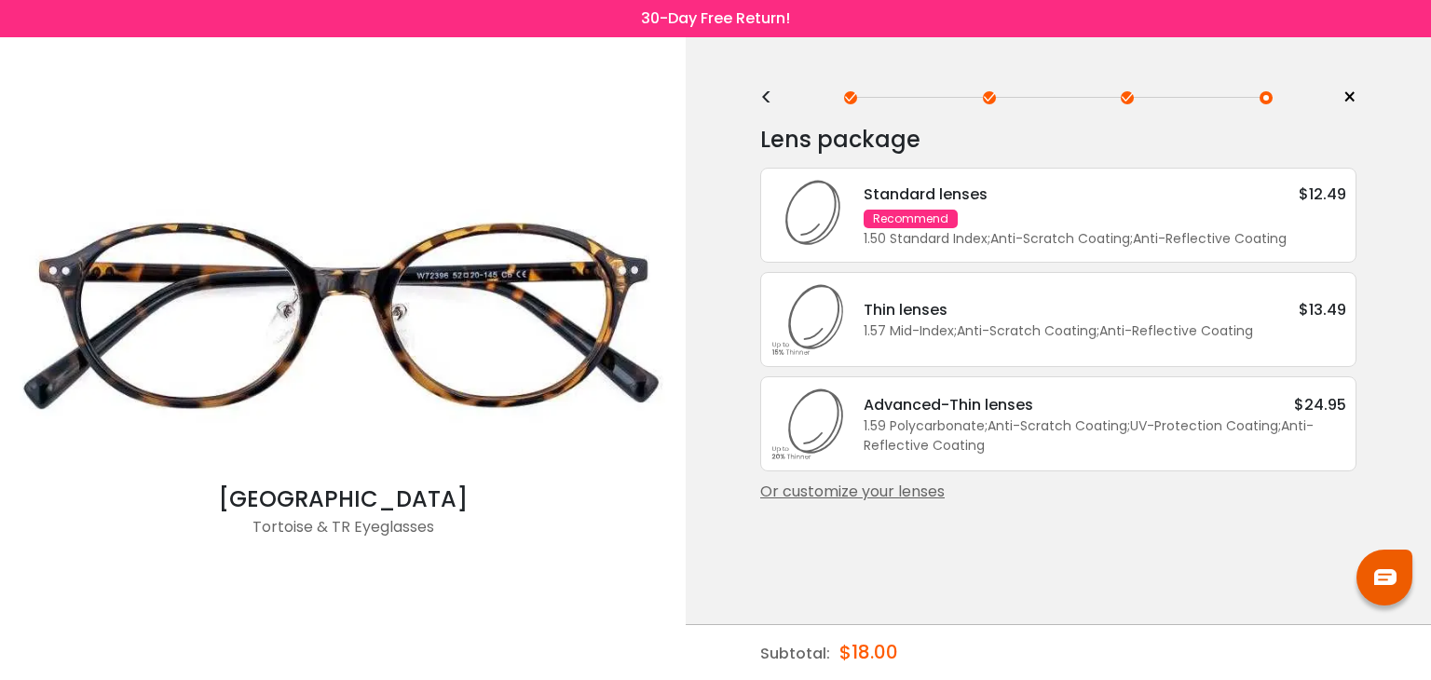
click at [951, 195] on div "Standard lenses" at bounding box center [925, 194] width 124 height 23
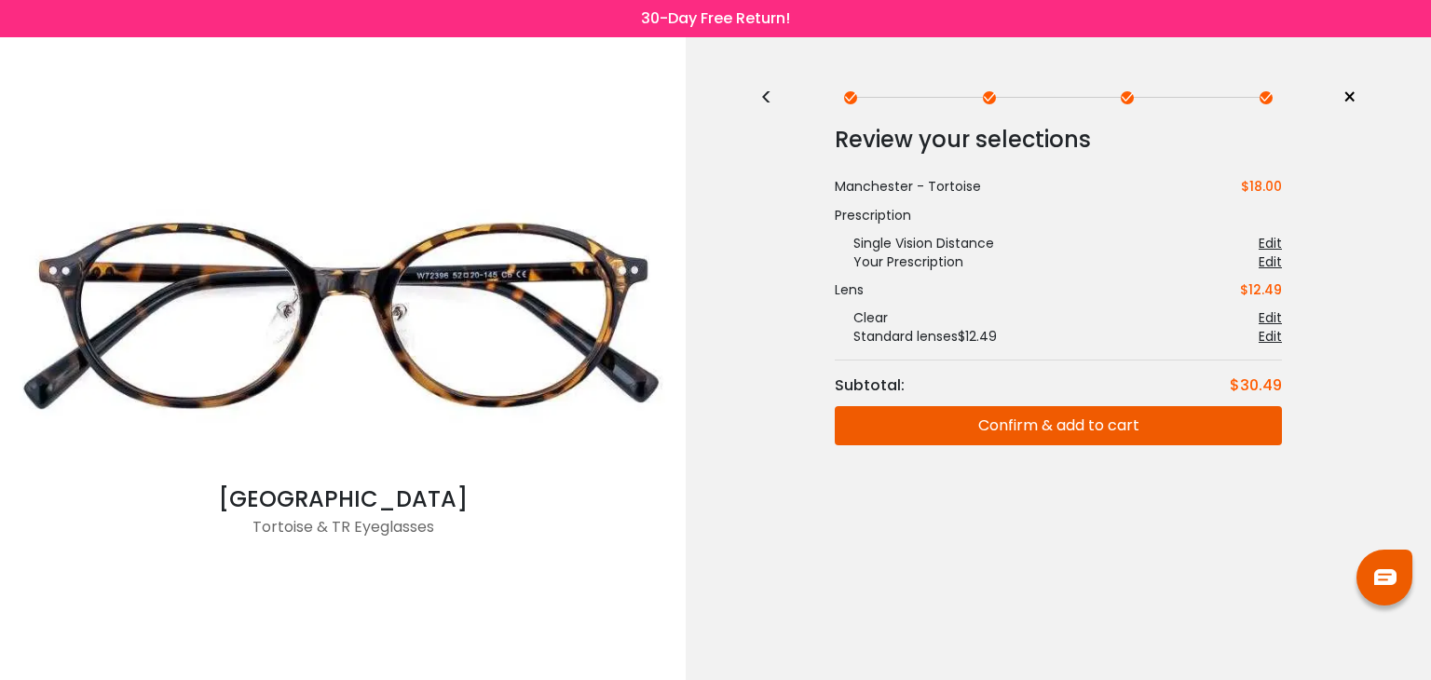
click at [1087, 420] on button "Confirm & add to cart" at bounding box center [1058, 425] width 447 height 39
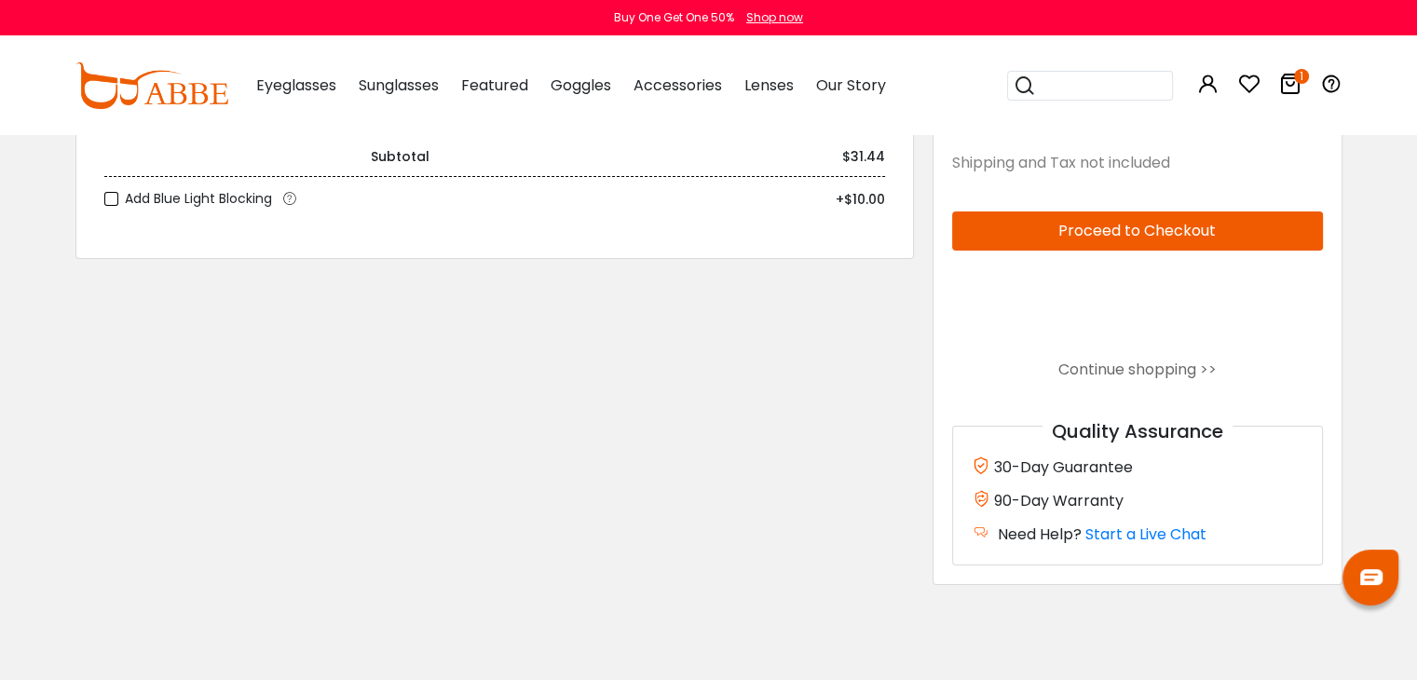
scroll to position [186, 0]
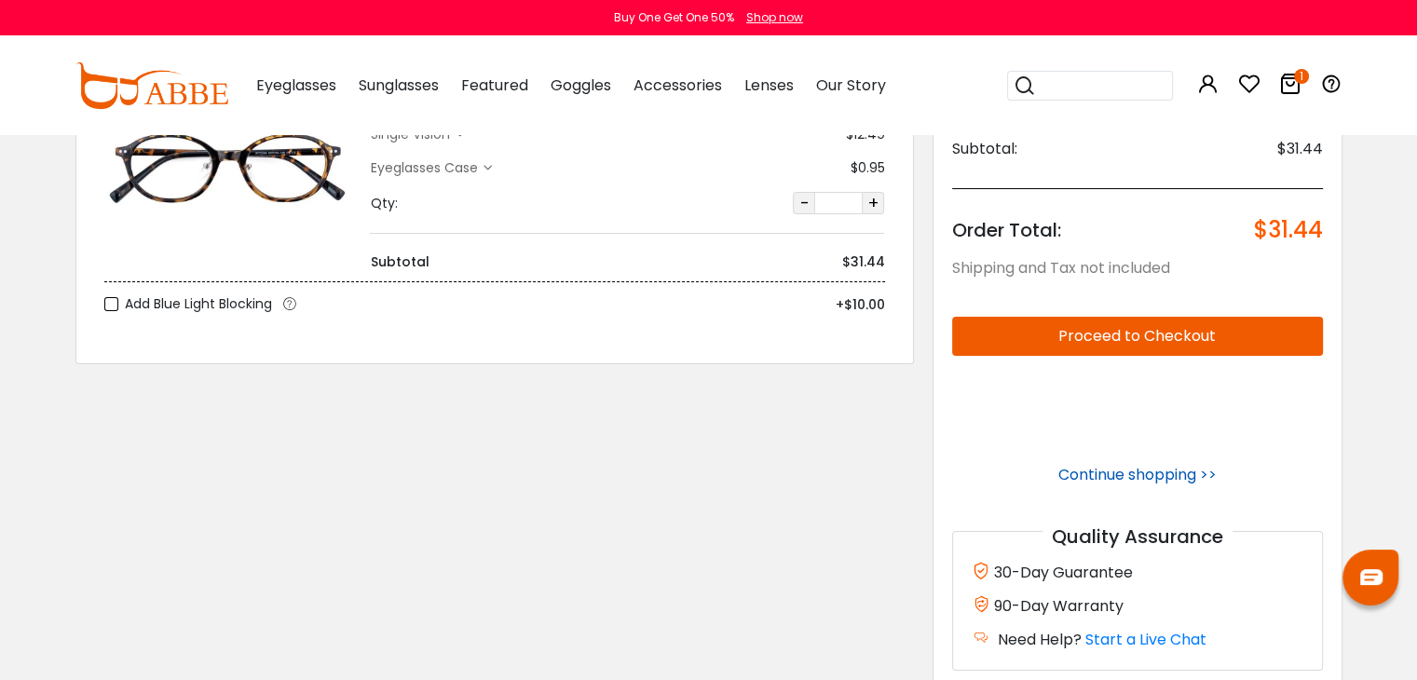
click at [1118, 474] on link "Continue shopping >>" at bounding box center [1137, 474] width 158 height 21
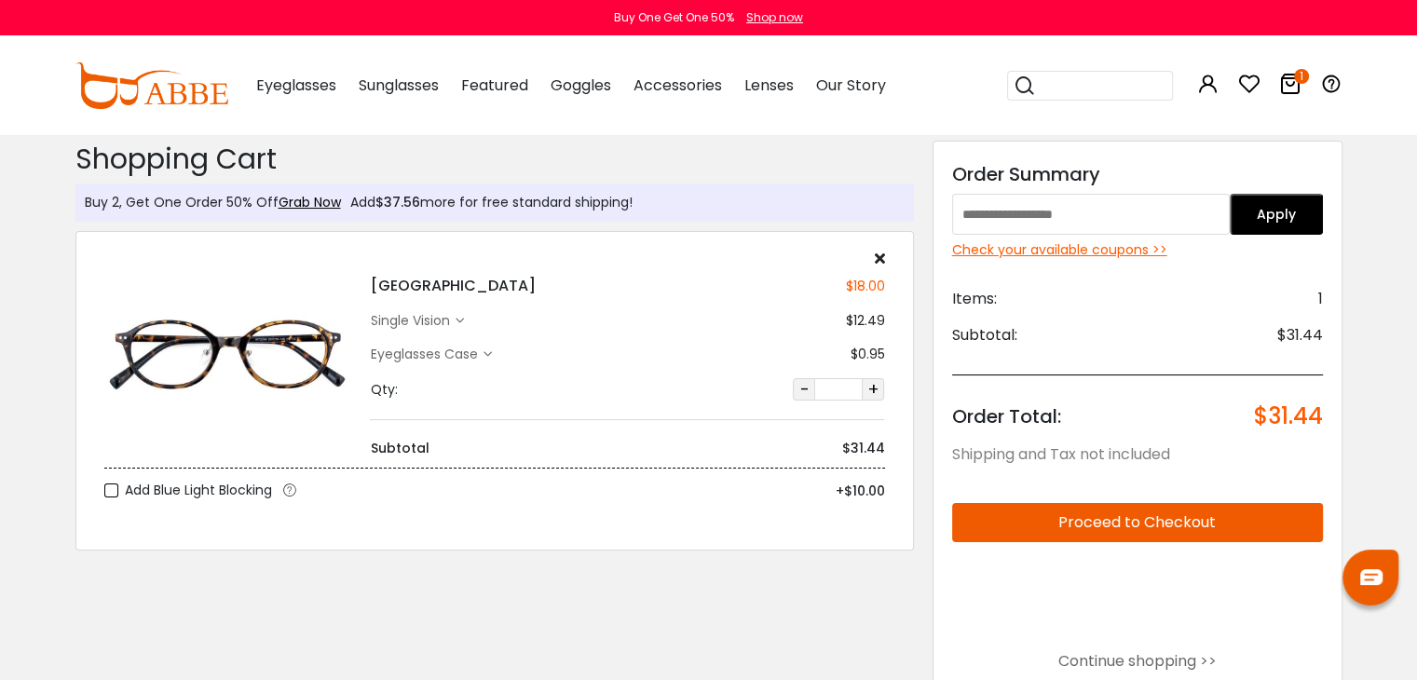
click at [1035, 223] on input "text" at bounding box center [1091, 214] width 279 height 41
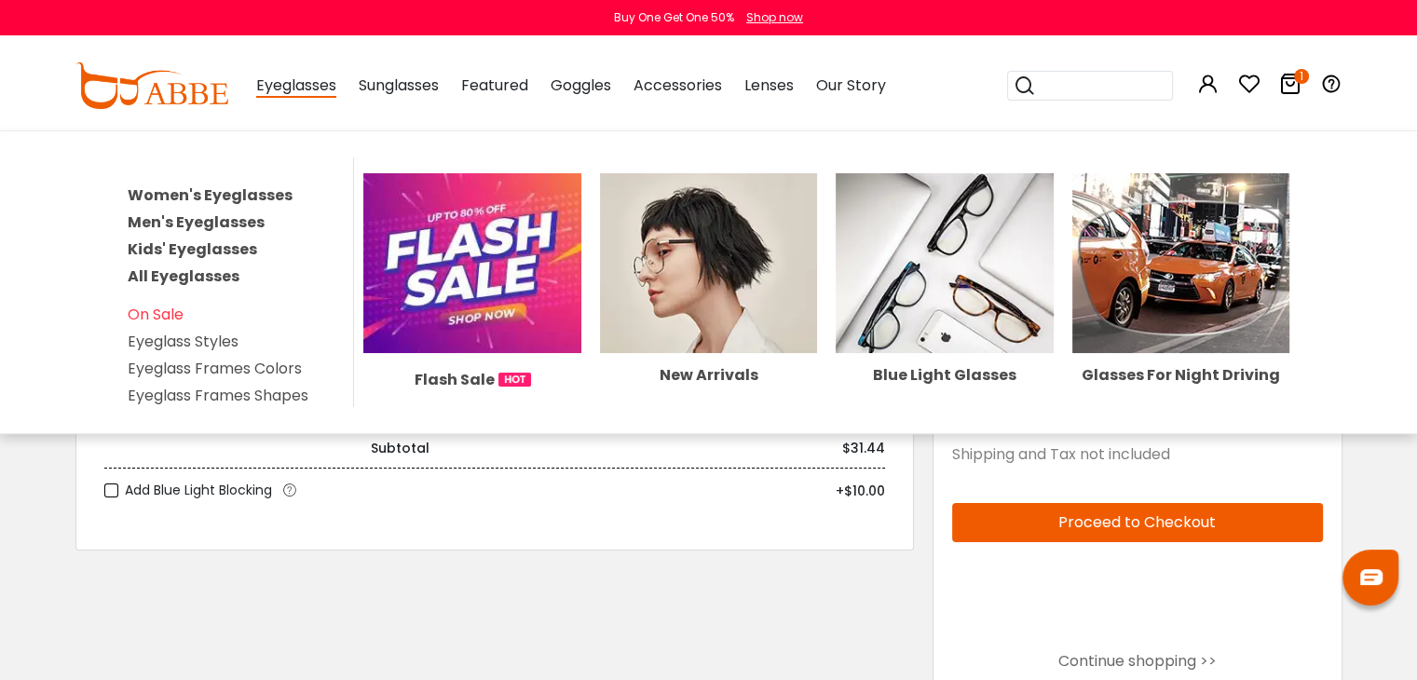
click at [210, 219] on link "Men's Eyeglasses" at bounding box center [196, 221] width 137 height 21
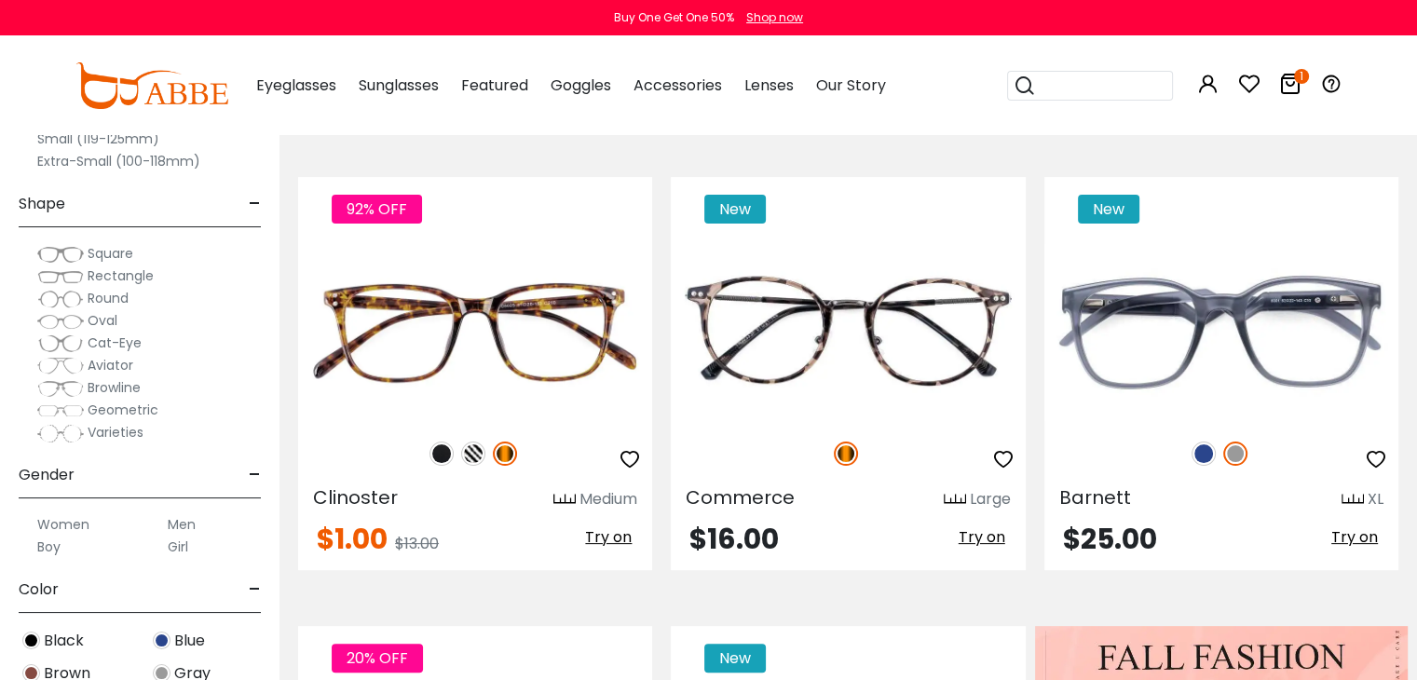
click at [72, 297] on img at bounding box center [60, 299] width 47 height 19
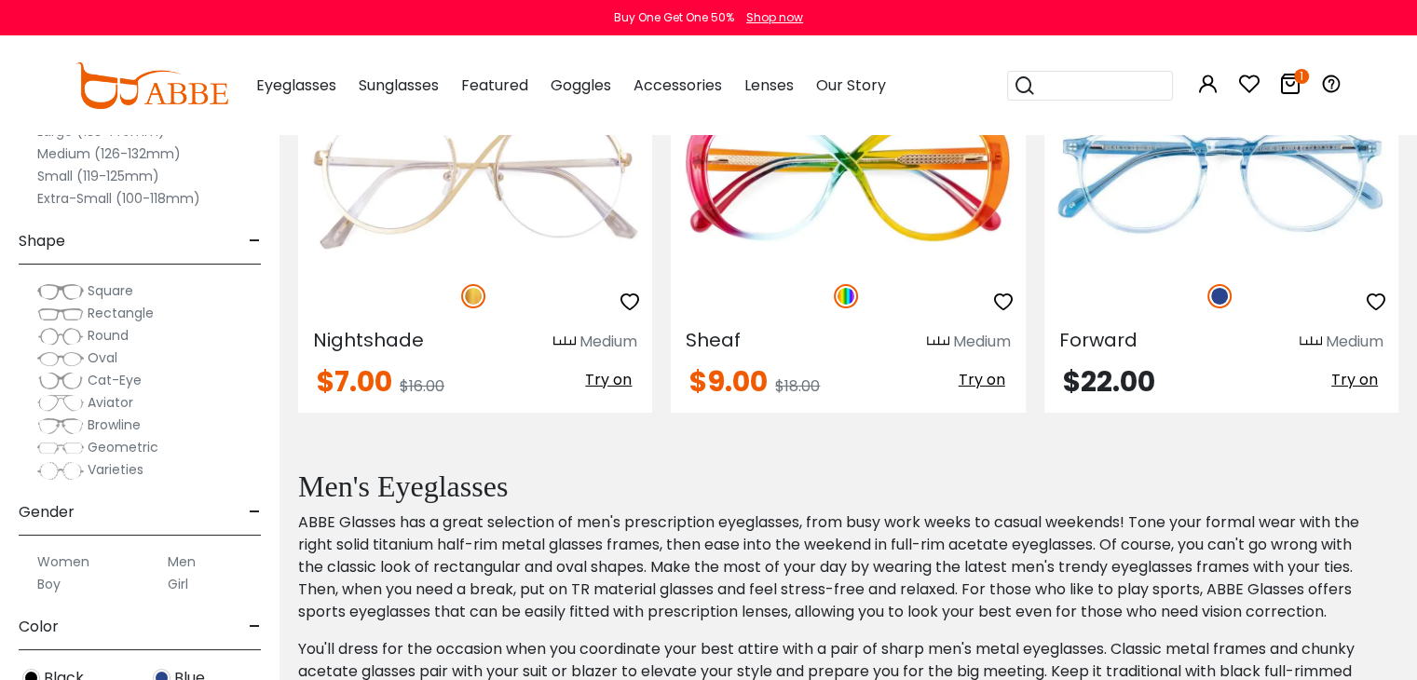
scroll to position [6313, 0]
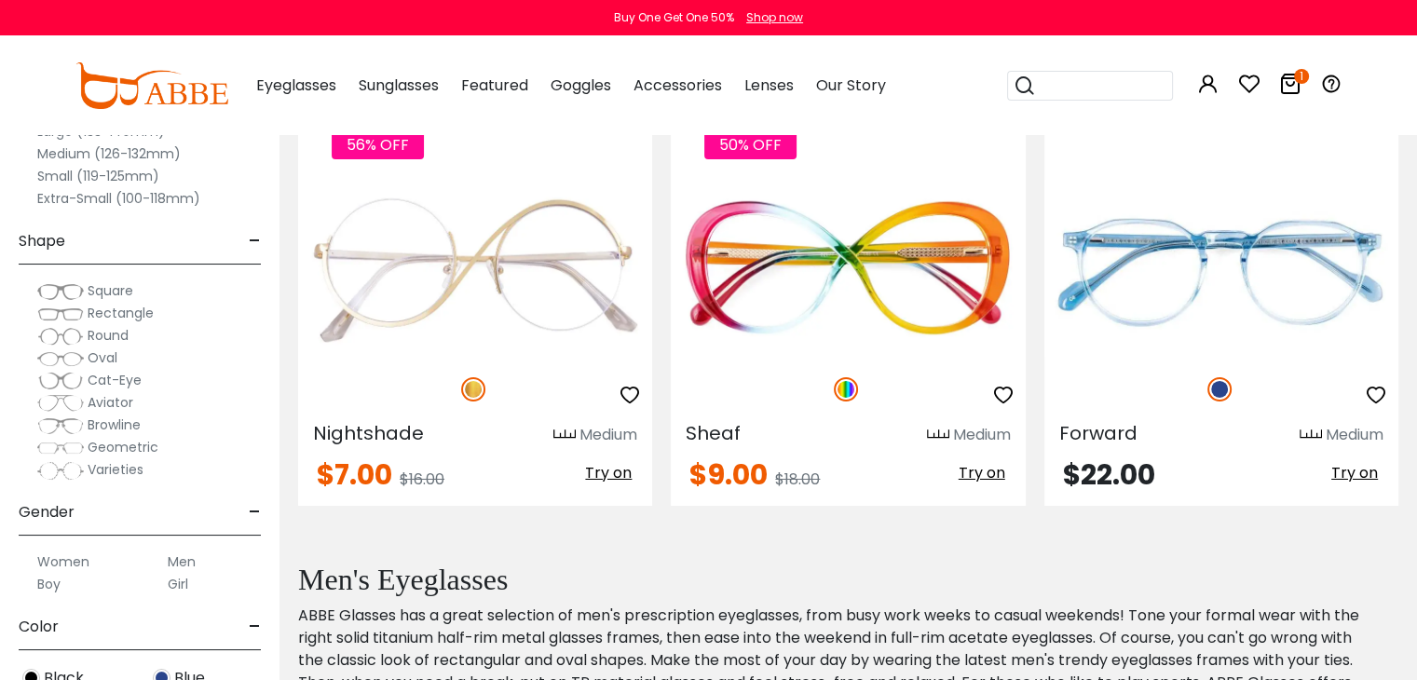
click at [101, 312] on span "Rectangle" at bounding box center [121, 313] width 66 height 19
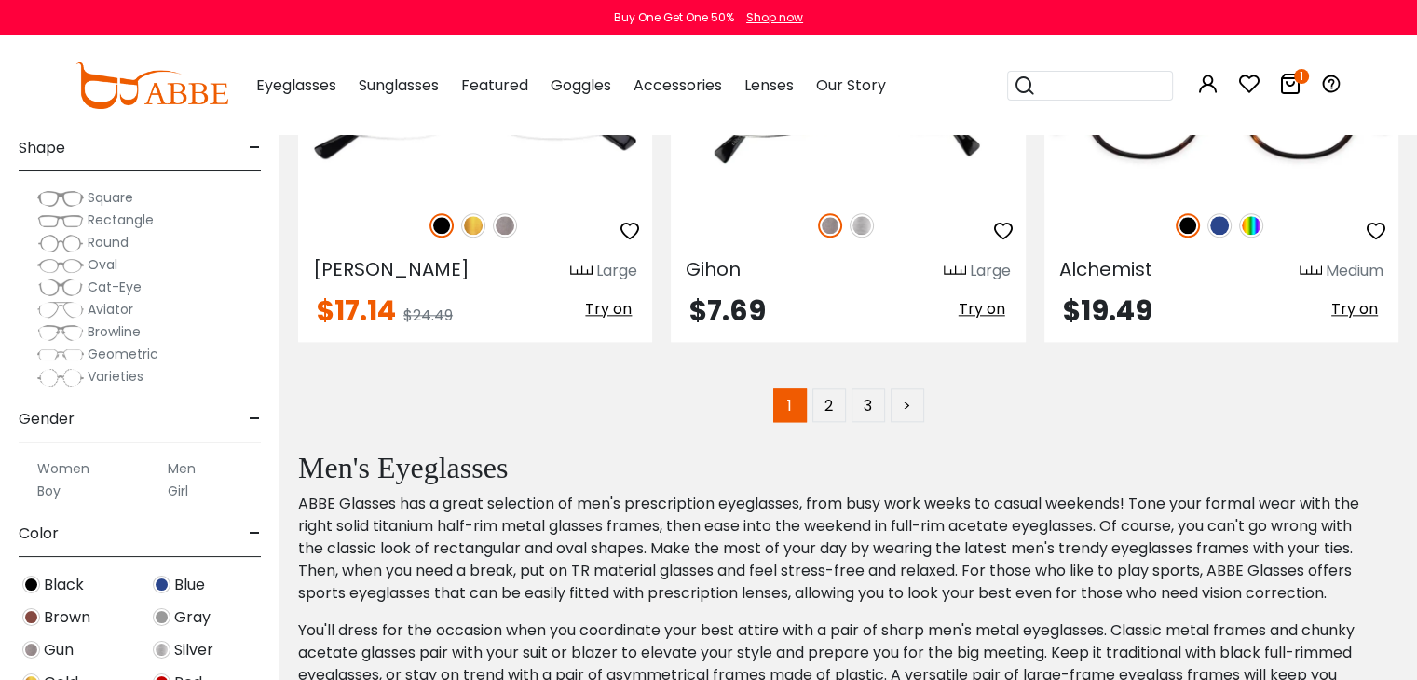
scroll to position [9222, 0]
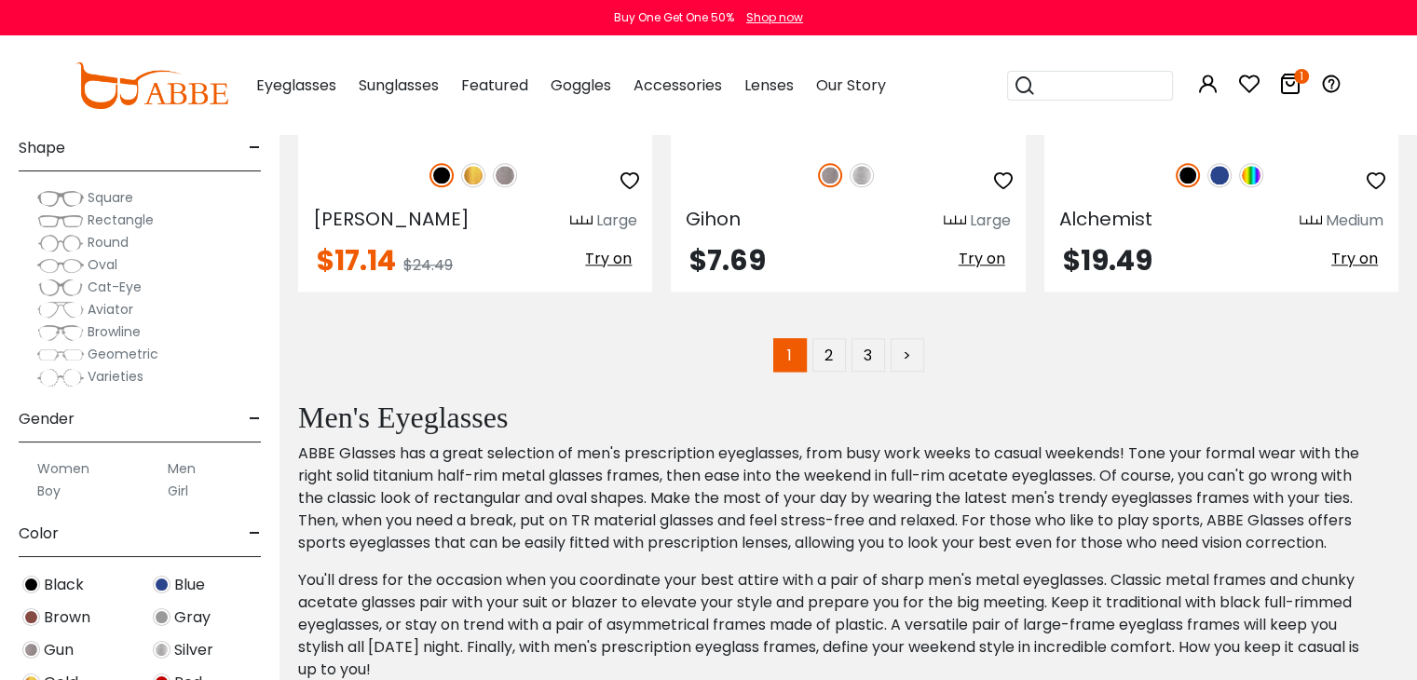
click at [181, 468] on label "Men" at bounding box center [182, 468] width 28 height 22
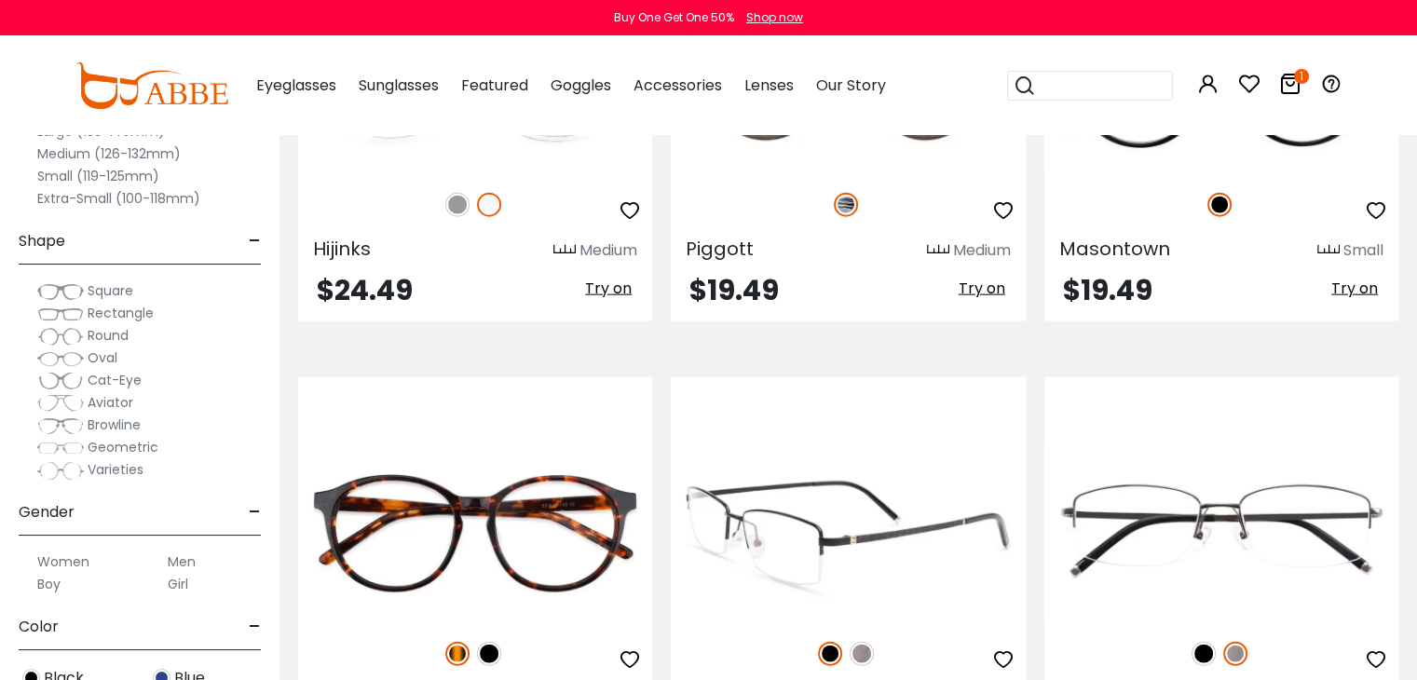
scroll to position [4099, 0]
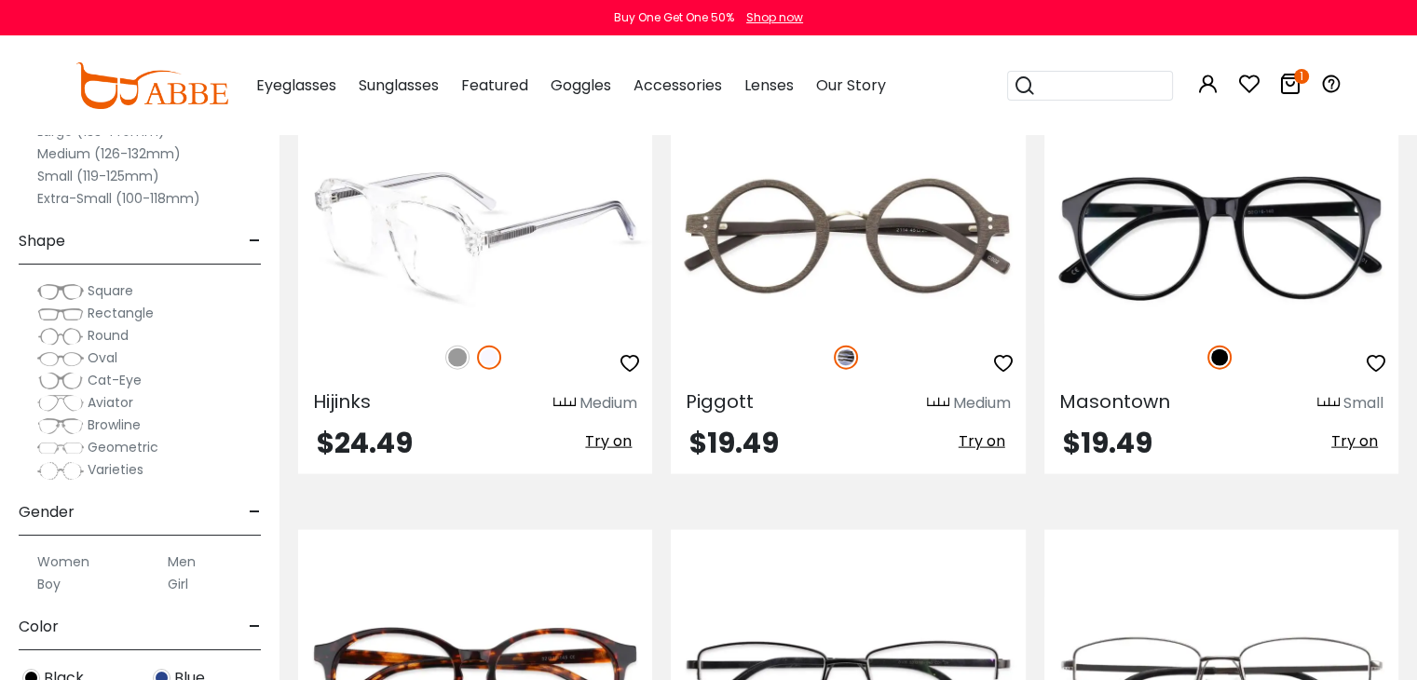
click at [462, 362] on img at bounding box center [457, 358] width 24 height 24
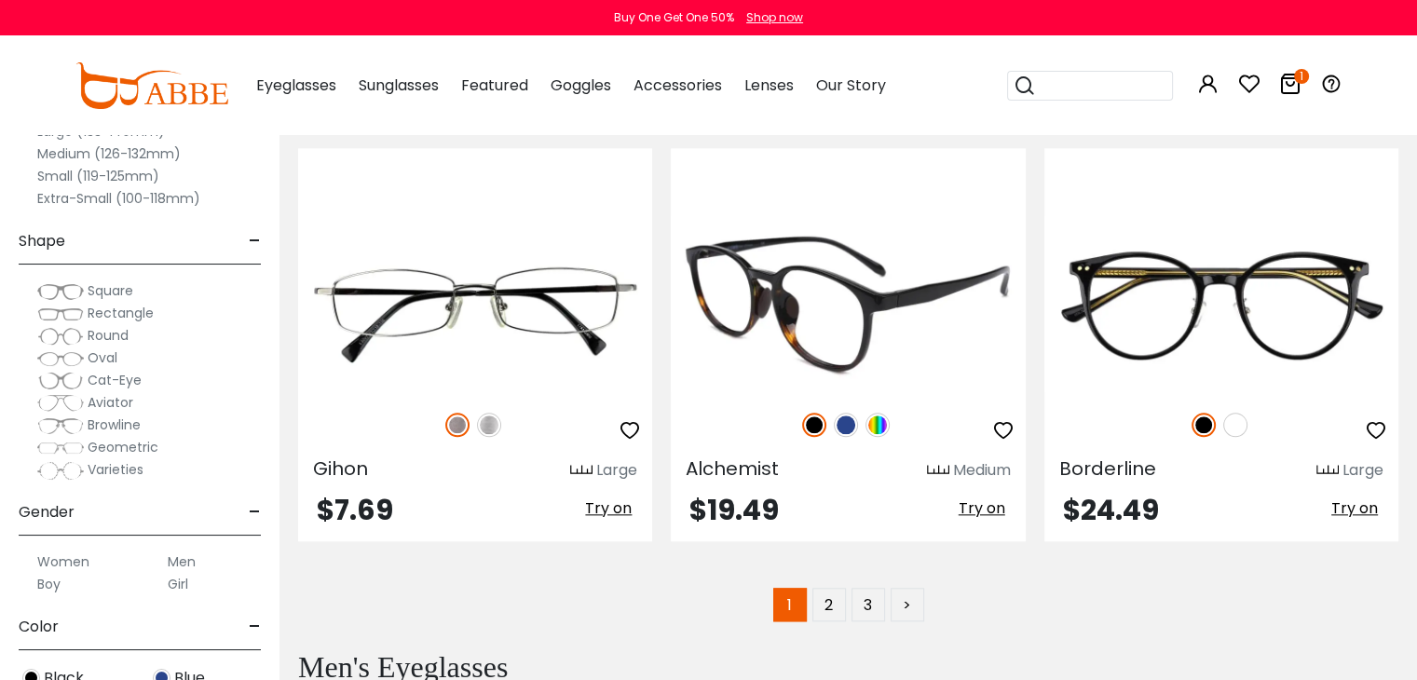
scroll to position [9129, 0]
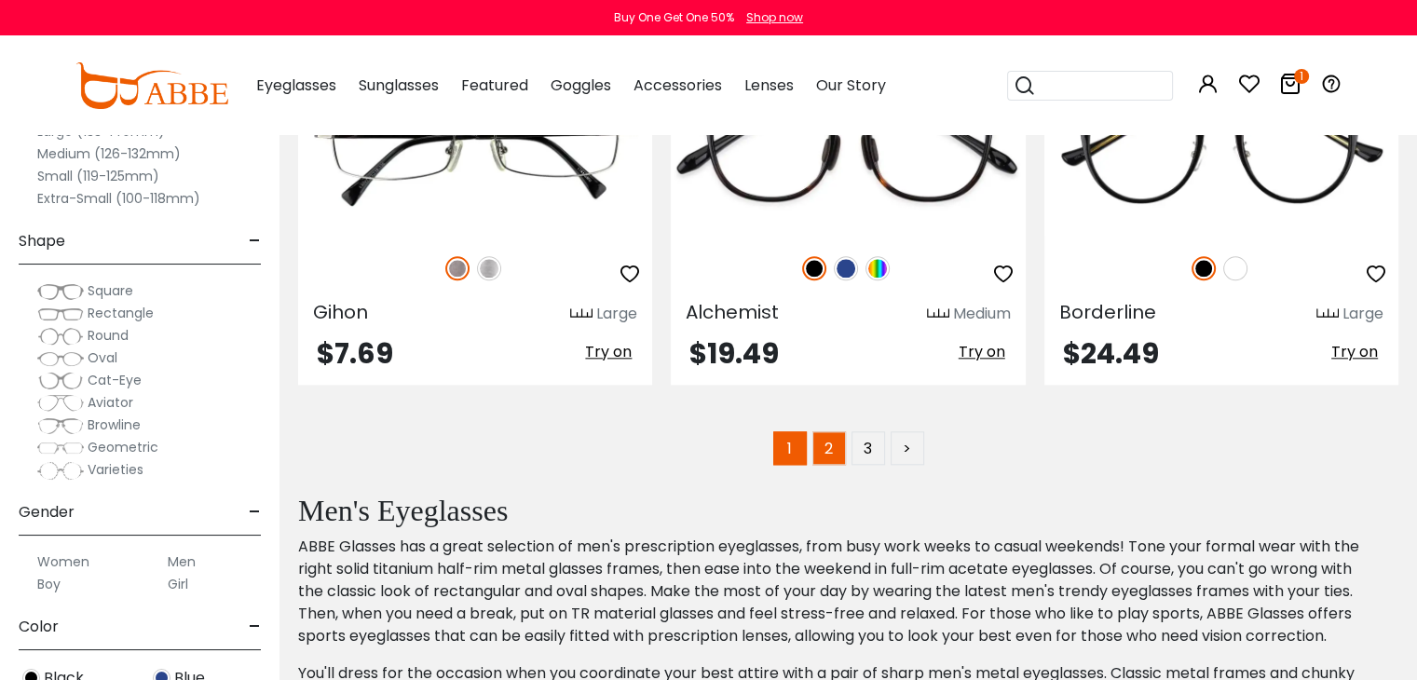
click at [841, 442] on link "2" at bounding box center [829, 448] width 34 height 34
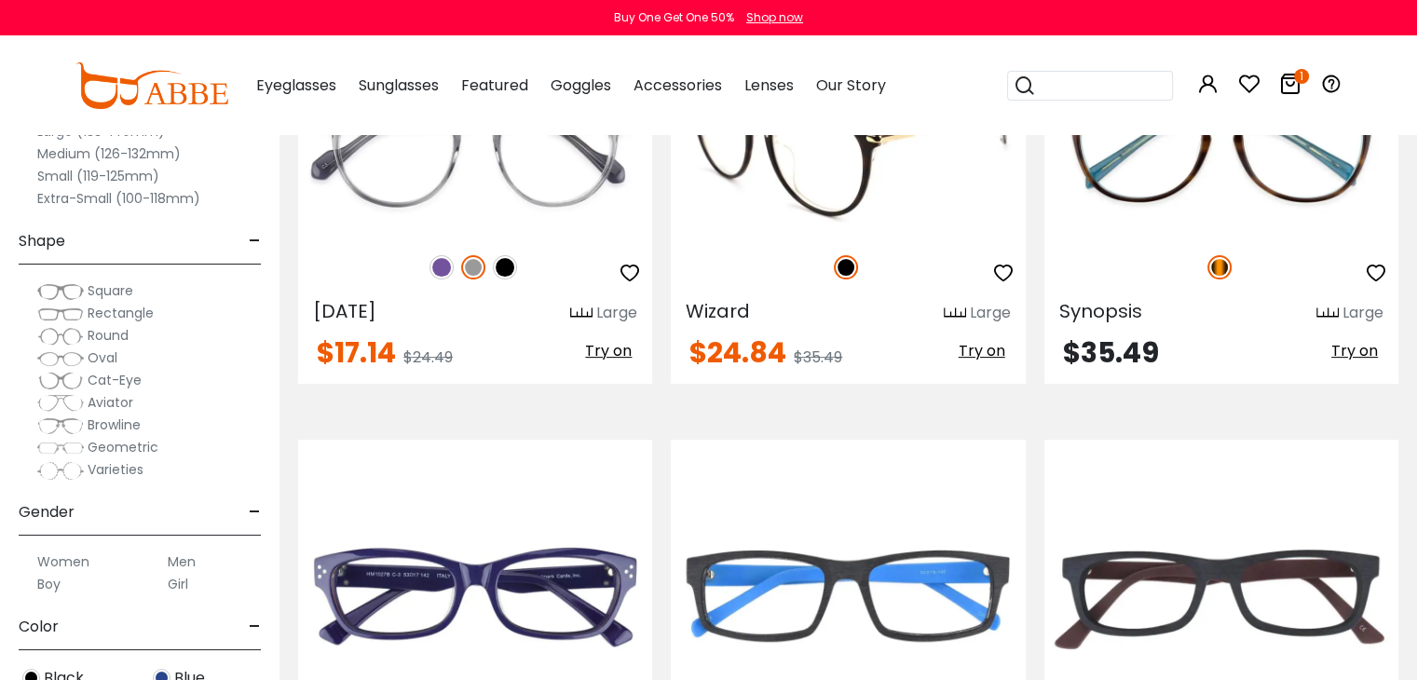
scroll to position [466, 0]
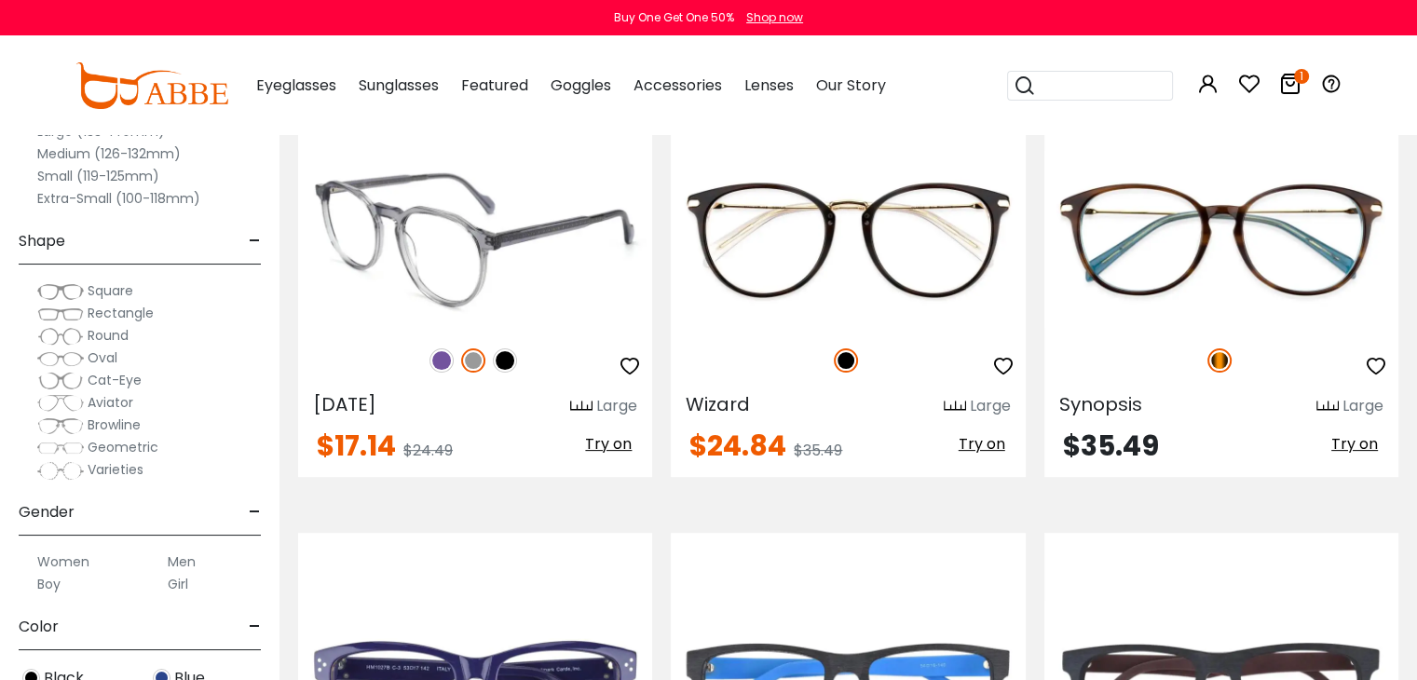
click at [442, 363] on img at bounding box center [441, 360] width 24 height 24
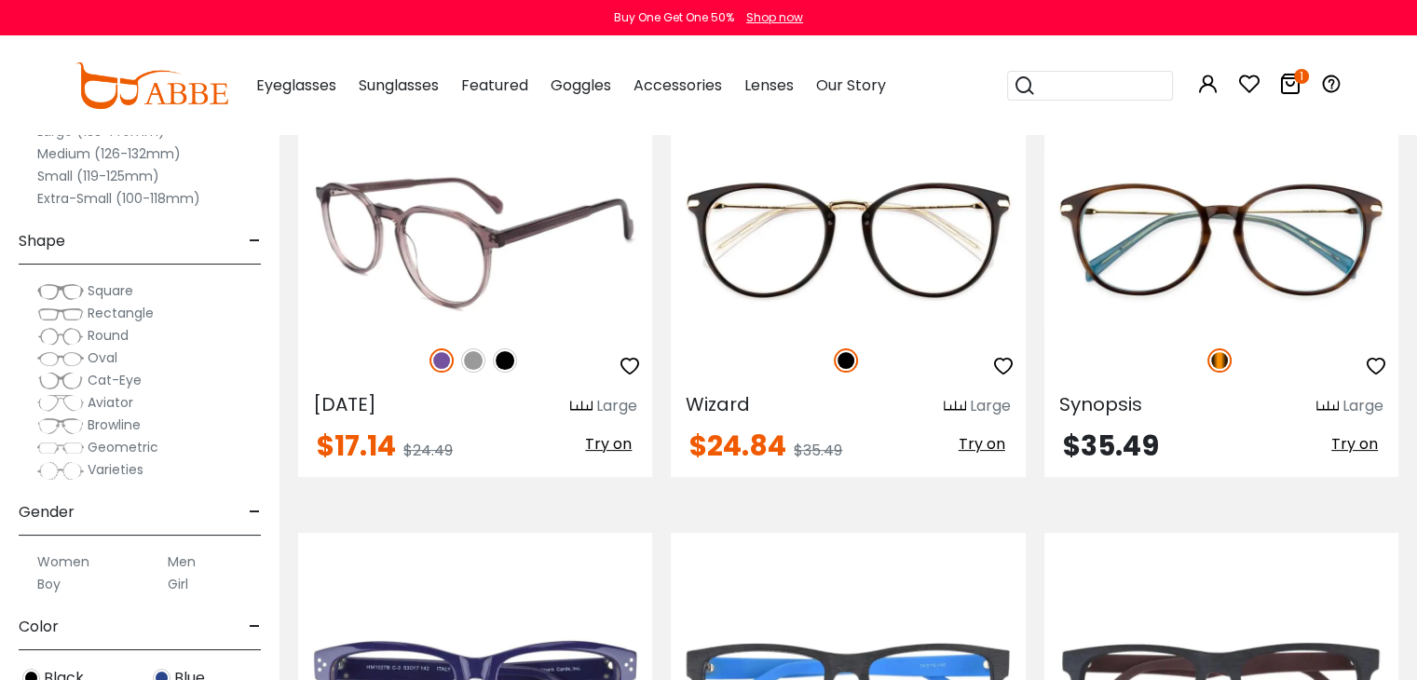
click at [507, 357] on img at bounding box center [505, 360] width 24 height 24
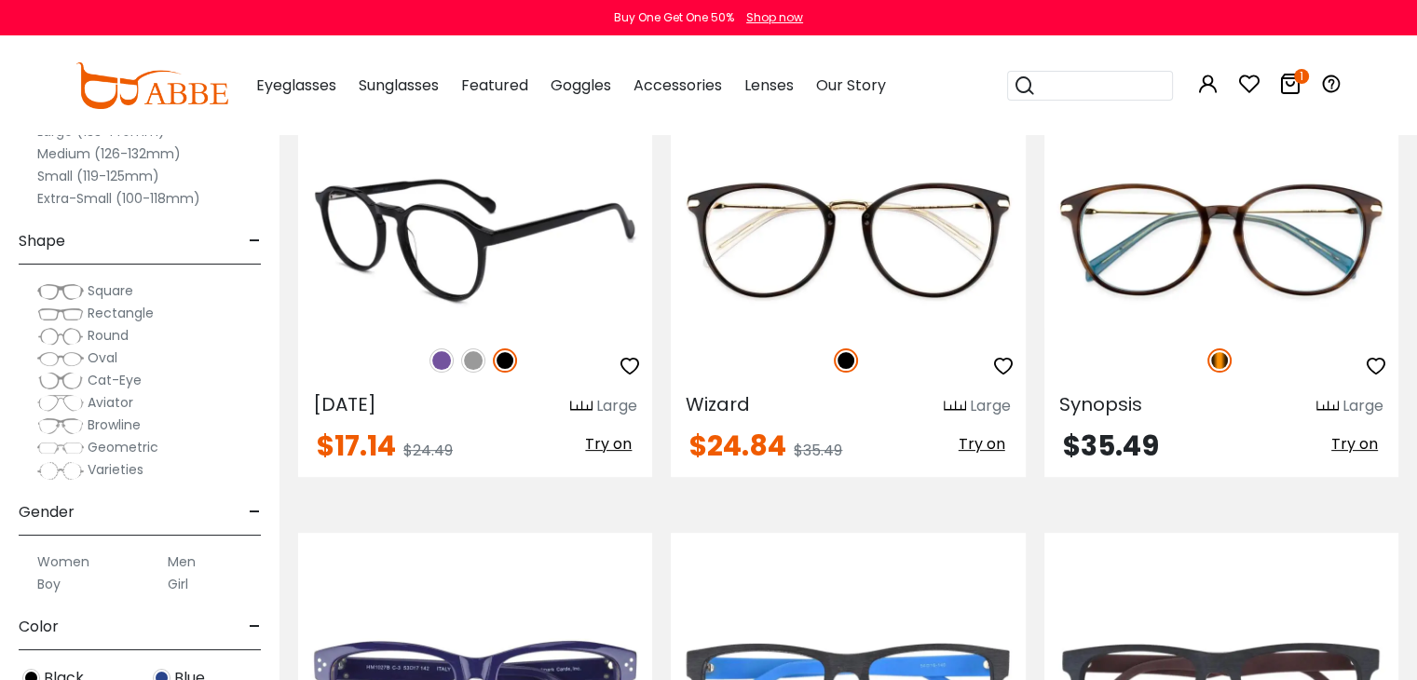
click at [481, 359] on img at bounding box center [473, 360] width 24 height 24
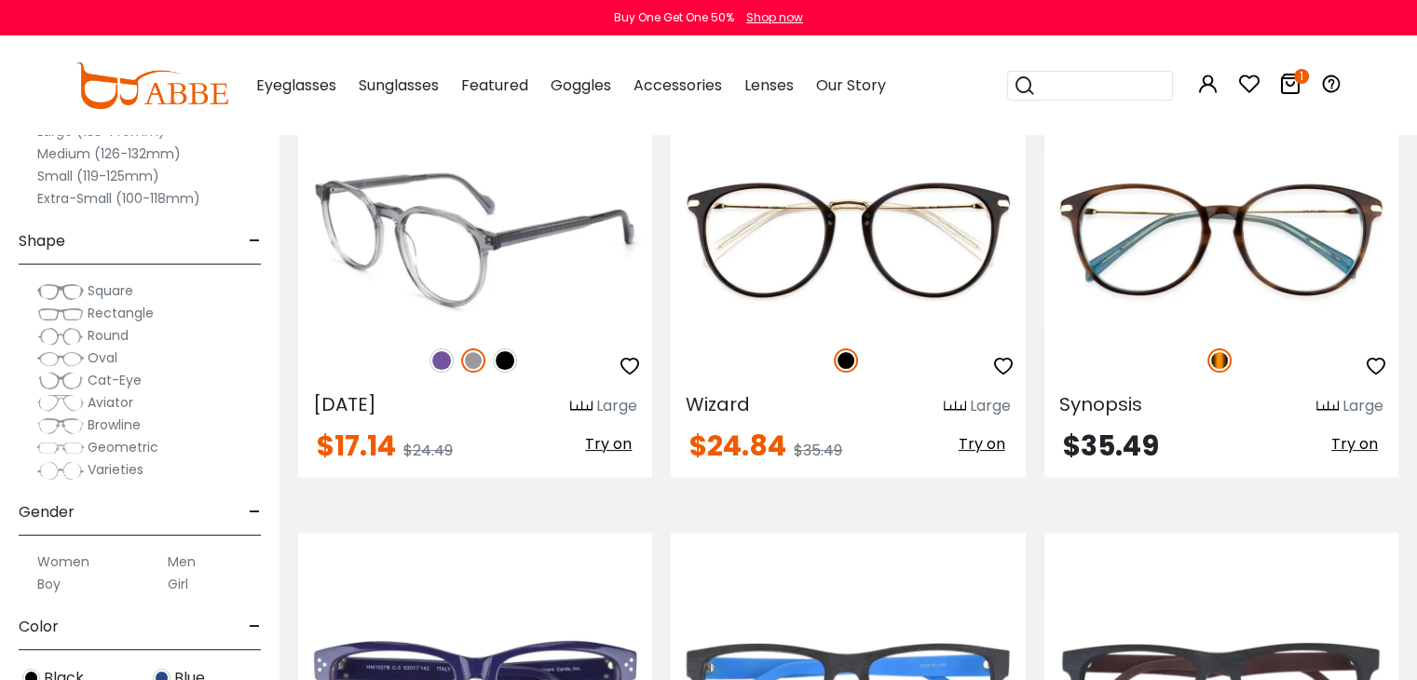
click at [449, 360] on img at bounding box center [441, 360] width 24 height 24
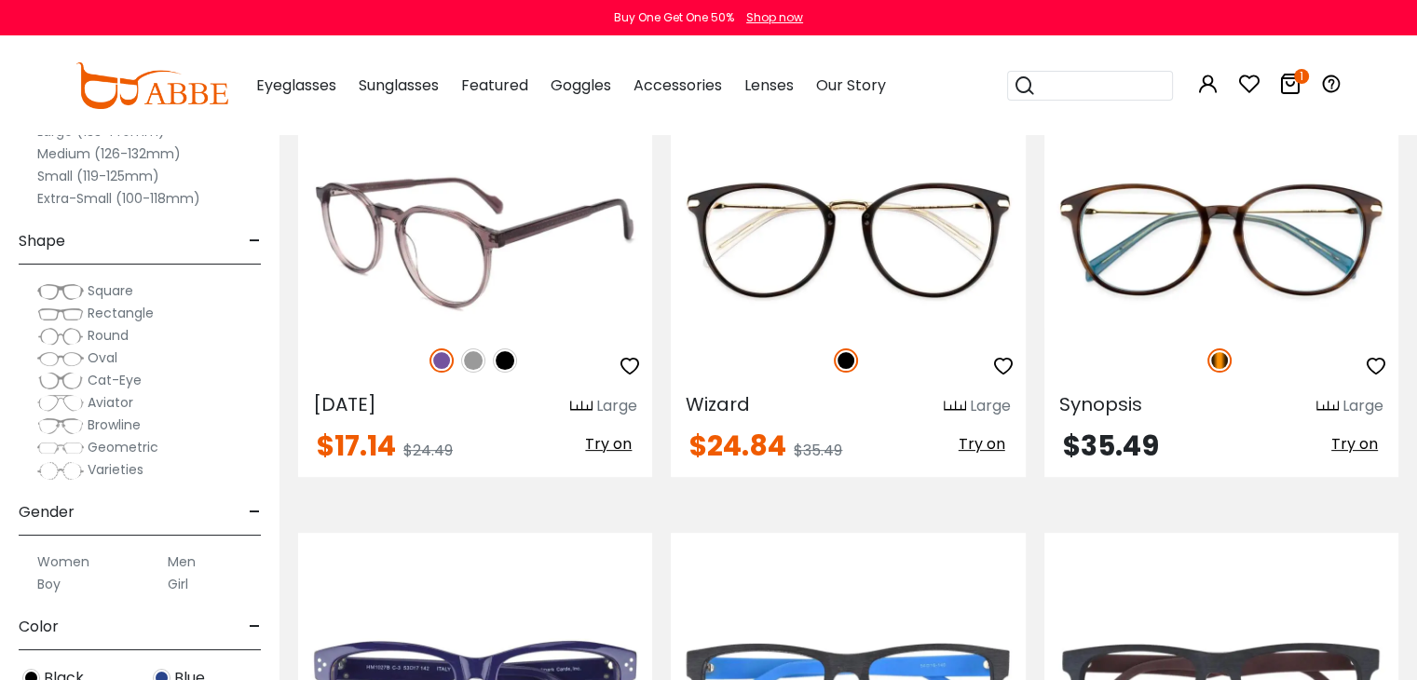
click at [487, 258] on img at bounding box center [475, 239] width 354 height 177
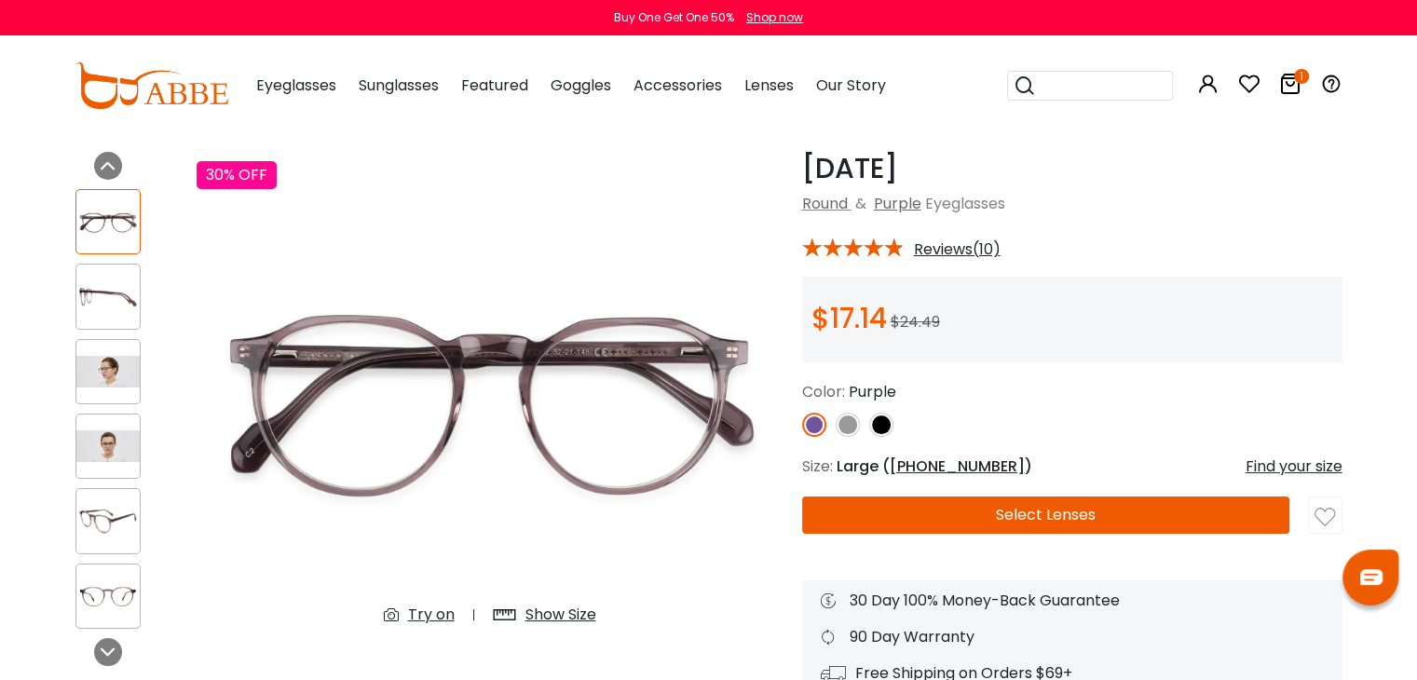
scroll to position [93, 0]
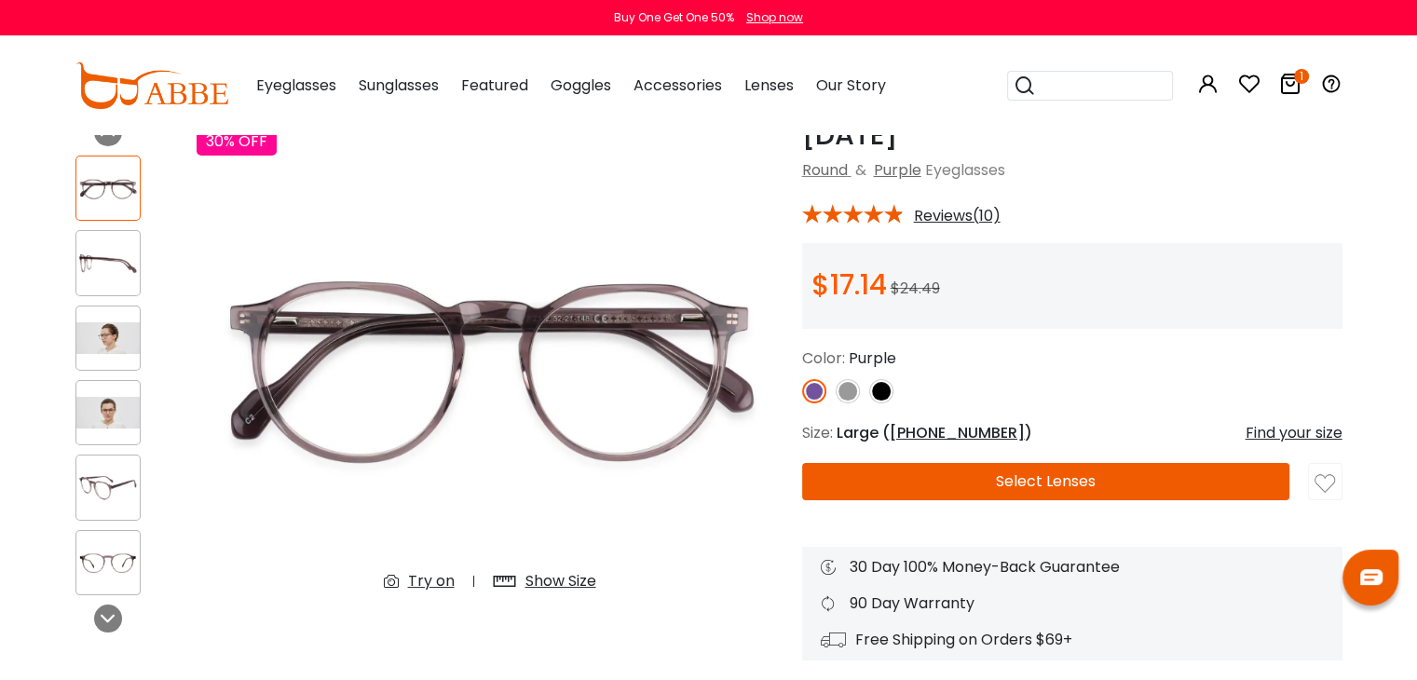
click at [101, 269] on img at bounding box center [107, 264] width 63 height 32
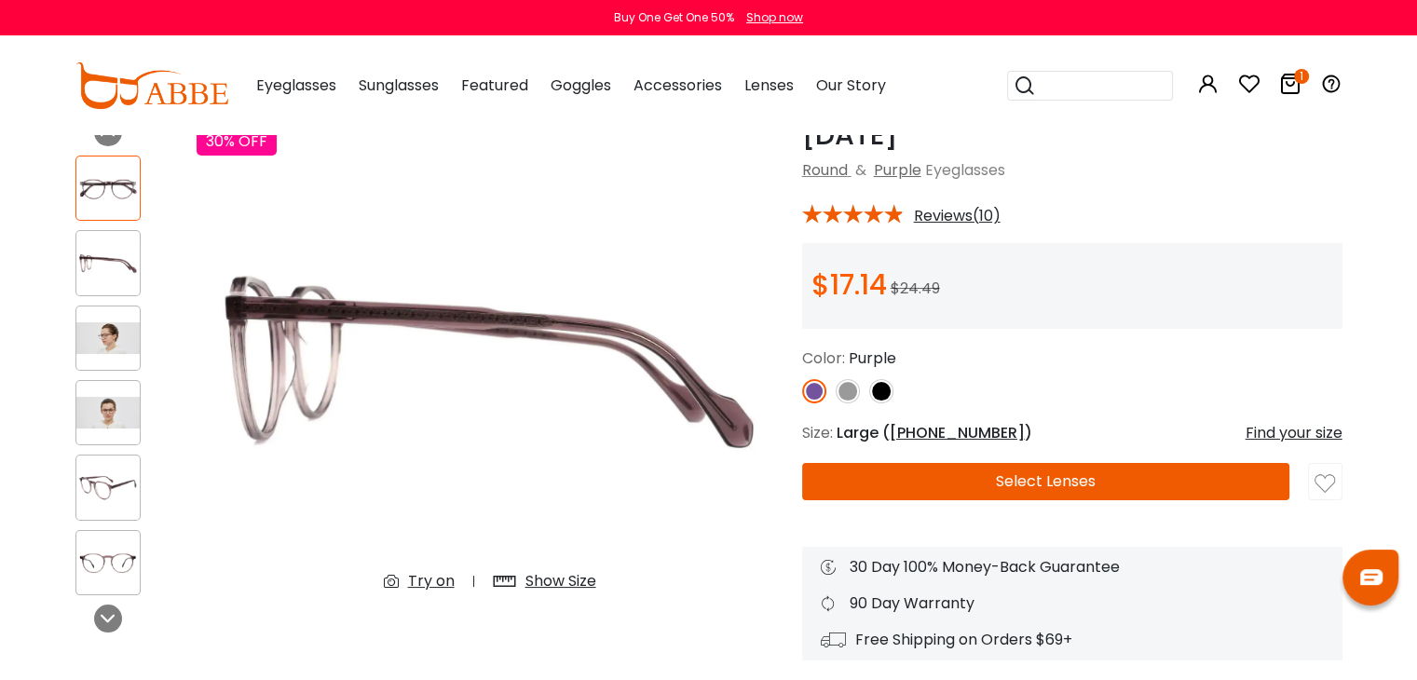
click at [113, 335] on img at bounding box center [107, 338] width 63 height 32
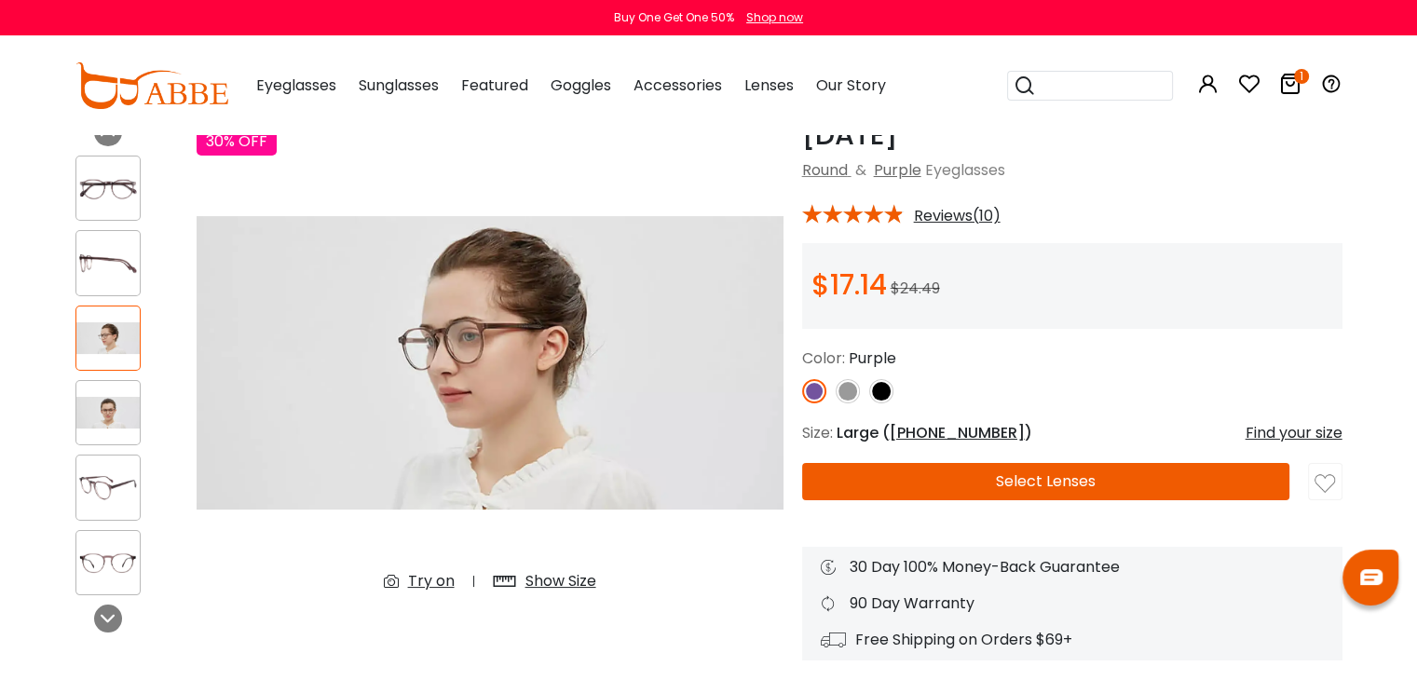
click at [108, 392] on div at bounding box center [107, 412] width 65 height 65
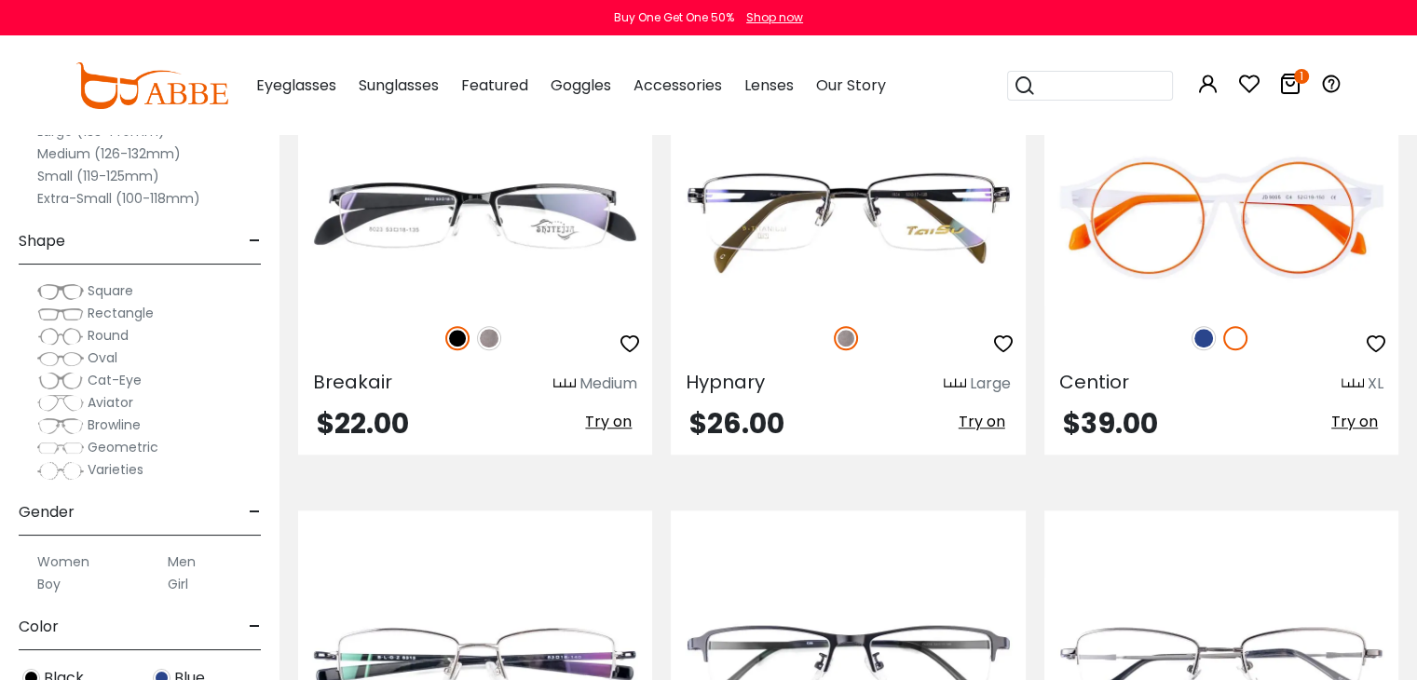
scroll to position [9038, 0]
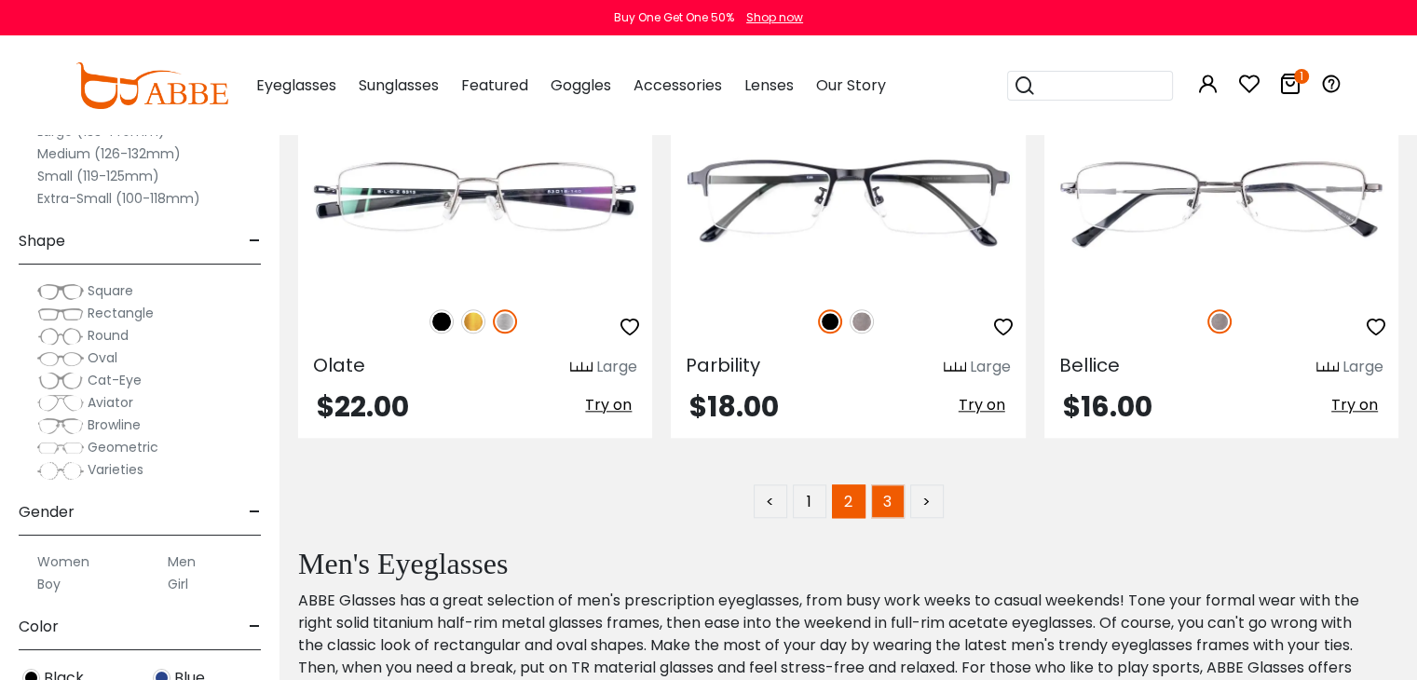
click at [893, 489] on link "3" at bounding box center [888, 501] width 34 height 34
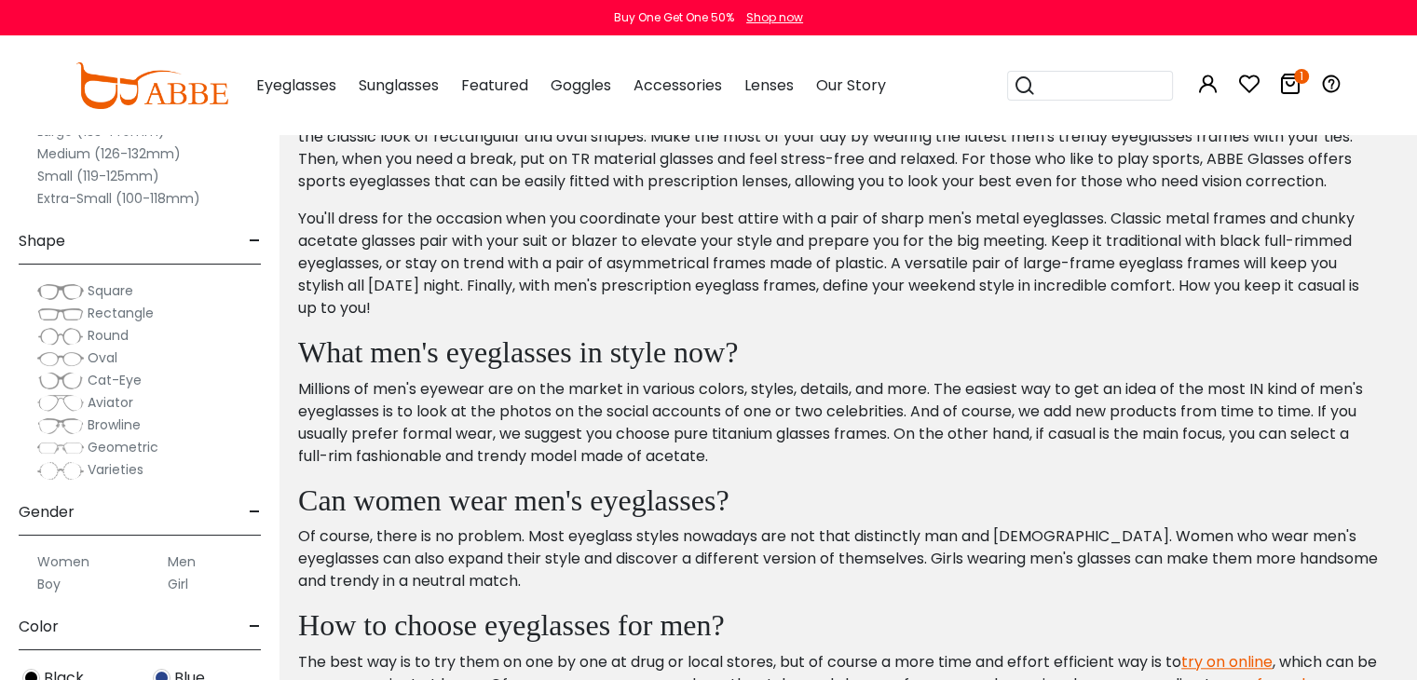
scroll to position [8663, 0]
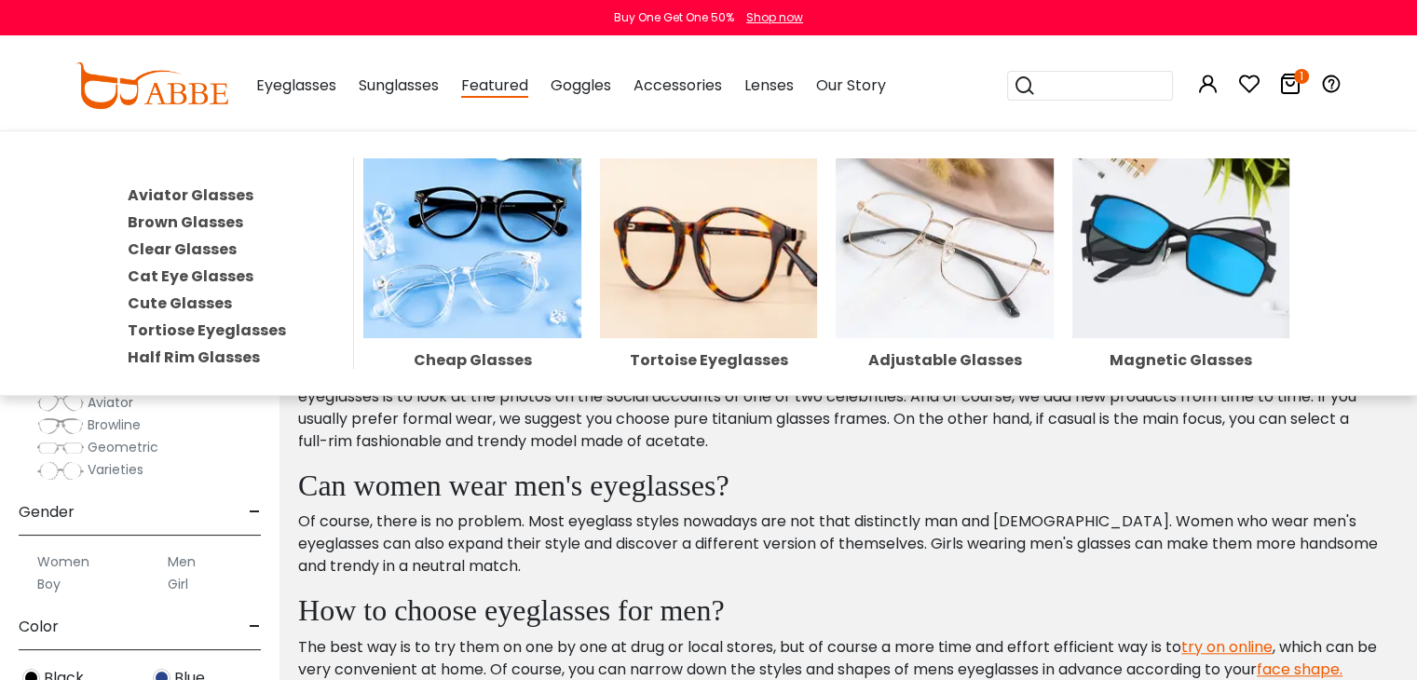
click at [469, 292] on img at bounding box center [472, 248] width 218 height 180
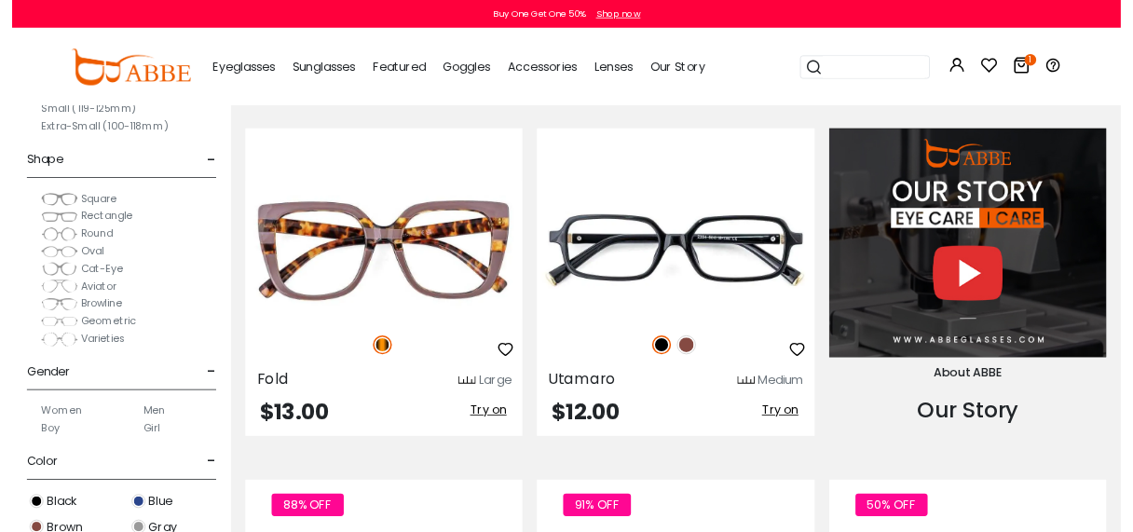
scroll to position [2049, 0]
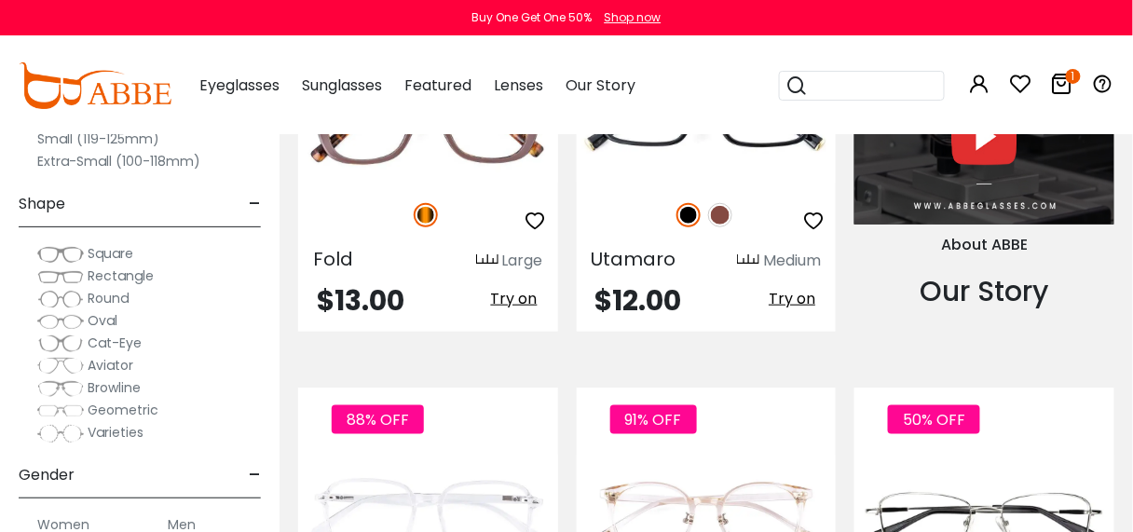
click at [105, 391] on span "Browline" at bounding box center [114, 387] width 53 height 19
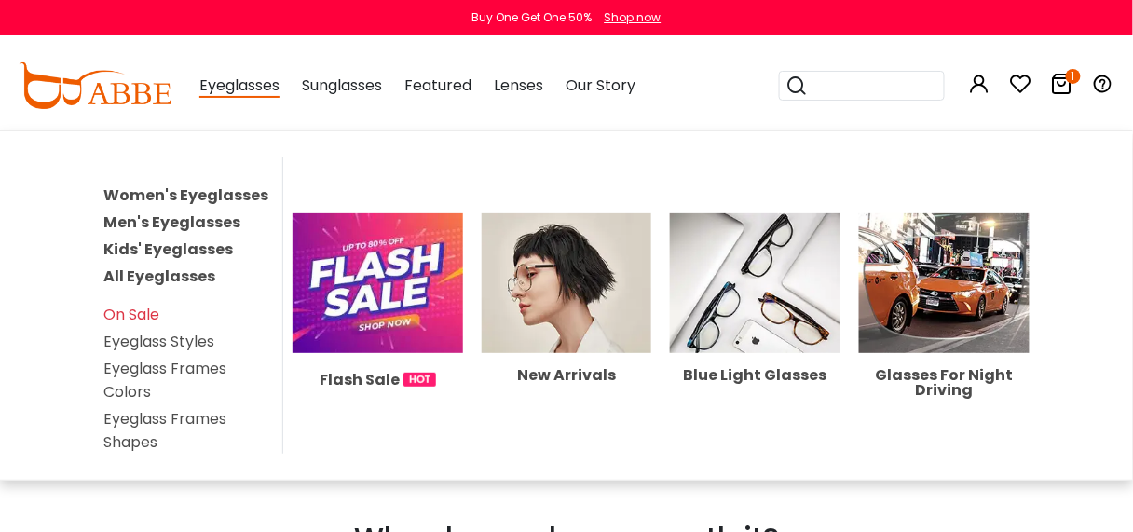
click at [161, 276] on link "All Eyeglasses" at bounding box center [159, 275] width 112 height 21
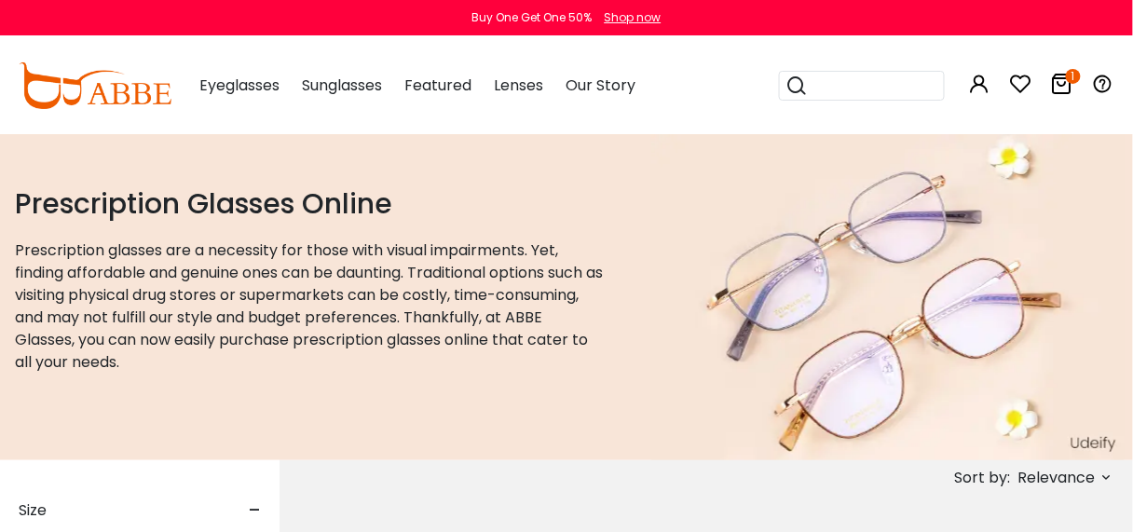
click at [238, 89] on span "Eyeglasses" at bounding box center [239, 85] width 80 height 21
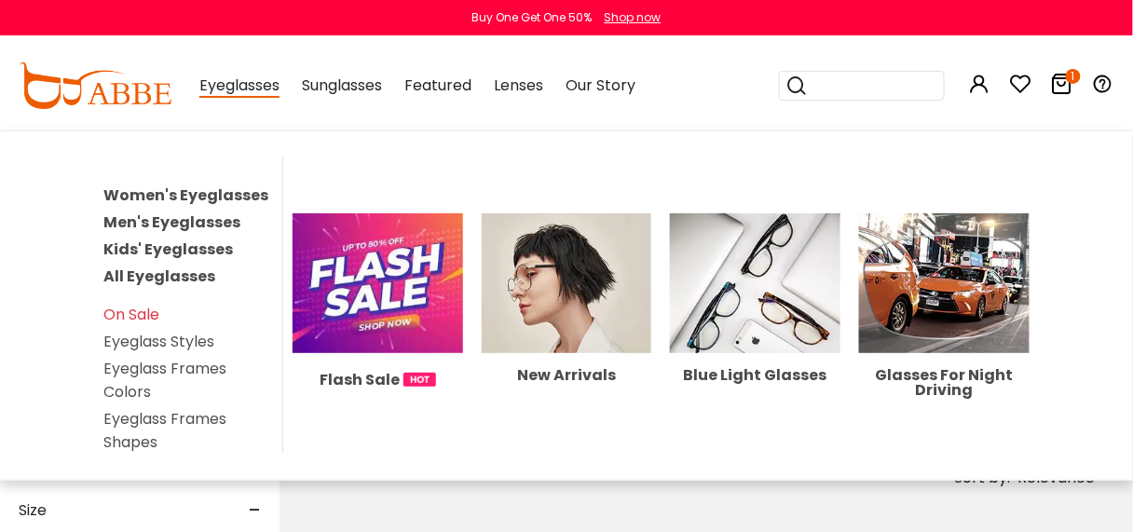
click at [136, 429] on link "Eyeglass Frames Shapes" at bounding box center [164, 430] width 123 height 45
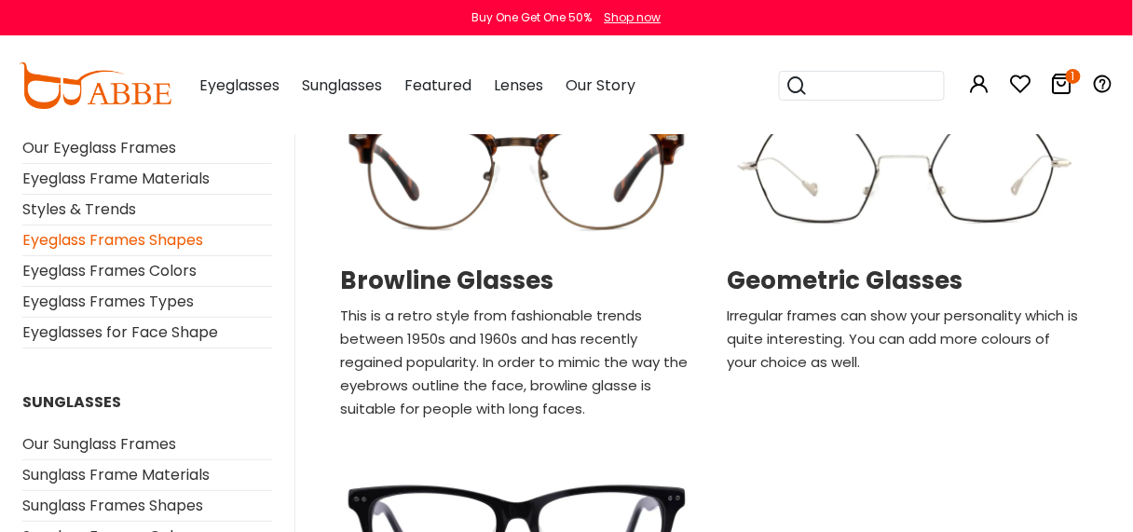
scroll to position [1416, 0]
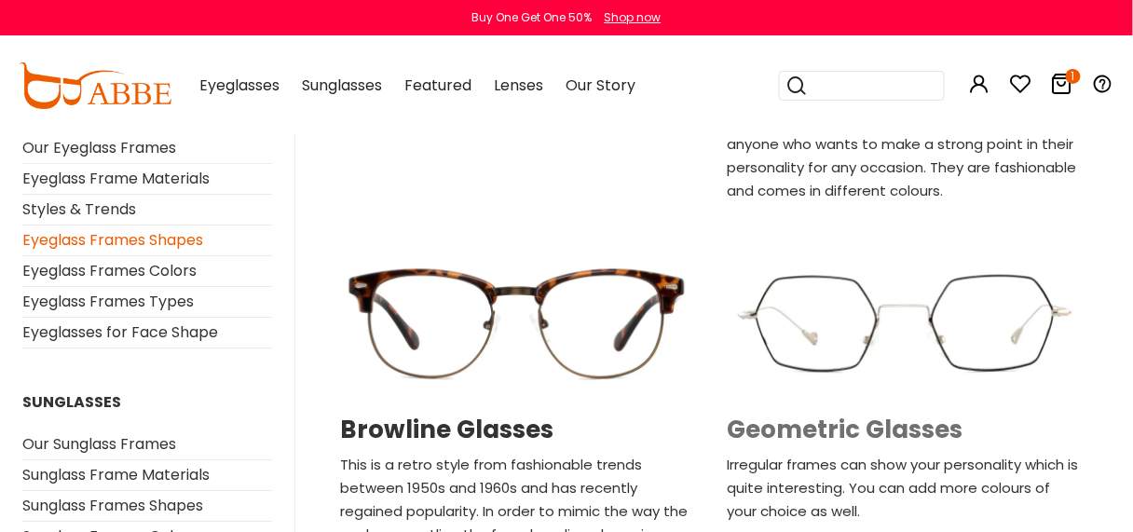
click at [826, 426] on h2 "Geometric Glasses" at bounding box center [904, 429] width 354 height 29
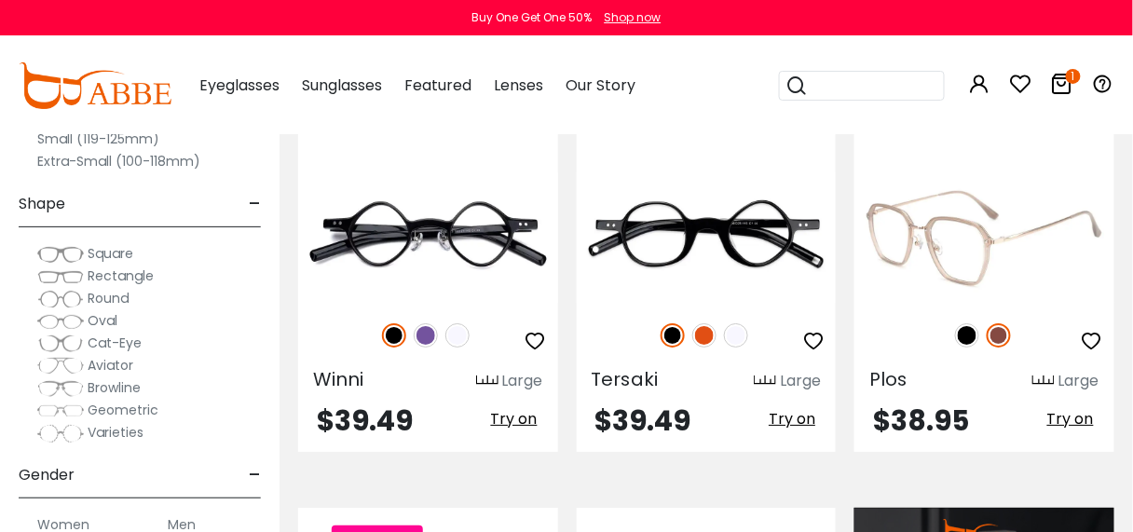
scroll to position [1490, 0]
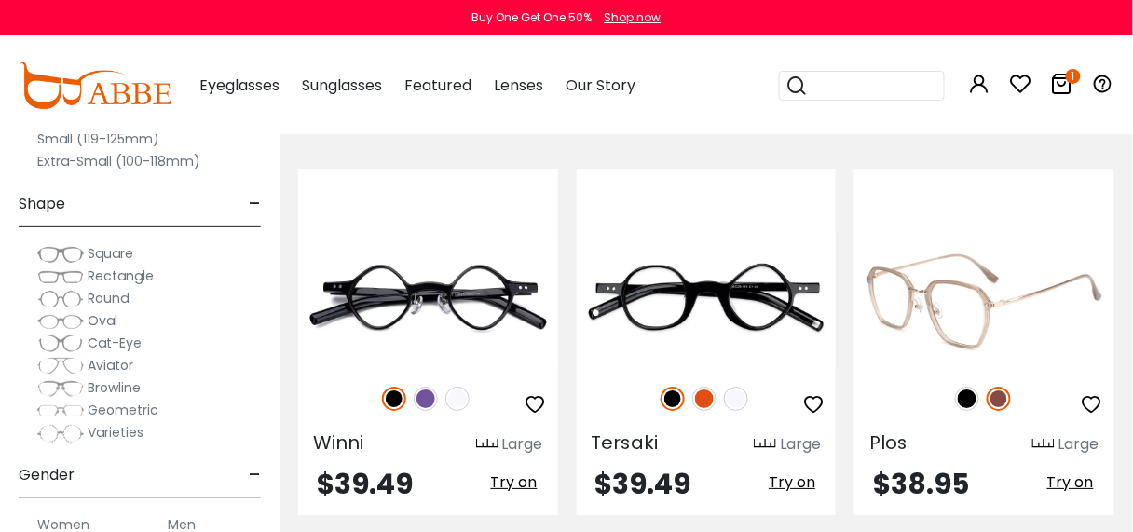
click at [969, 387] on img at bounding box center [967, 399] width 24 height 24
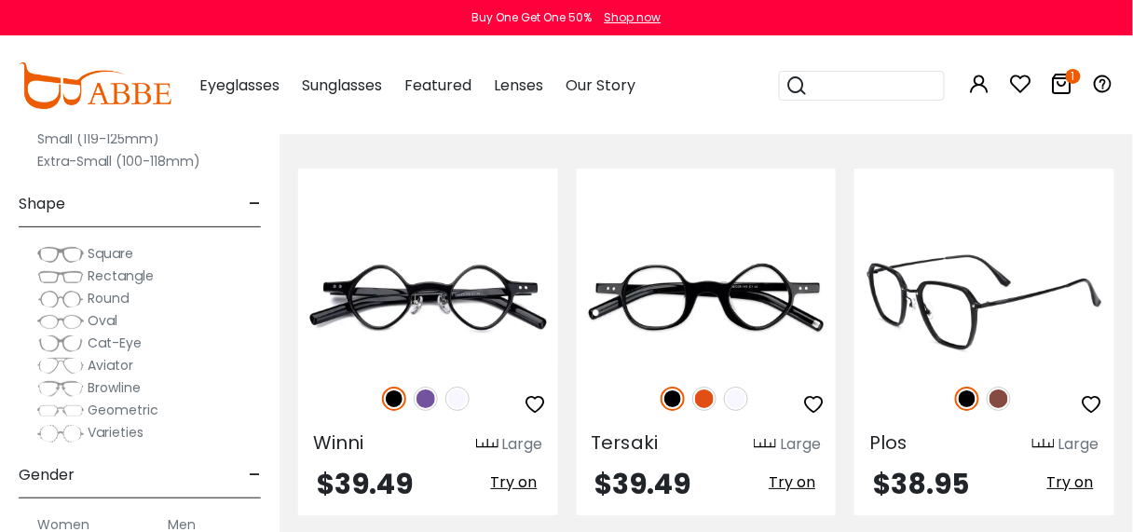
click at [995, 387] on img at bounding box center [998, 399] width 24 height 24
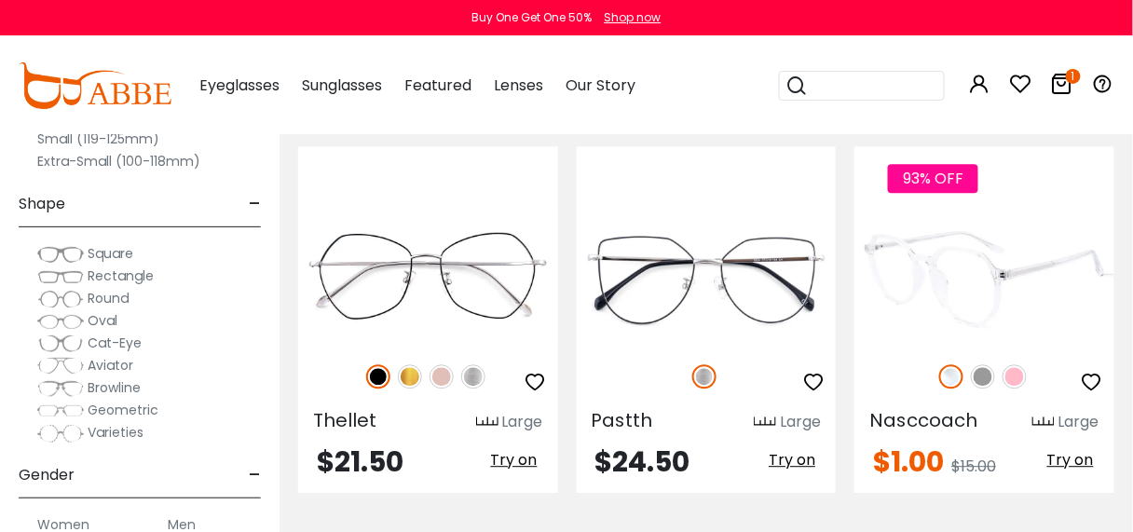
scroll to position [2683, 0]
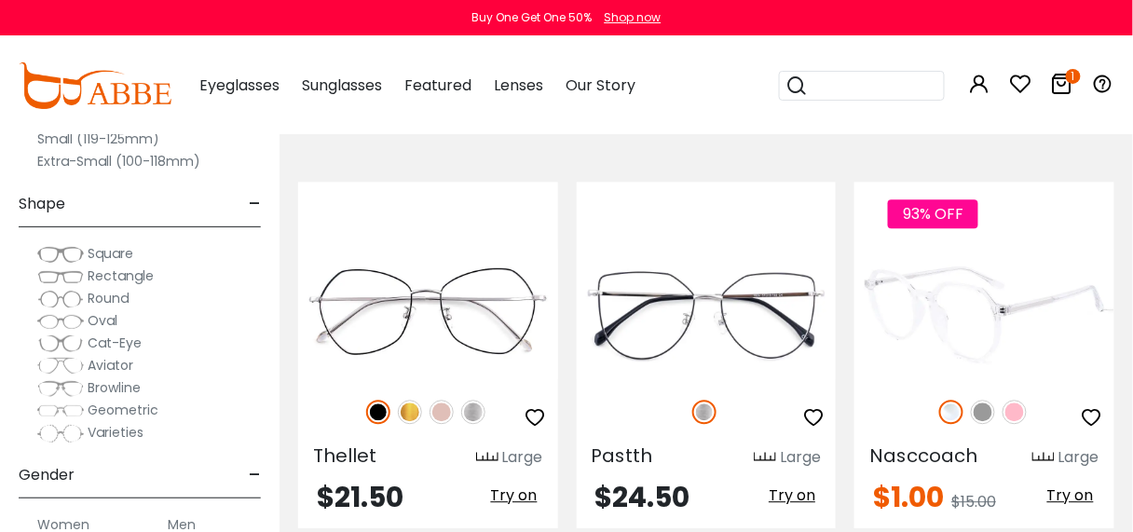
click at [986, 400] on img at bounding box center [983, 412] width 24 height 24
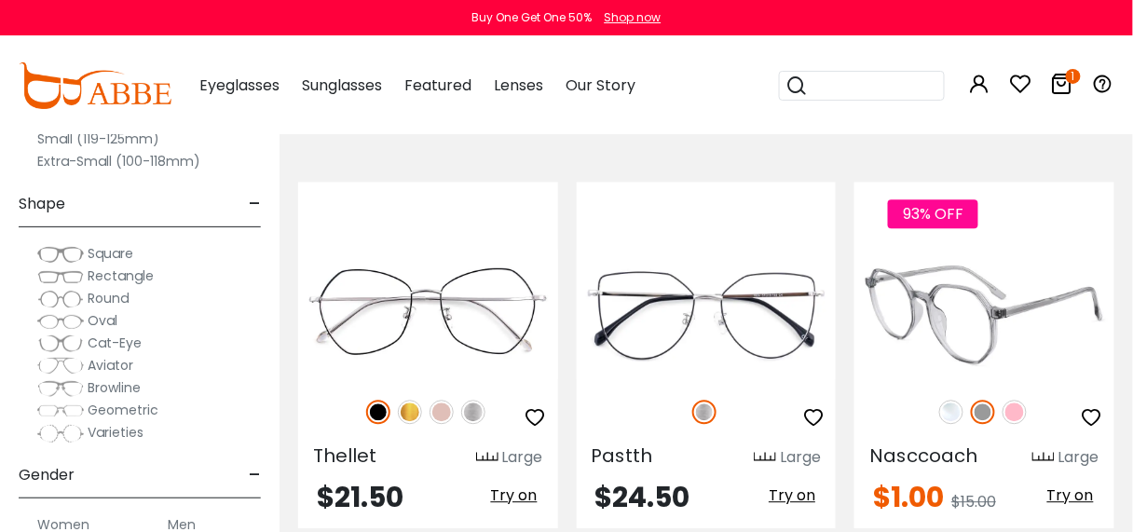
click at [1007, 400] on img at bounding box center [1014, 412] width 24 height 24
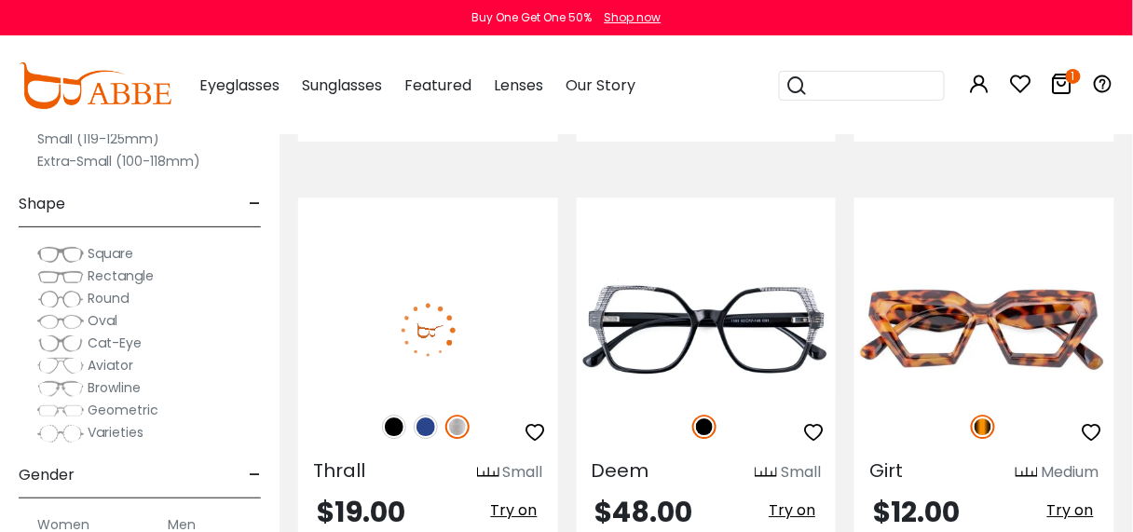
scroll to position [4620, 0]
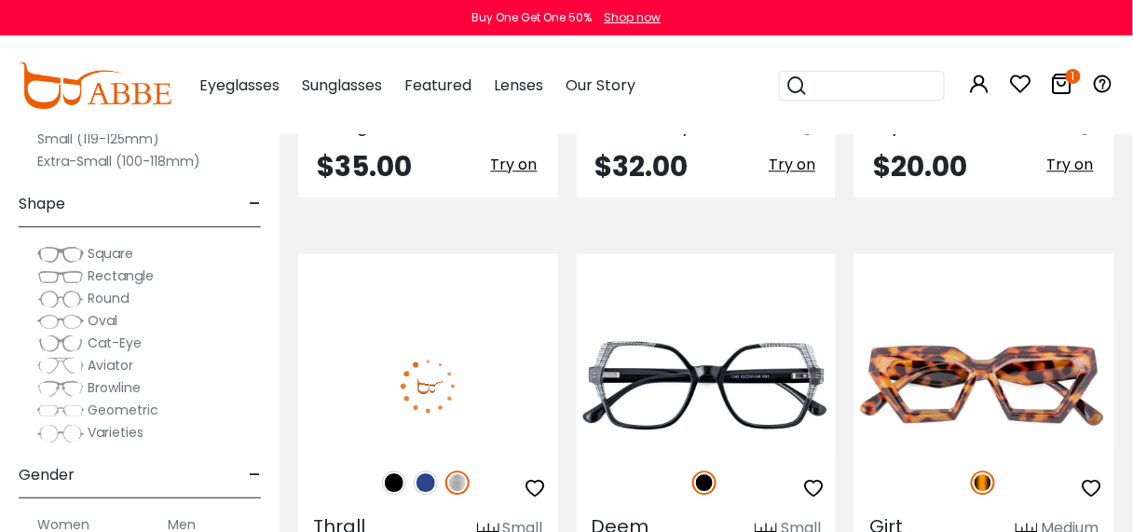
click at [422, 470] on img at bounding box center [426, 482] width 24 height 24
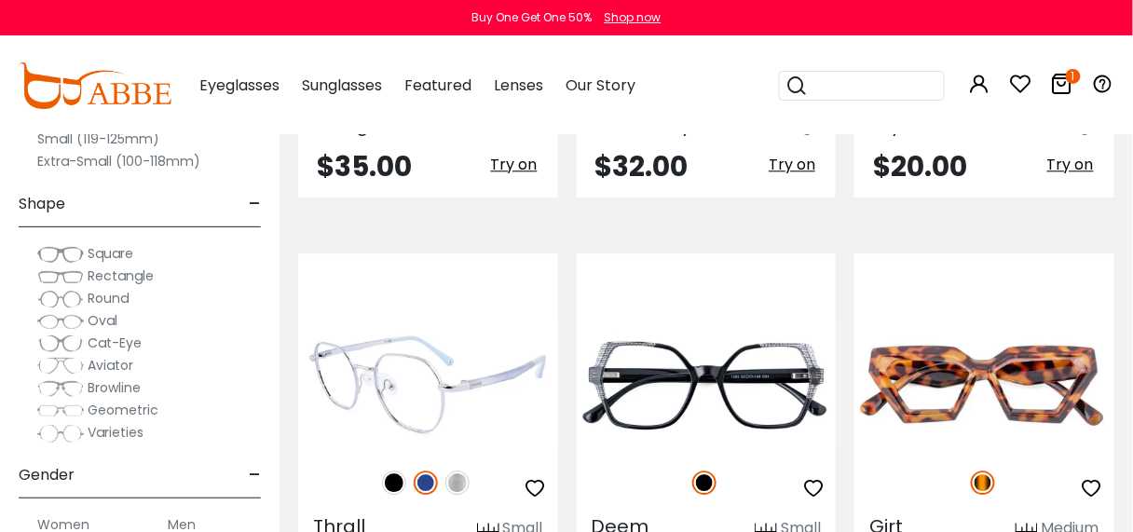
click at [398, 470] on img at bounding box center [394, 482] width 24 height 24
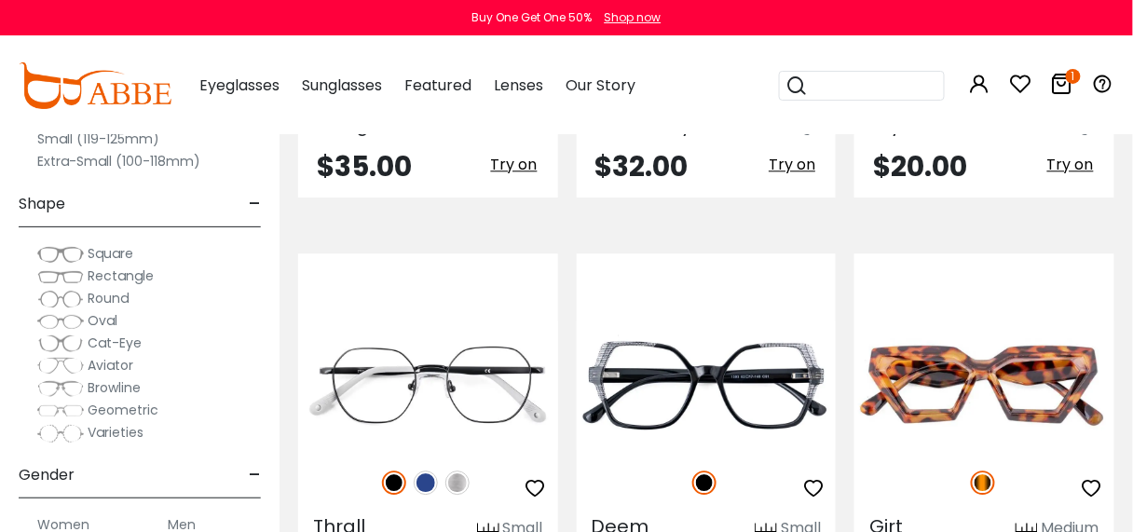
click at [67, 277] on img at bounding box center [60, 276] width 47 height 19
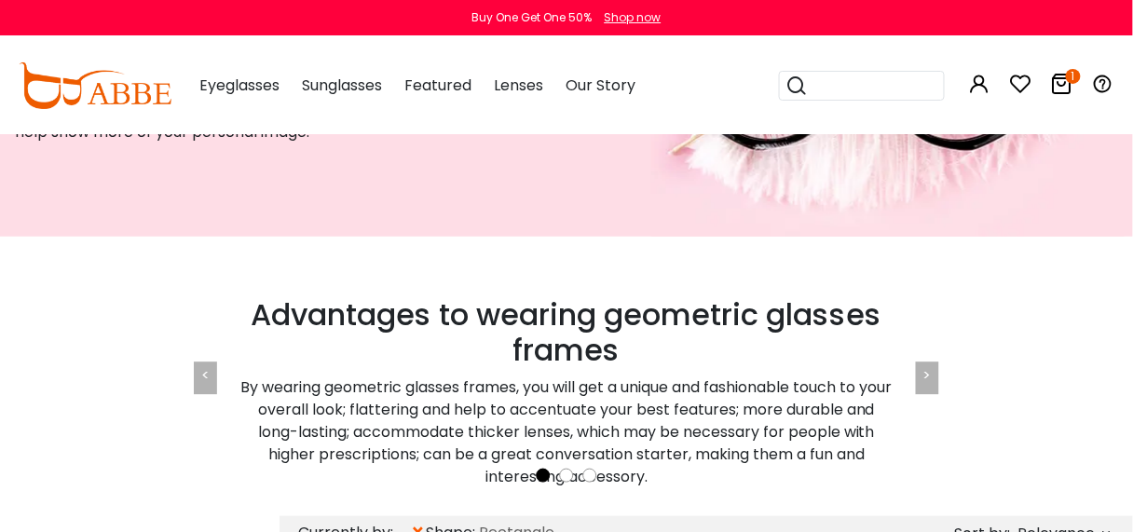
scroll to position [522, 0]
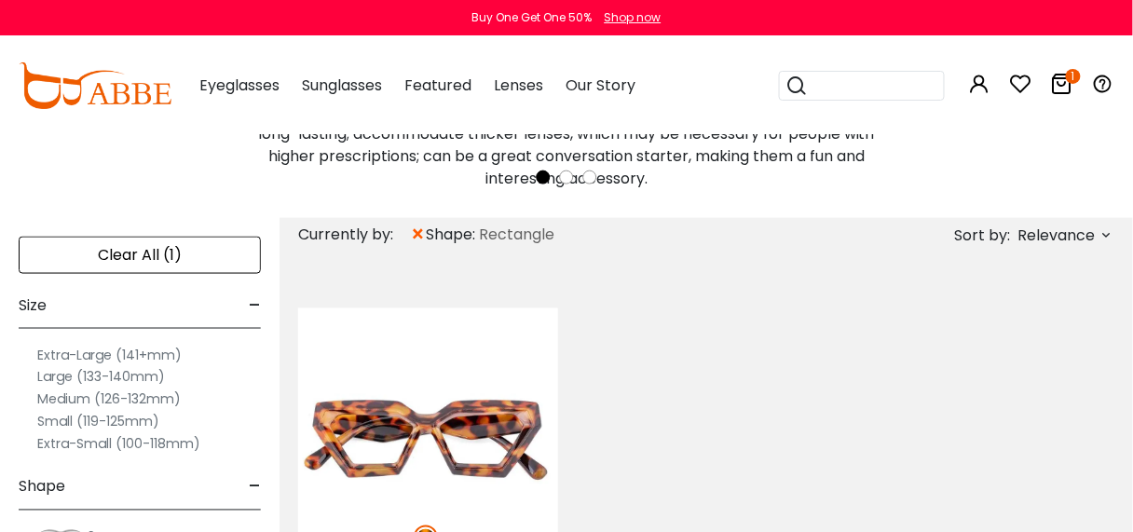
click at [195, 274] on div "Size -" at bounding box center [140, 301] width 242 height 55
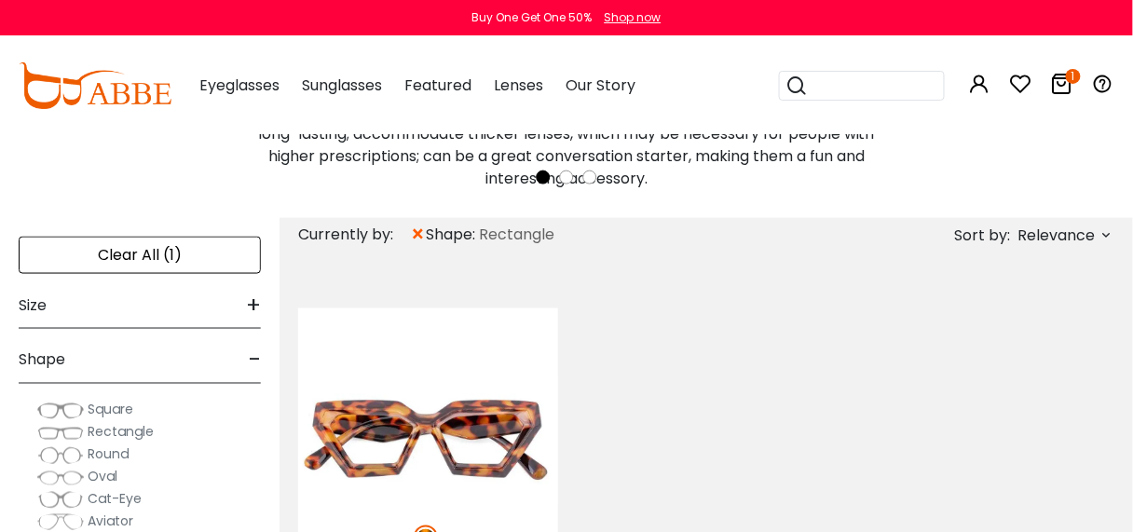
click at [200, 252] on div "Clear All (1)" at bounding box center [140, 255] width 242 height 37
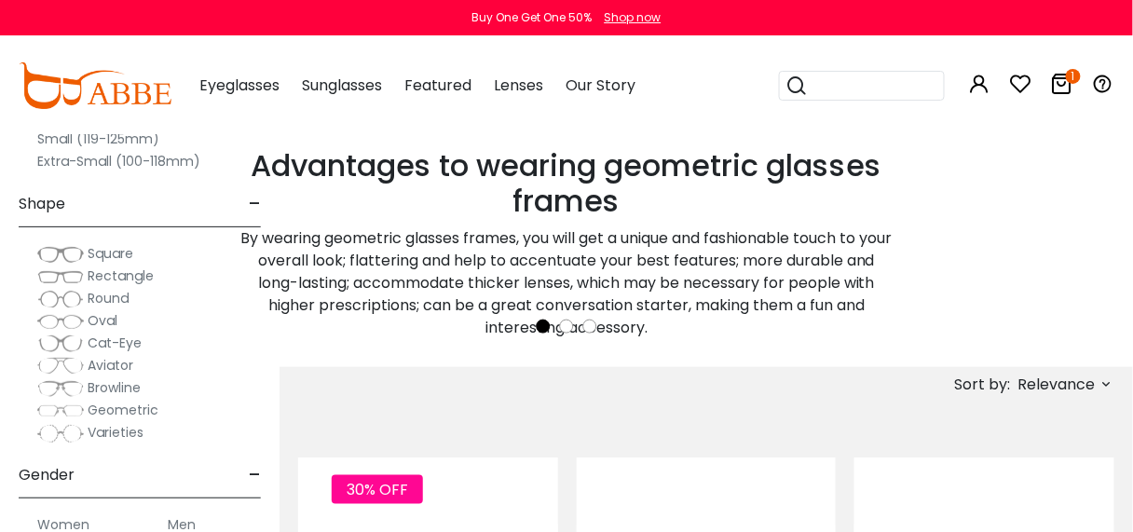
click at [83, 273] on img at bounding box center [60, 276] width 47 height 19
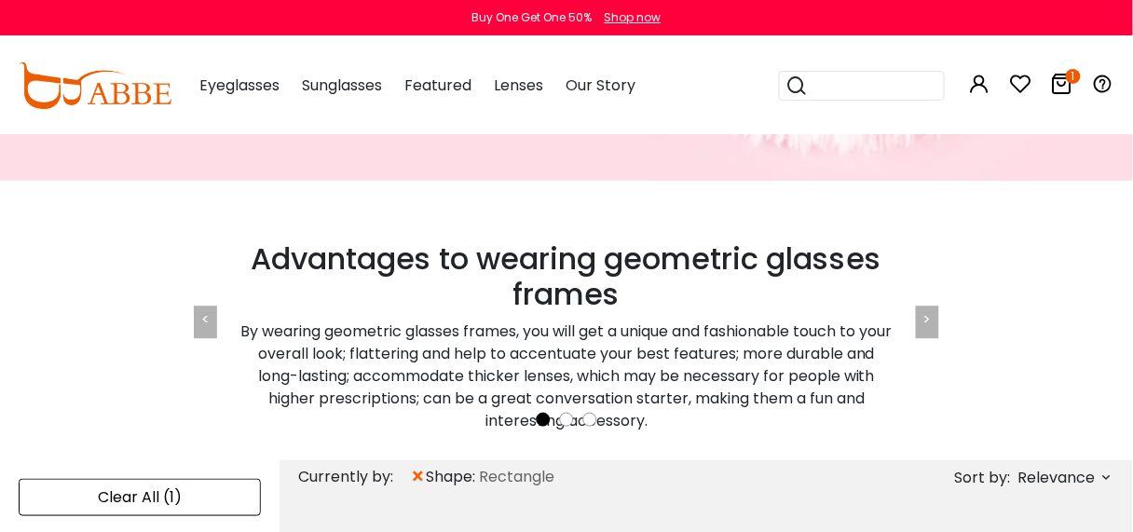
scroll to position [298, 0]
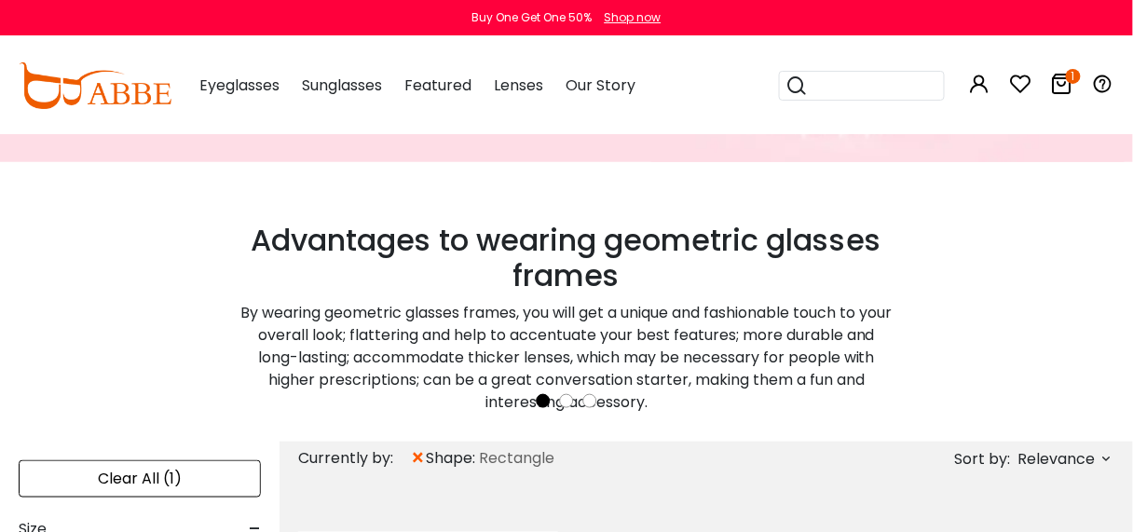
click at [194, 477] on div "Clear All (1)" at bounding box center [140, 478] width 242 height 37
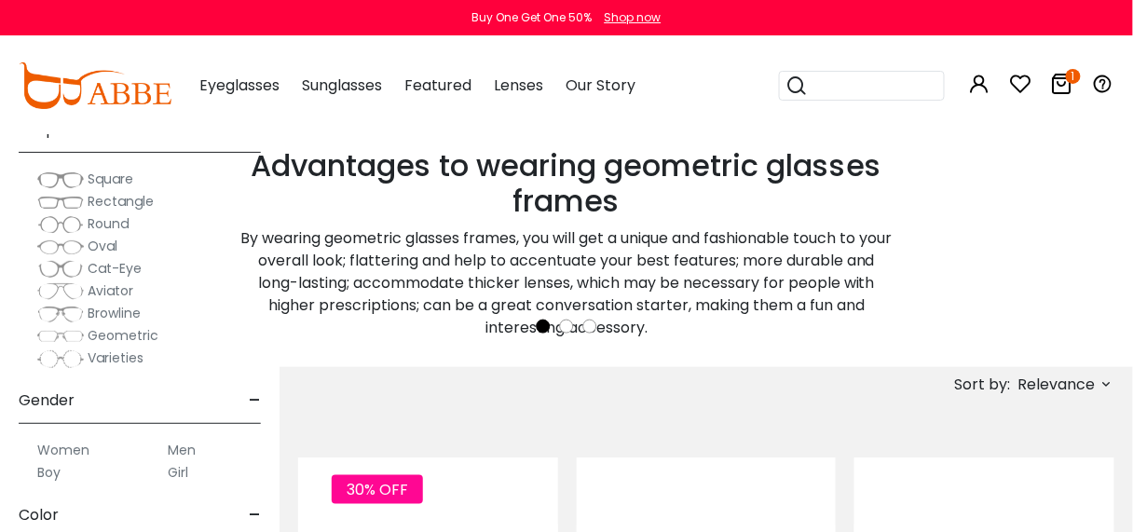
click at [100, 200] on span "Rectangle" at bounding box center [121, 201] width 66 height 19
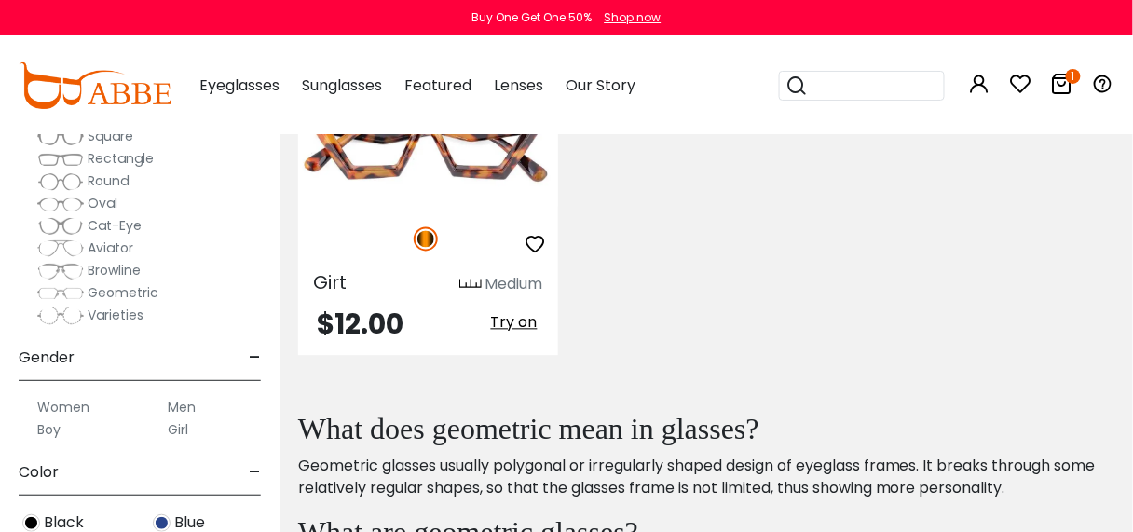
scroll to position [298, 0]
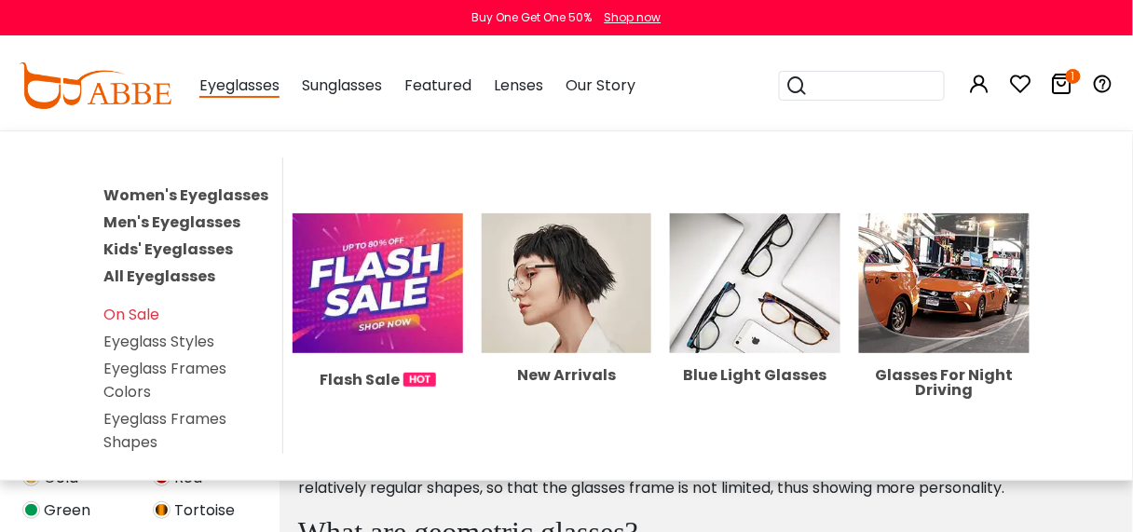
click at [167, 339] on link "Eyeglass Styles" at bounding box center [158, 341] width 111 height 21
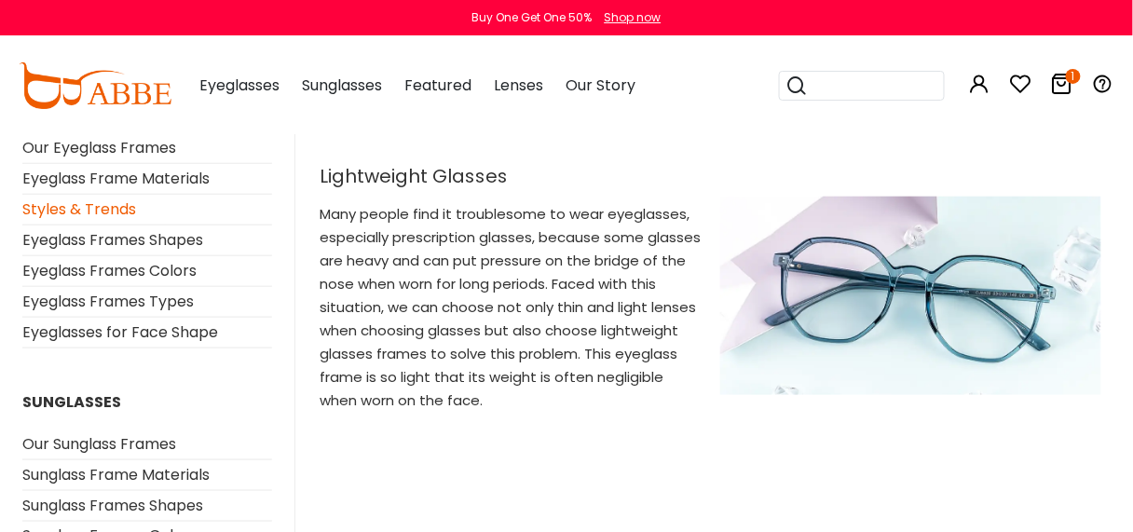
scroll to position [313, 0]
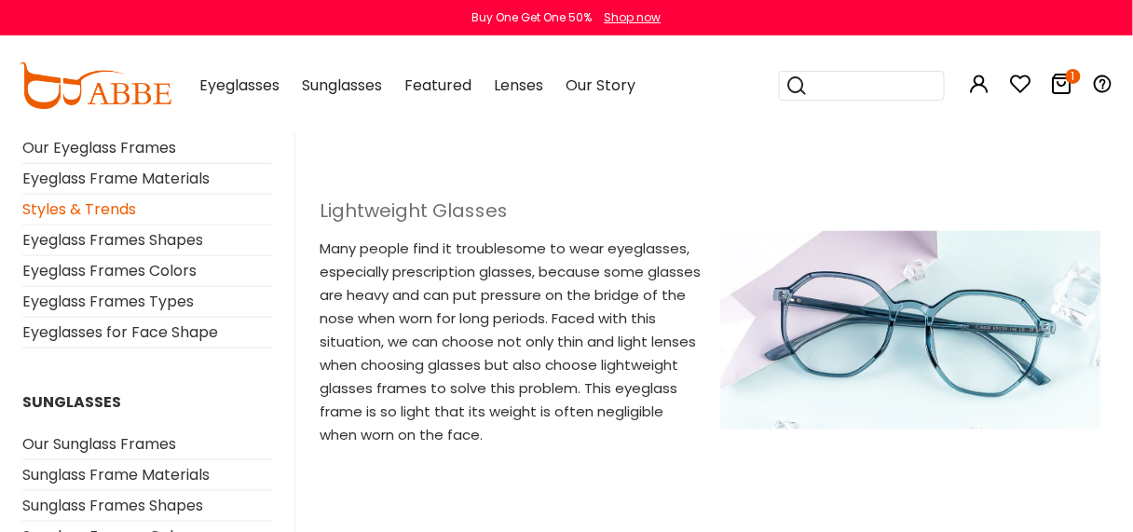
click at [447, 213] on h2 "Lightweight Glasses" at bounding box center [511, 210] width 382 height 22
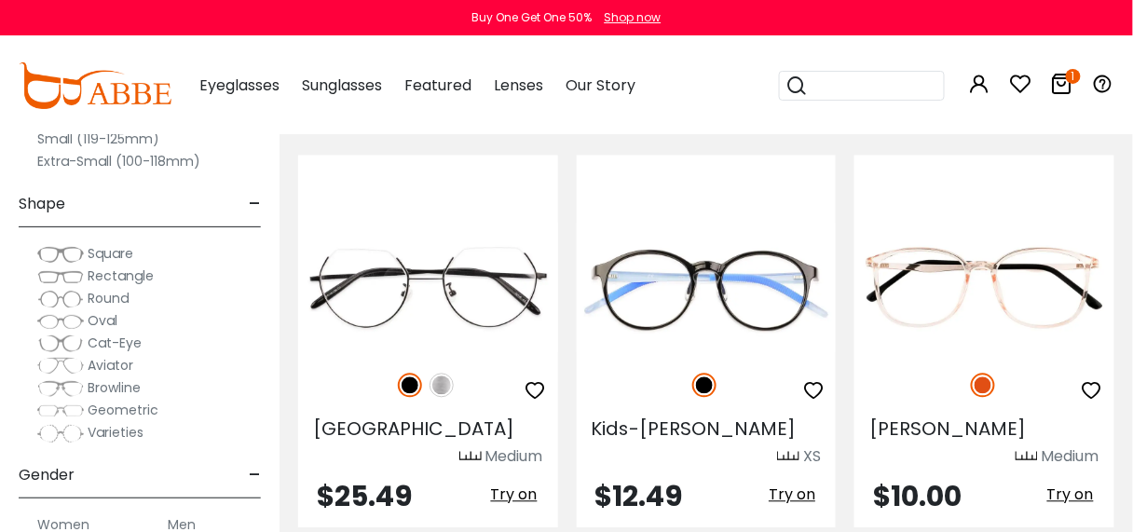
scroll to position [2832, 0]
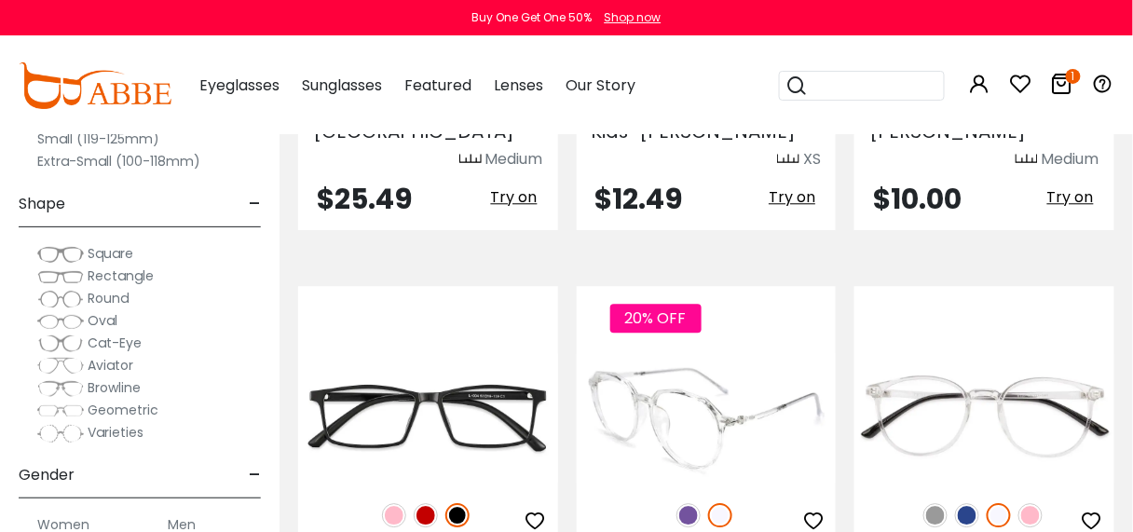
click at [687, 503] on img at bounding box center [688, 515] width 24 height 24
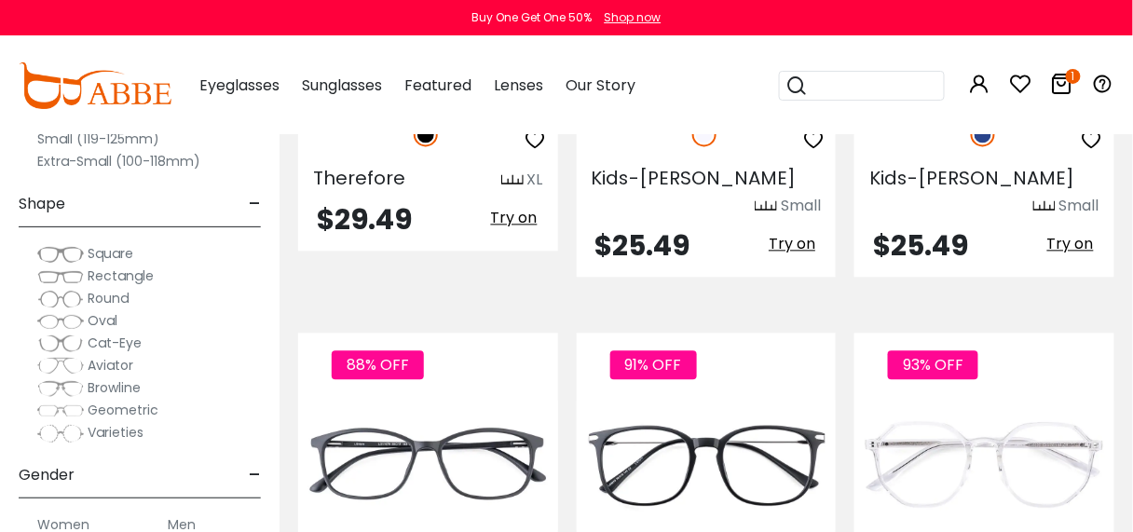
scroll to position [6036, 0]
